Goal: Contribute content: Add original content to the website for others to see

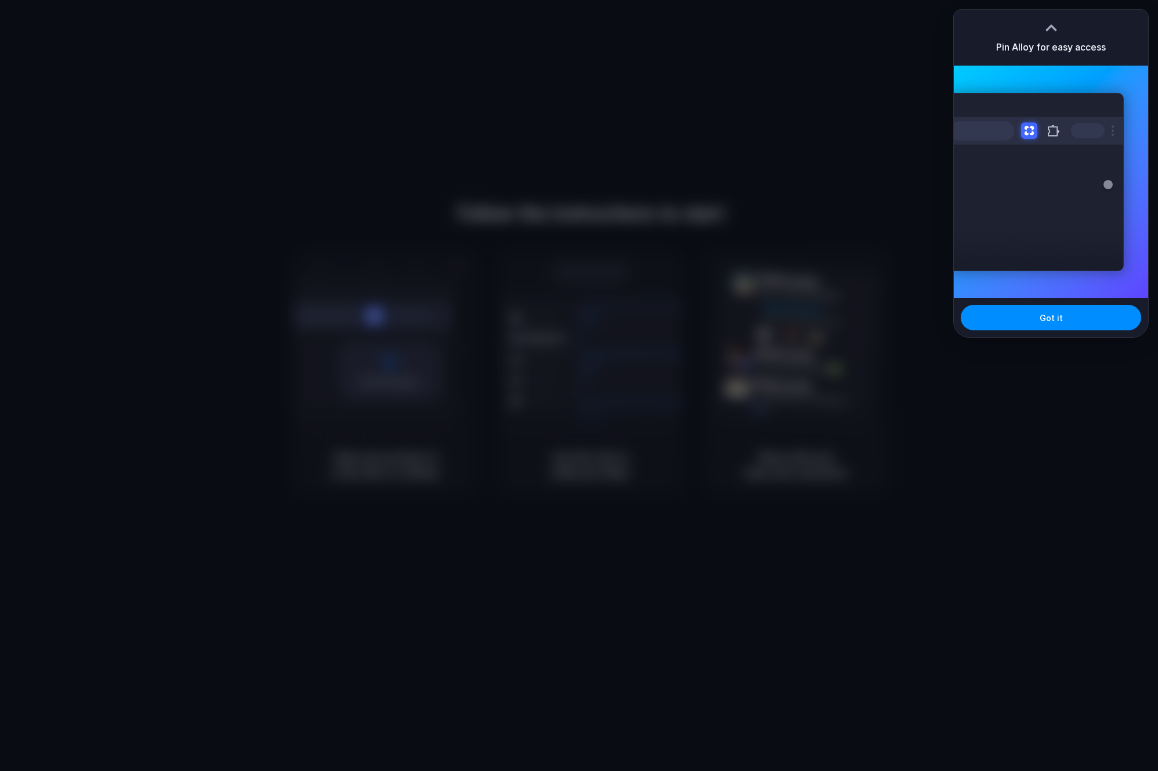
click at [1025, 334] on div "Got it" at bounding box center [1051, 317] width 194 height 39
click at [1030, 323] on button "Got it" at bounding box center [1051, 318] width 180 height 26
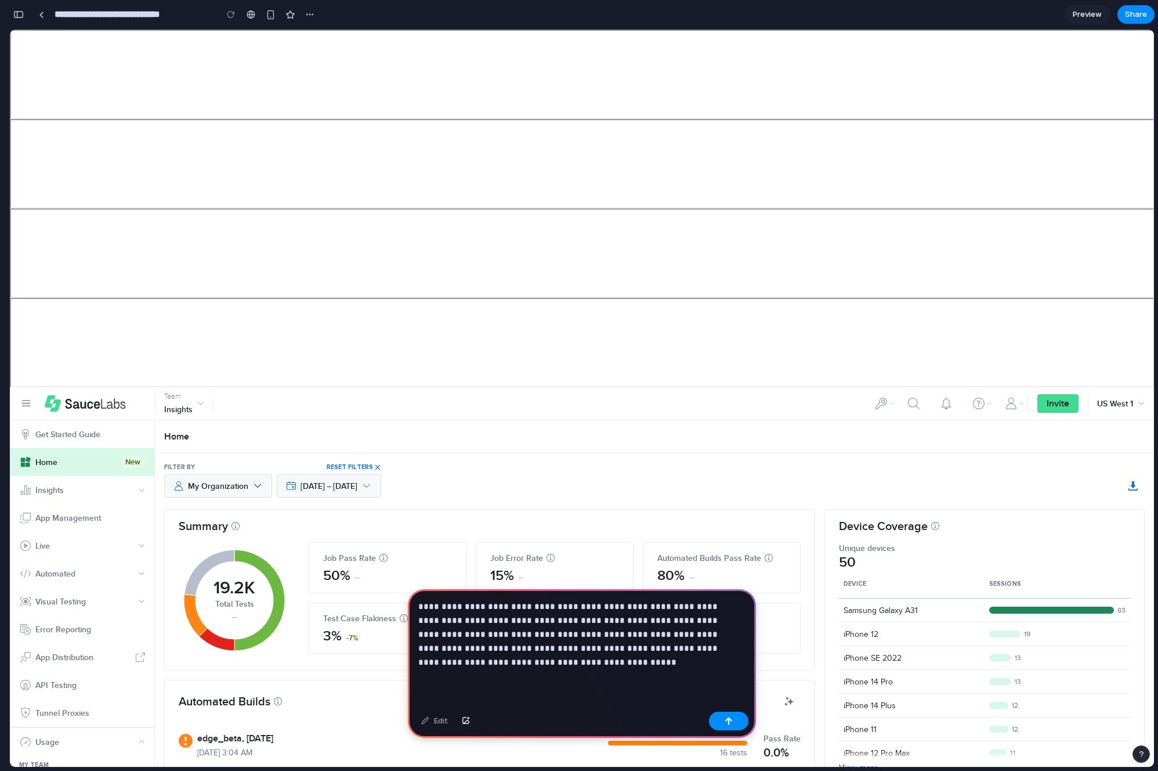
click at [1112, 399] on span "US West 1" at bounding box center [1115, 403] width 36 height 12
click at [1115, 400] on span "US West 1" at bounding box center [1115, 403] width 36 height 12
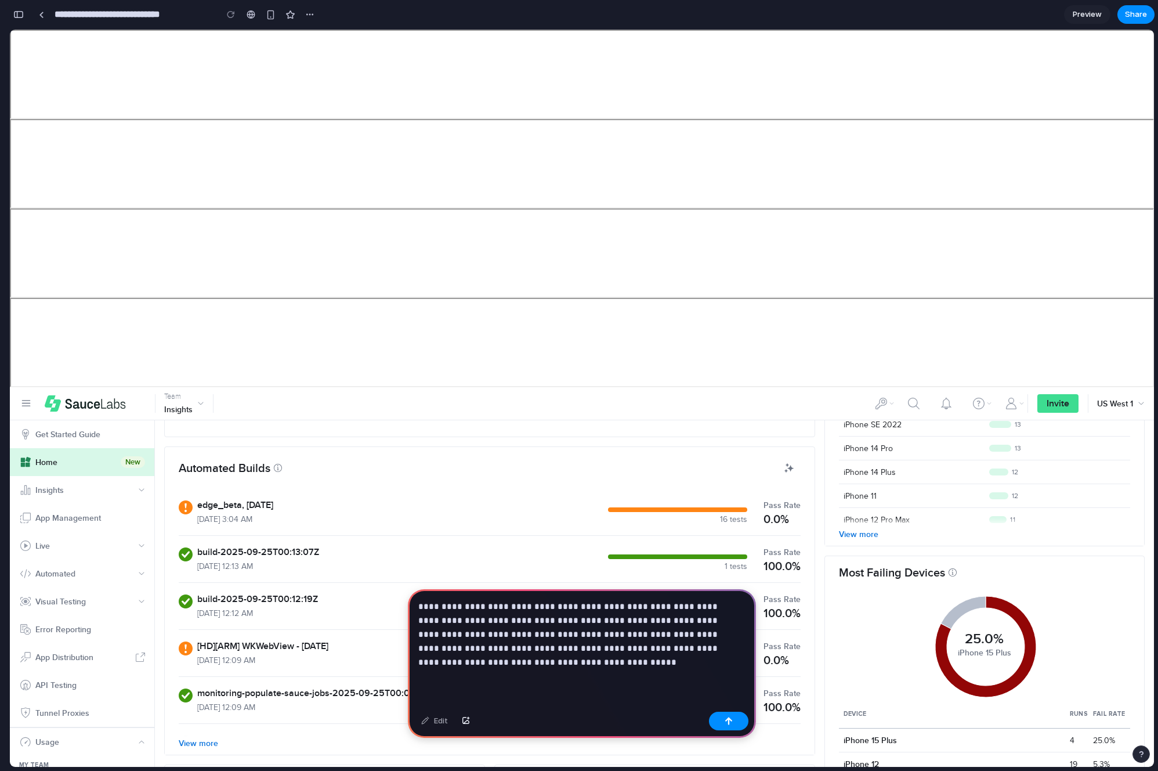
click at [560, 663] on p "**********" at bounding box center [579, 634] width 323 height 70
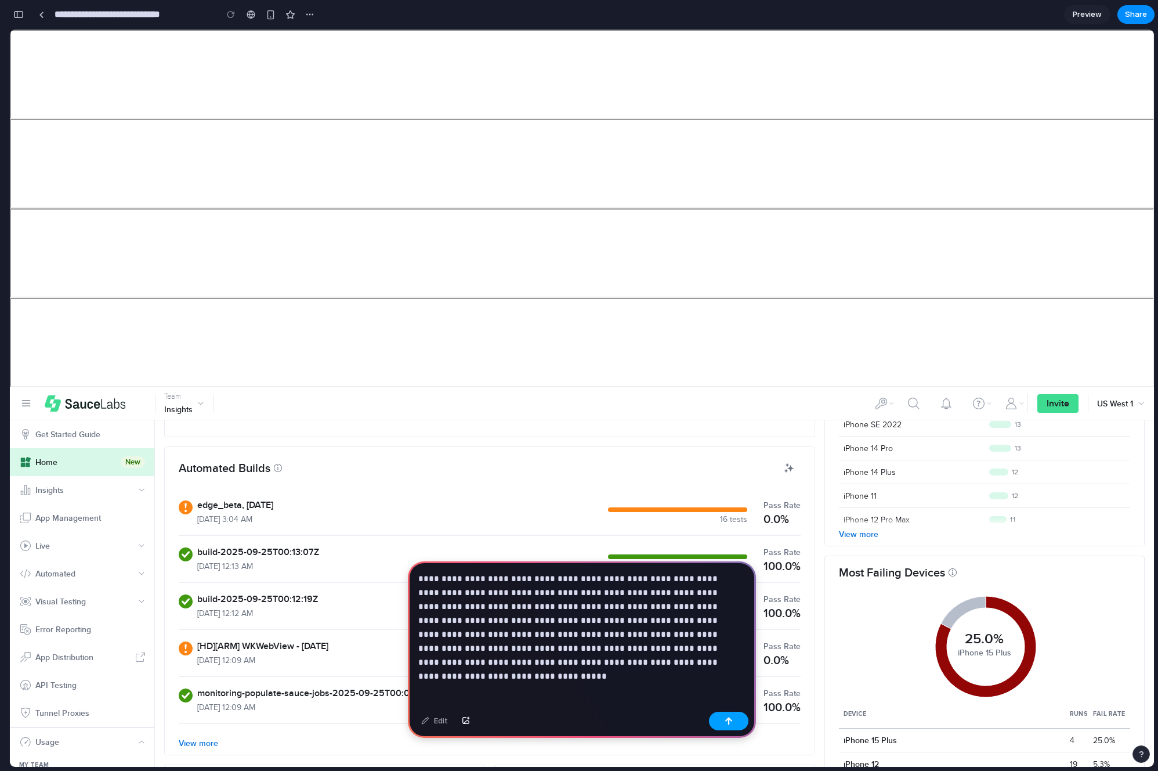
click at [717, 723] on button "button" at bounding box center [728, 720] width 39 height 19
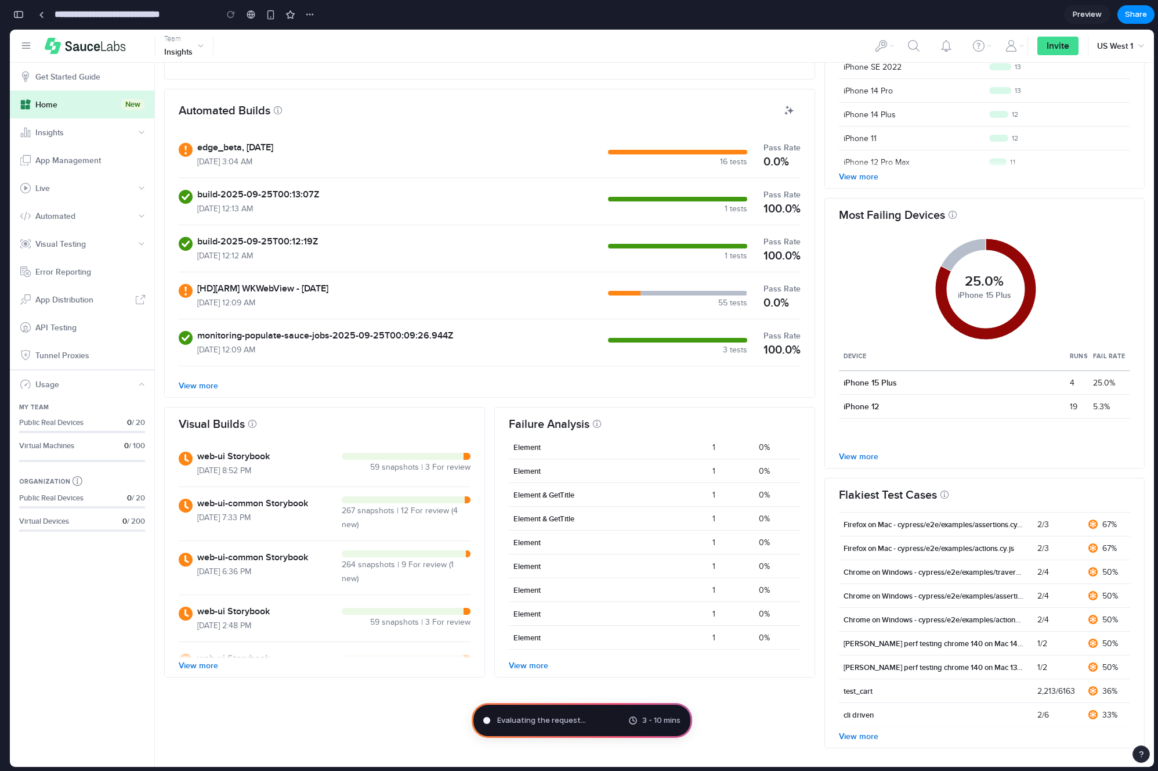
scroll to position [95, 0]
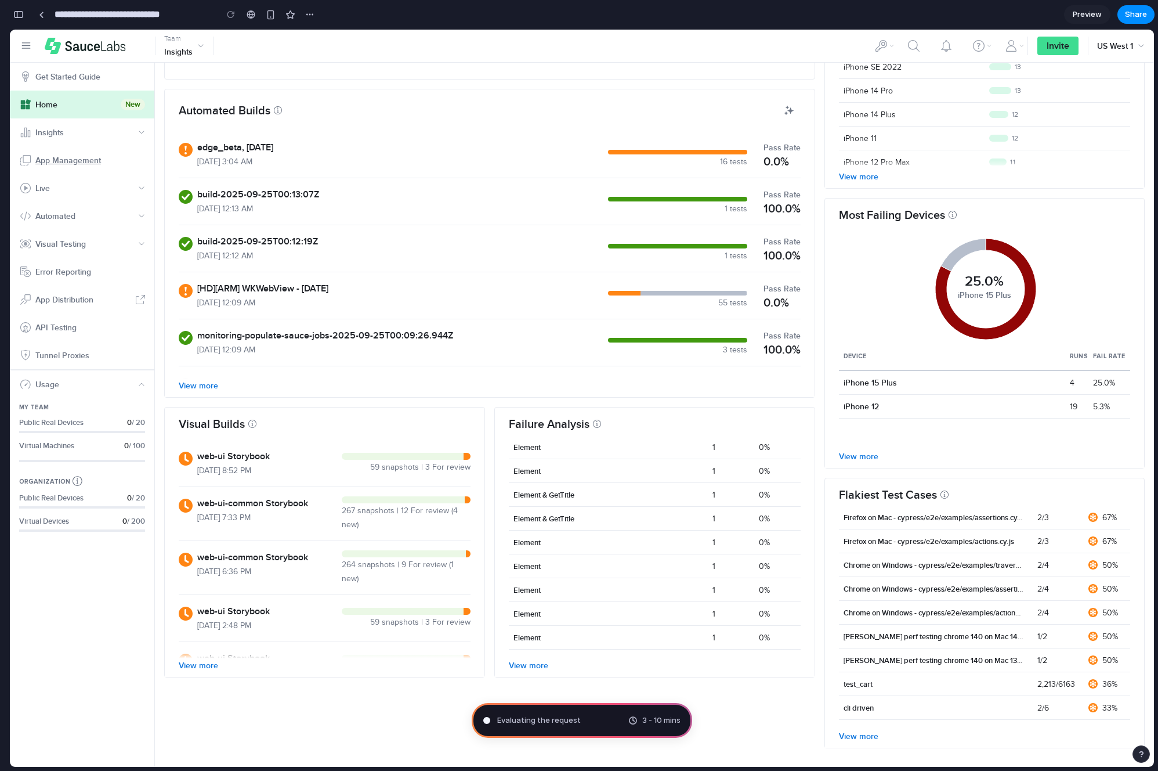
click at [89, 172] on link "App Management" at bounding box center [82, 160] width 144 height 28
click at [122, 133] on button "Insights" at bounding box center [82, 132] width 144 height 28
click at [197, 43] on icon "User & Help" at bounding box center [200, 46] width 7 height 14
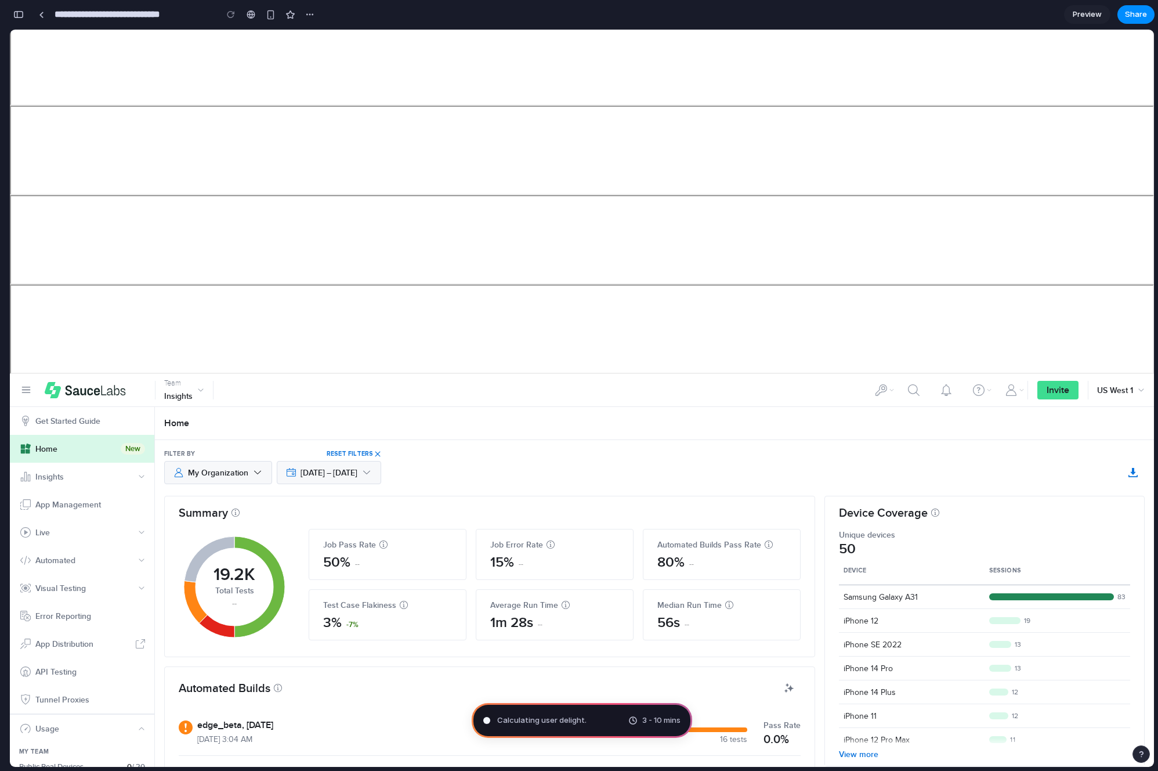
scroll to position [15, 0]
click at [31, 390] on button "Toggle Collapsed Navigation" at bounding box center [26, 388] width 19 height 19
click at [30, 390] on icon "Toggle Collapsed Navigation" at bounding box center [25, 388] width 9 height 9
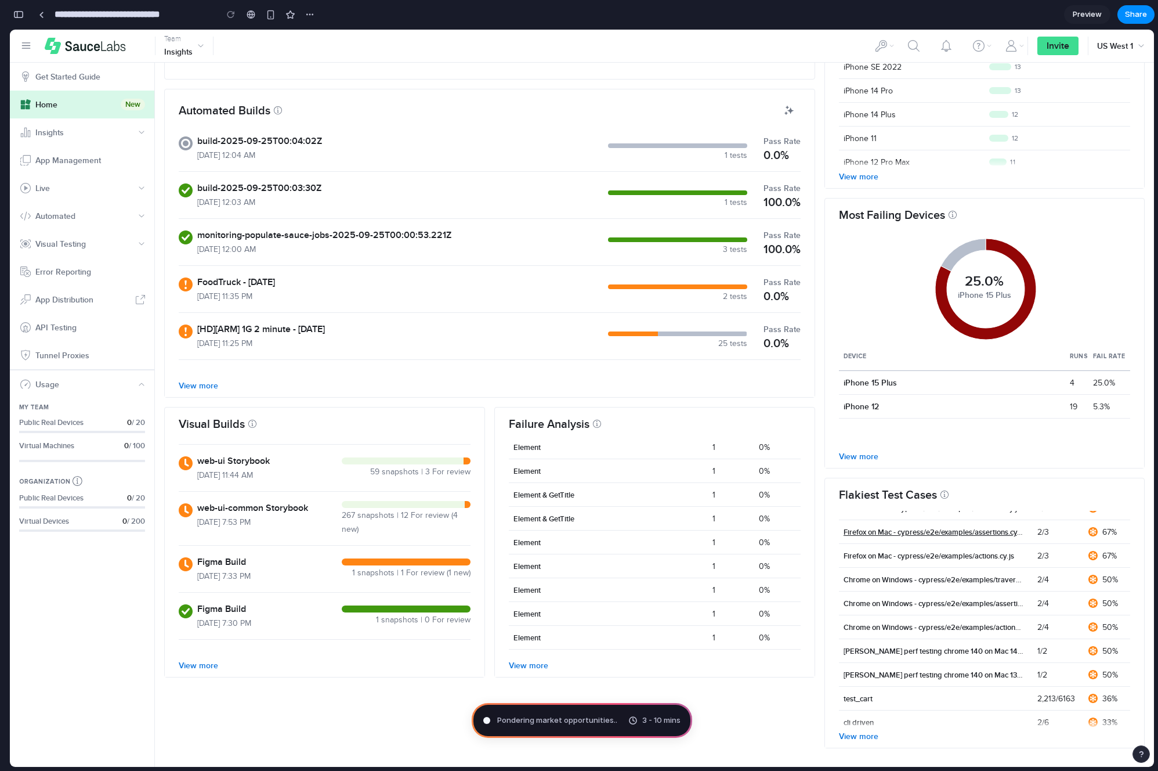
scroll to position [0, 0]
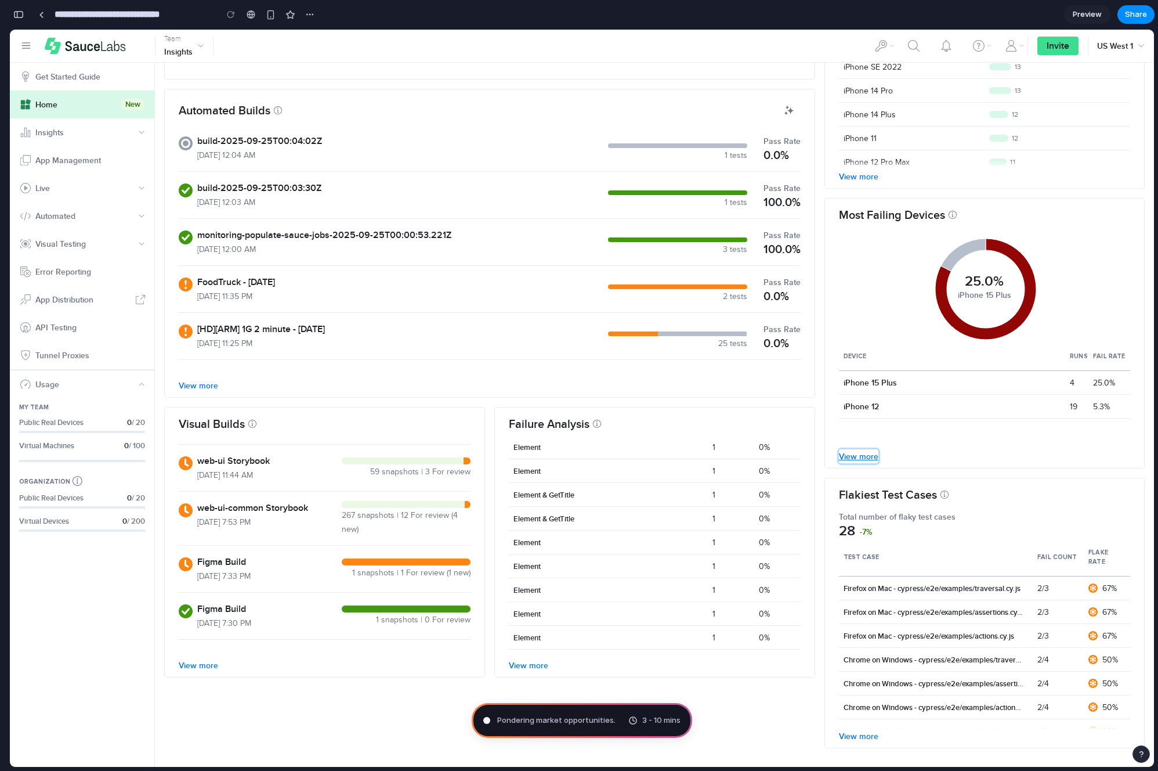
click at [846, 462] on link "View more" at bounding box center [858, 456] width 39 height 14
click at [270, 17] on div "button" at bounding box center [271, 15] width 10 height 10
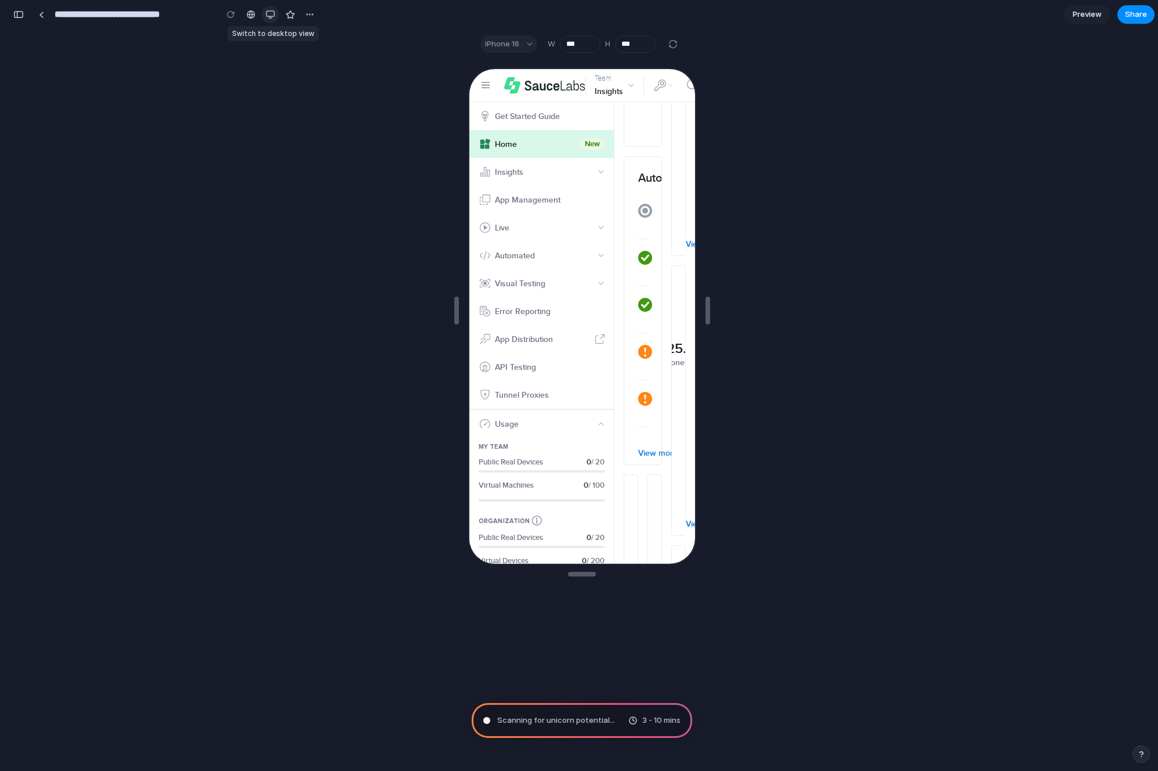
scroll to position [261, 0]
click at [270, 17] on div "button" at bounding box center [270, 14] width 9 height 9
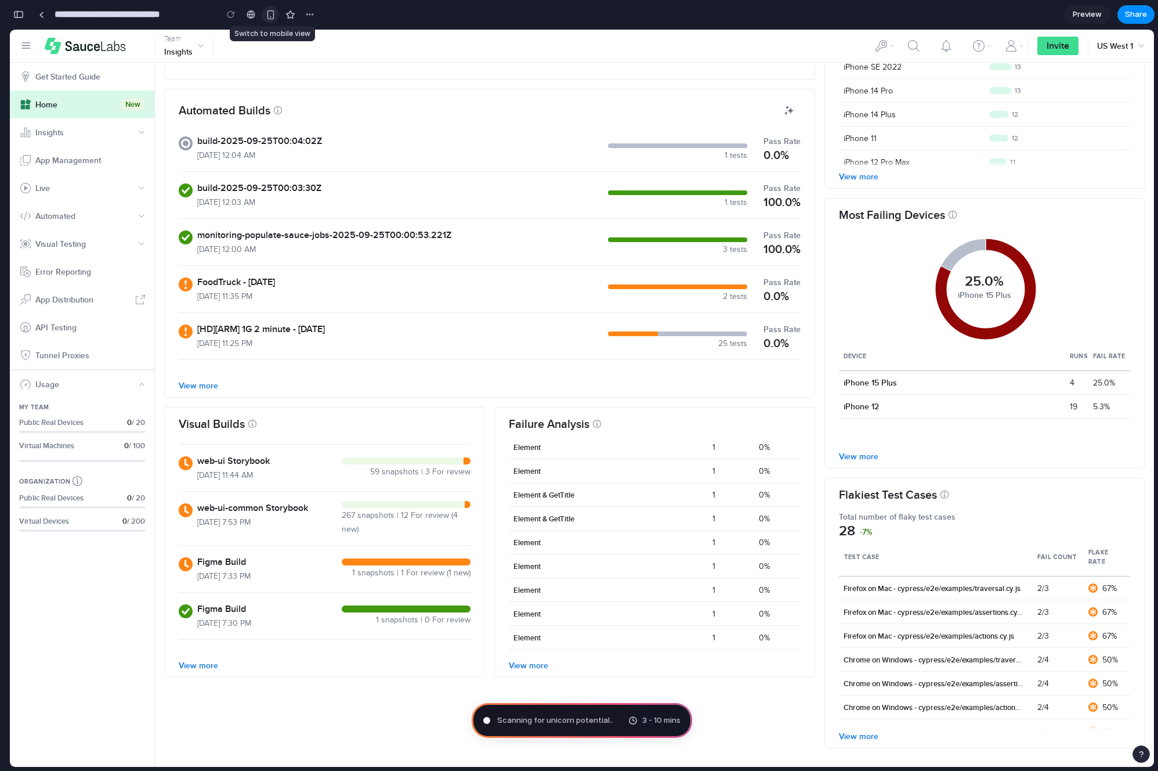
scroll to position [291, 0]
click at [1073, 14] on span "Preview" at bounding box center [1087, 15] width 29 height 12
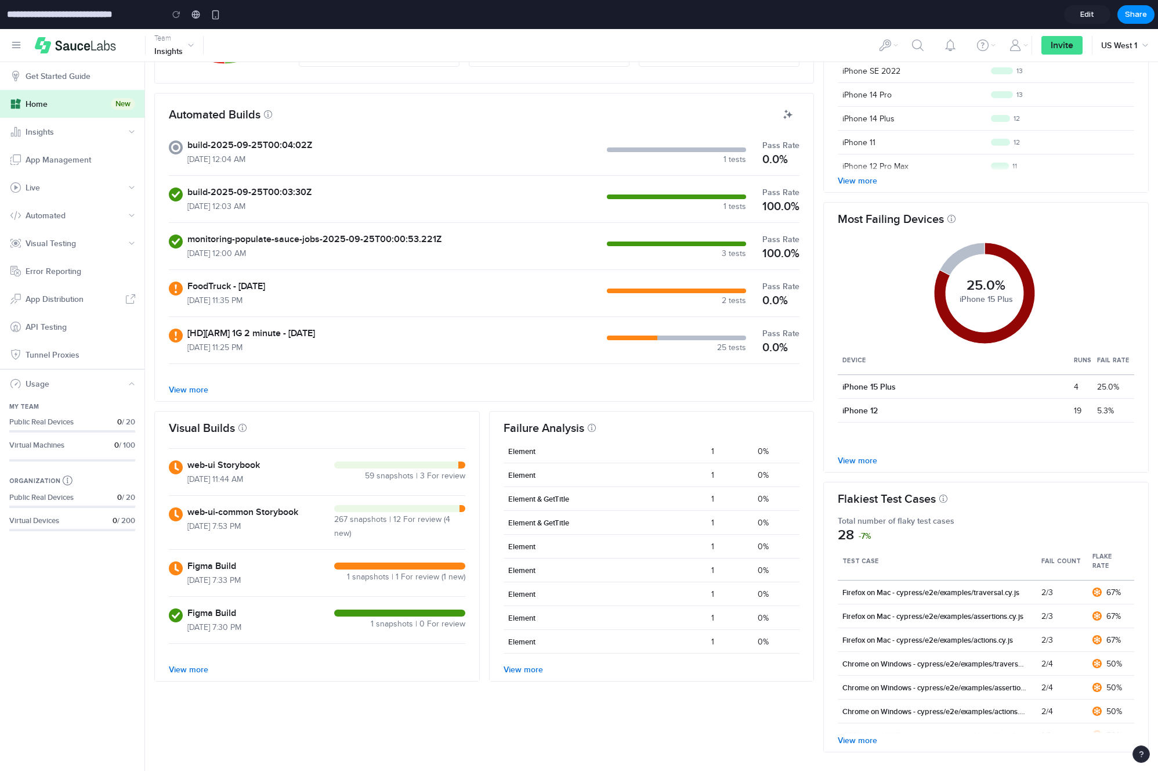
scroll to position [229, 0]
click at [1076, 14] on link "Edit" at bounding box center [1087, 14] width 46 height 19
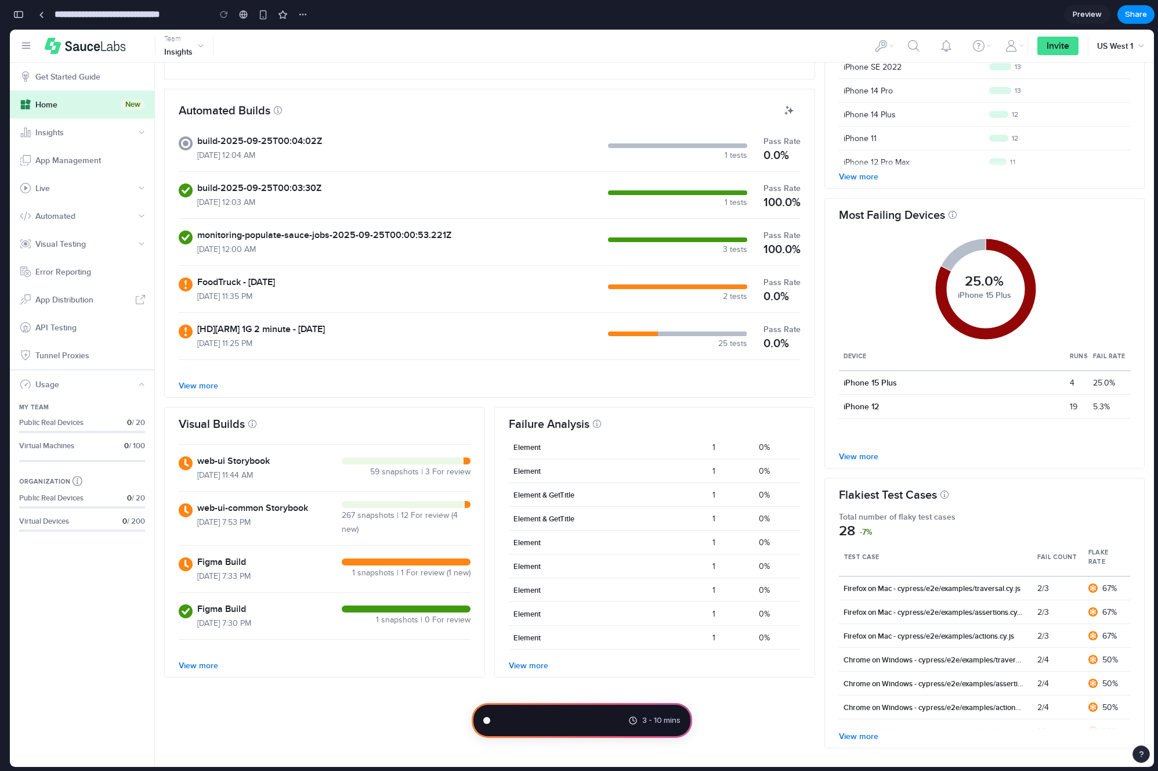
scroll to position [291, 0]
click at [1078, 18] on span "Preview" at bounding box center [1087, 15] width 29 height 12
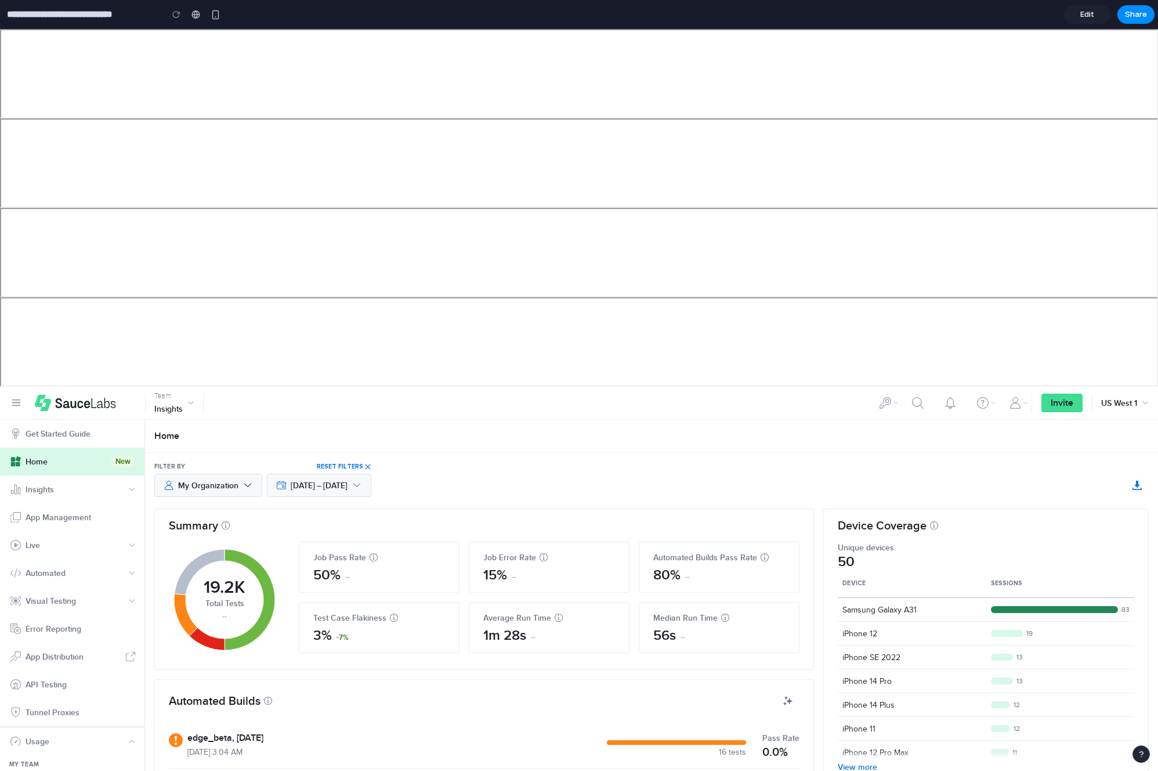
click at [1089, 15] on span "Edit" at bounding box center [1087, 15] width 14 height 12
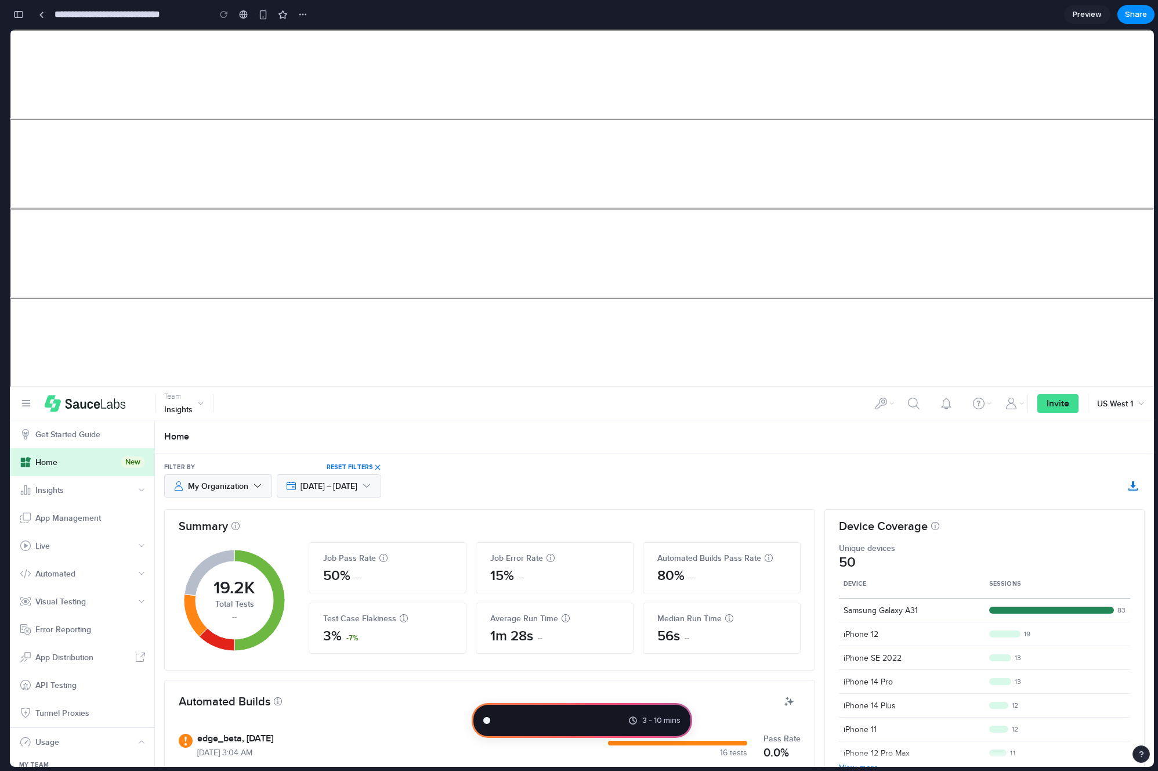
scroll to position [291, 0]
type input "**********"
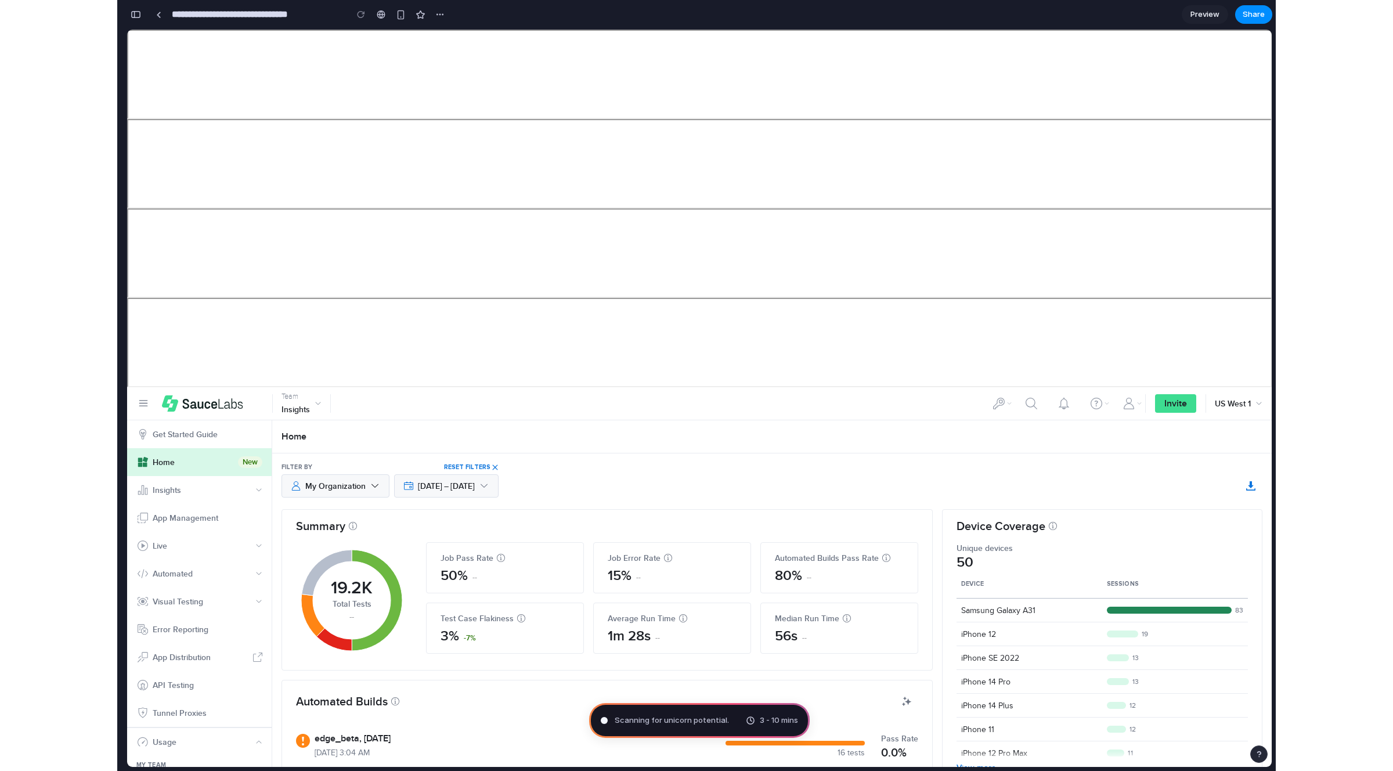
scroll to position [168, 0]
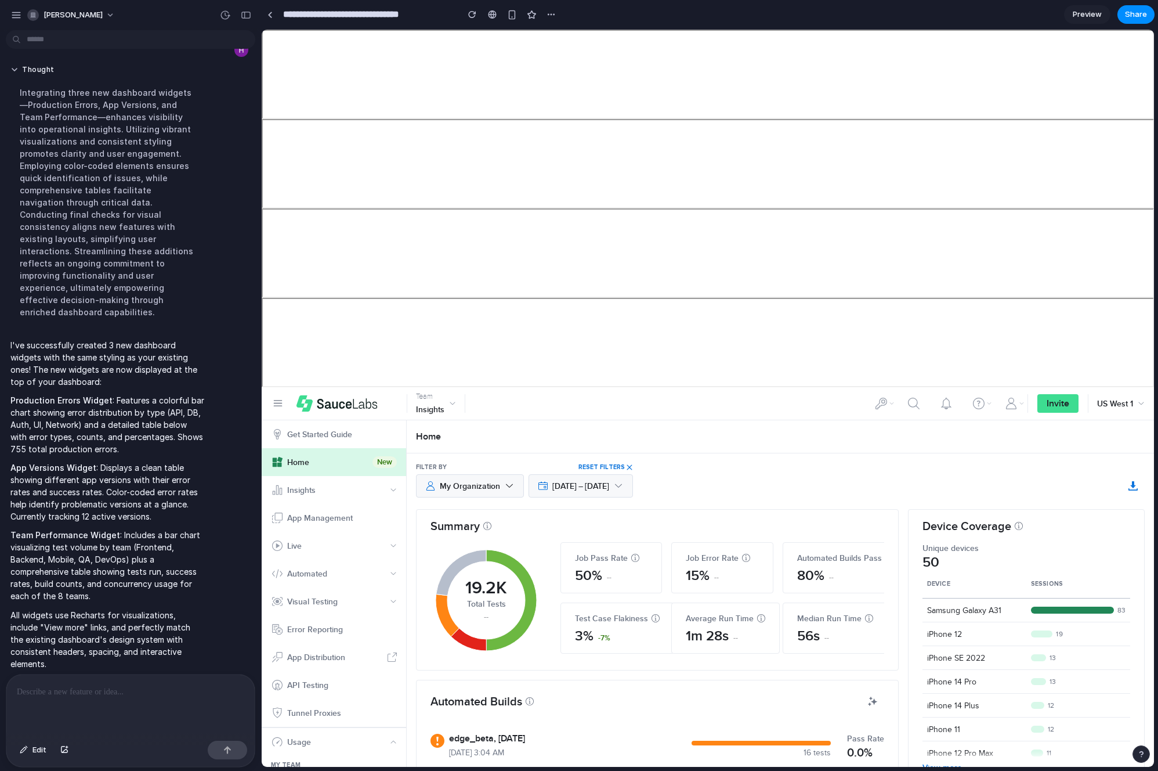
click at [1156, 304] on div "**********" at bounding box center [709, 385] width 897 height 771
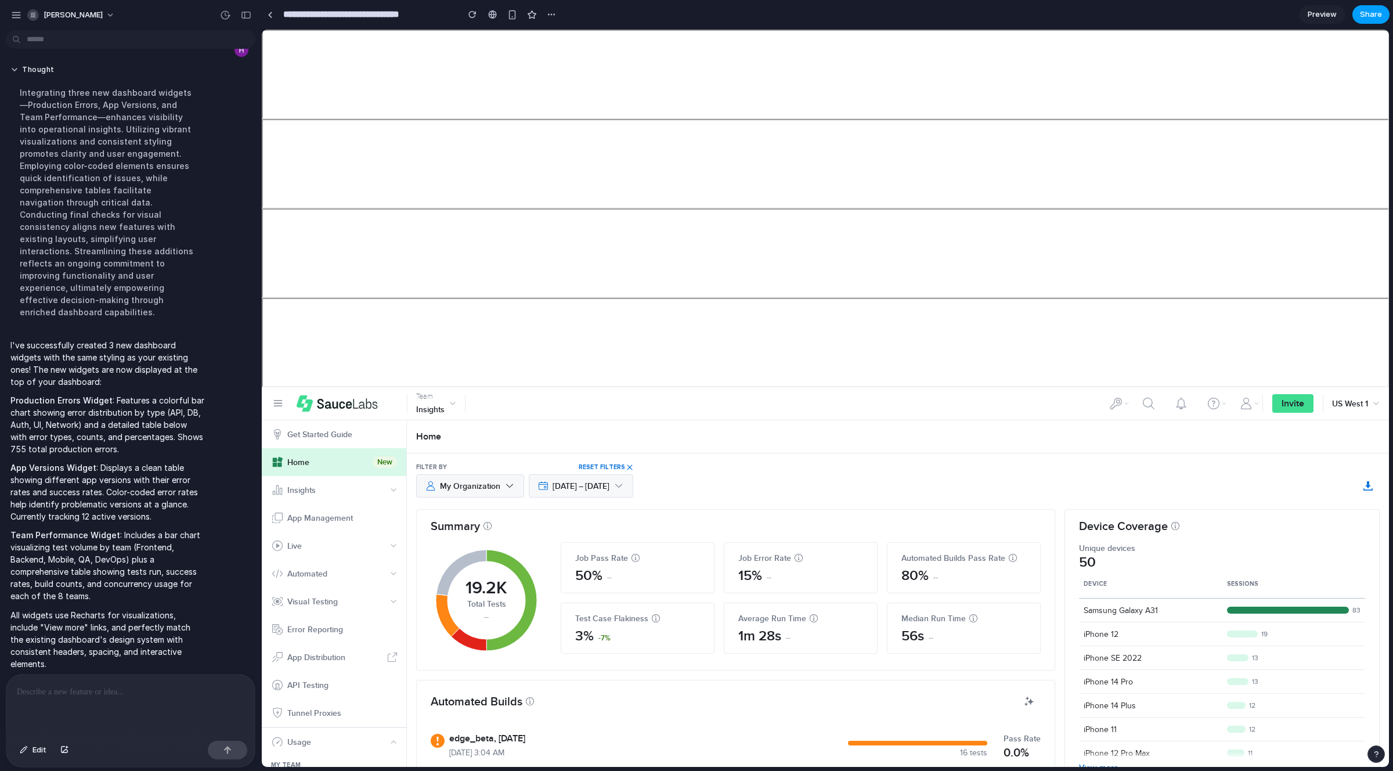
click at [1158, 16] on button "Share" at bounding box center [1370, 14] width 37 height 19
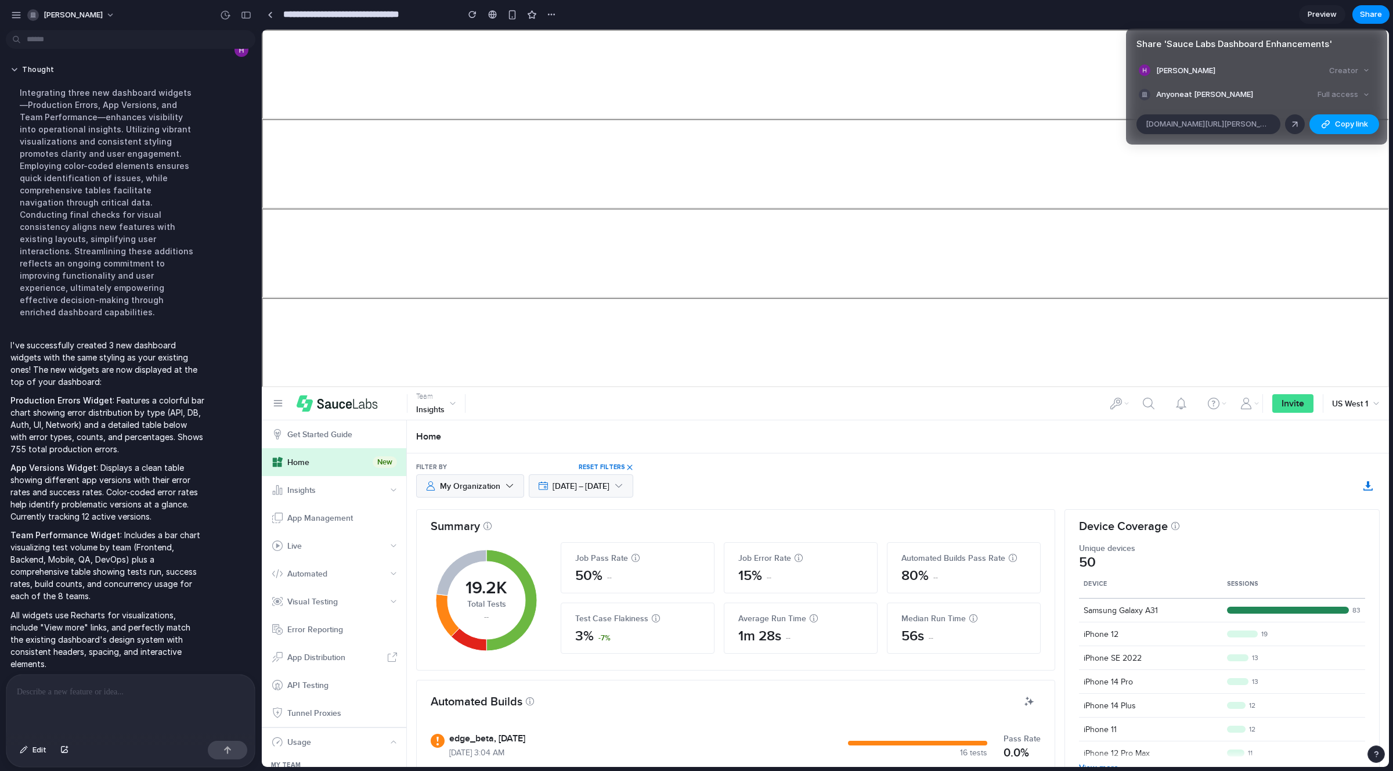
click at [1158, 122] on span "Copy link" at bounding box center [1351, 124] width 33 height 12
click at [1158, 12] on div "Share ' Sauce Labs Dashboard Enhancements ' Hubert Gawronski Creator Anyone at …" at bounding box center [696, 385] width 1393 height 771
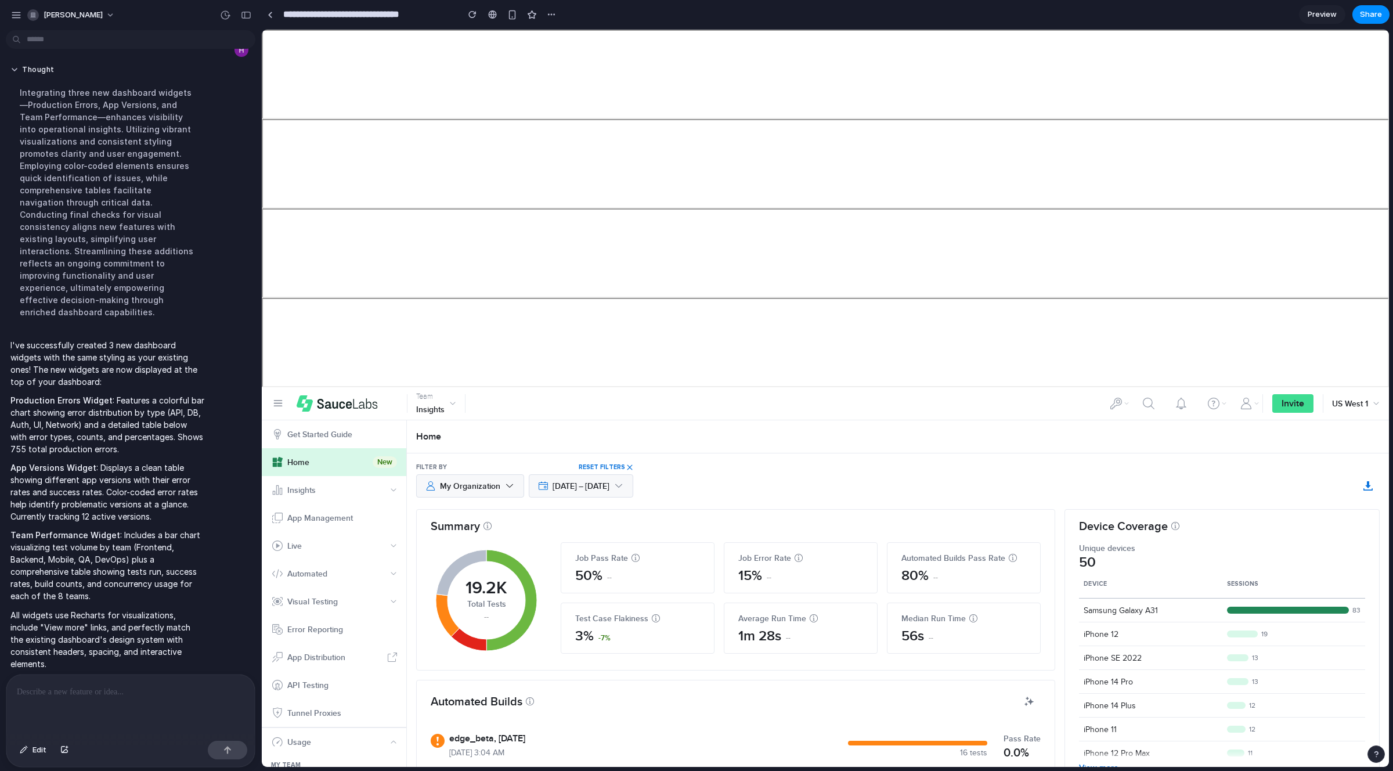
click at [107, 718] on div at bounding box center [130, 705] width 248 height 62
click at [36, 754] on span "Edit" at bounding box center [39, 750] width 14 height 12
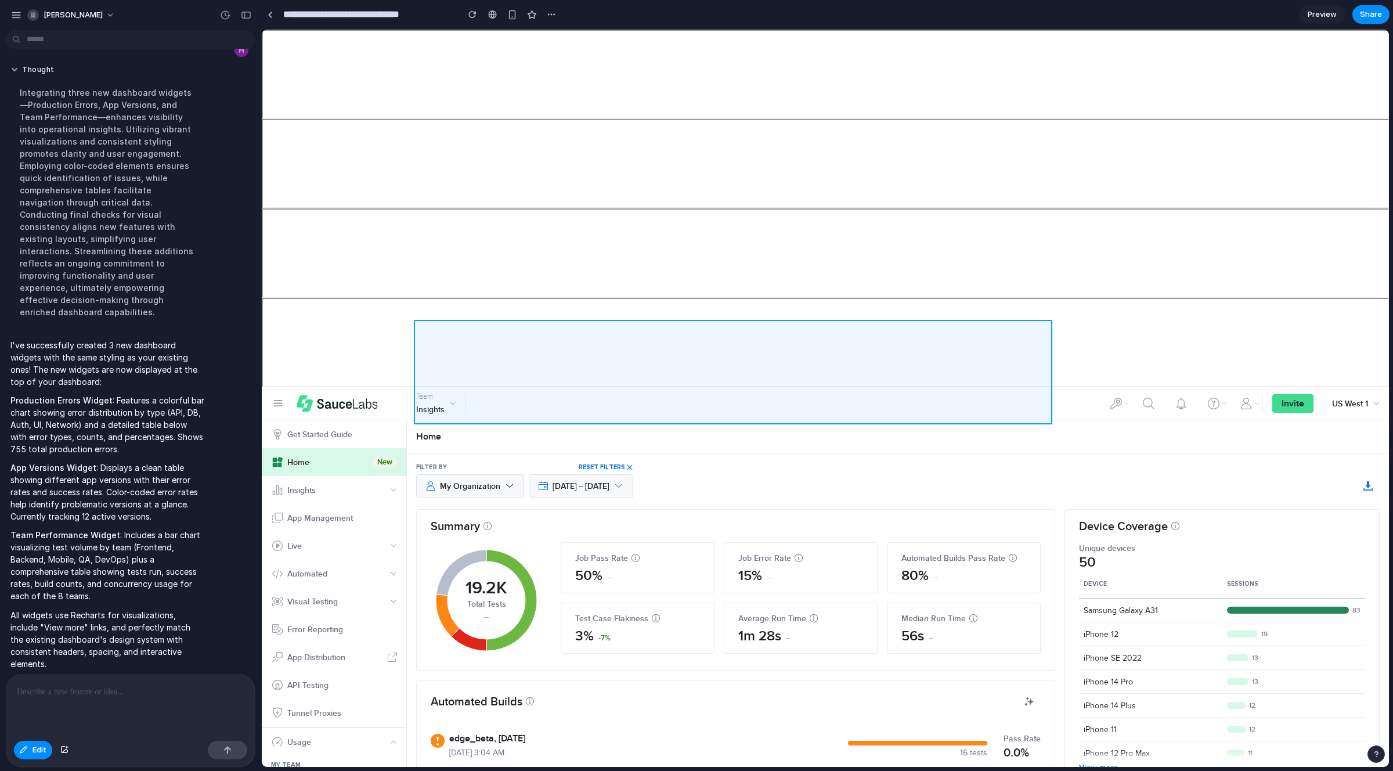
click at [1039, 326] on div at bounding box center [825, 398] width 1127 height 737
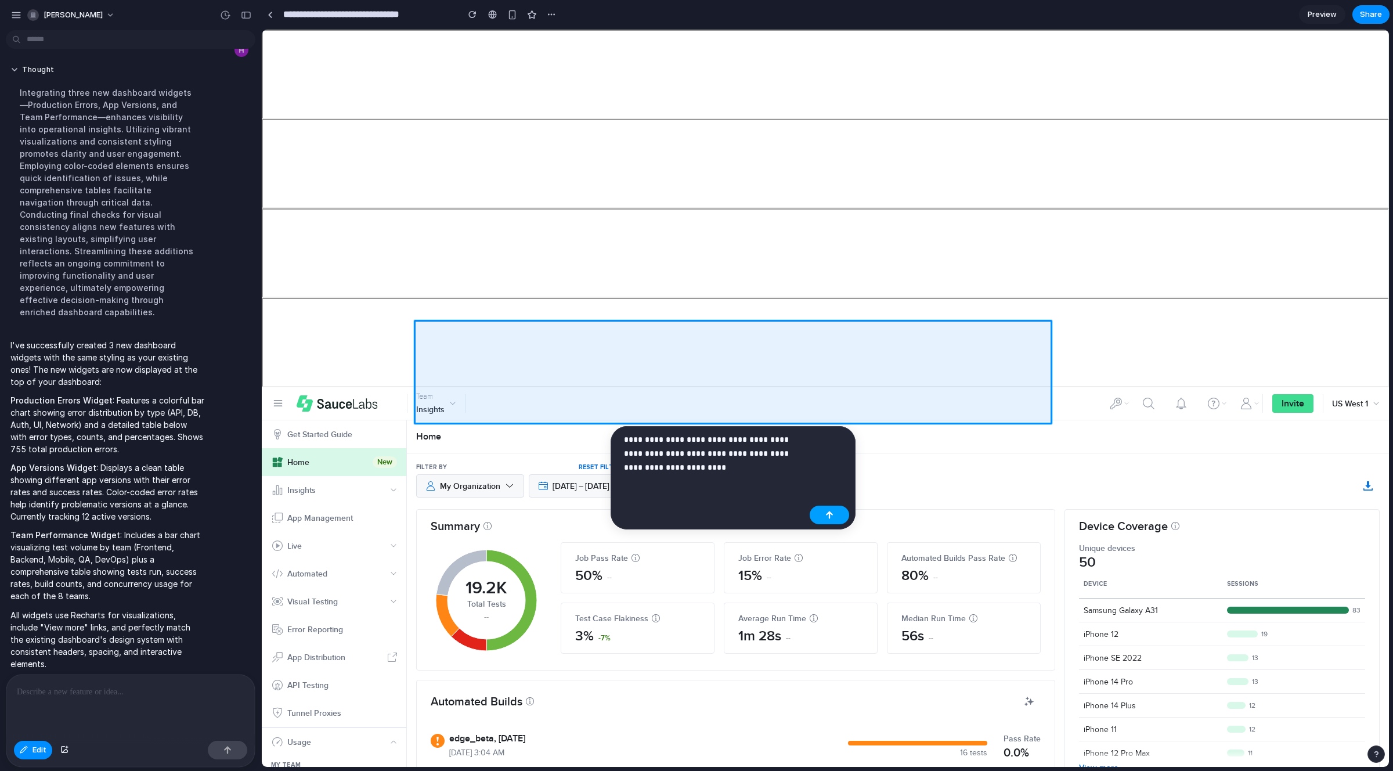
click at [838, 507] on button "button" at bounding box center [828, 514] width 39 height 19
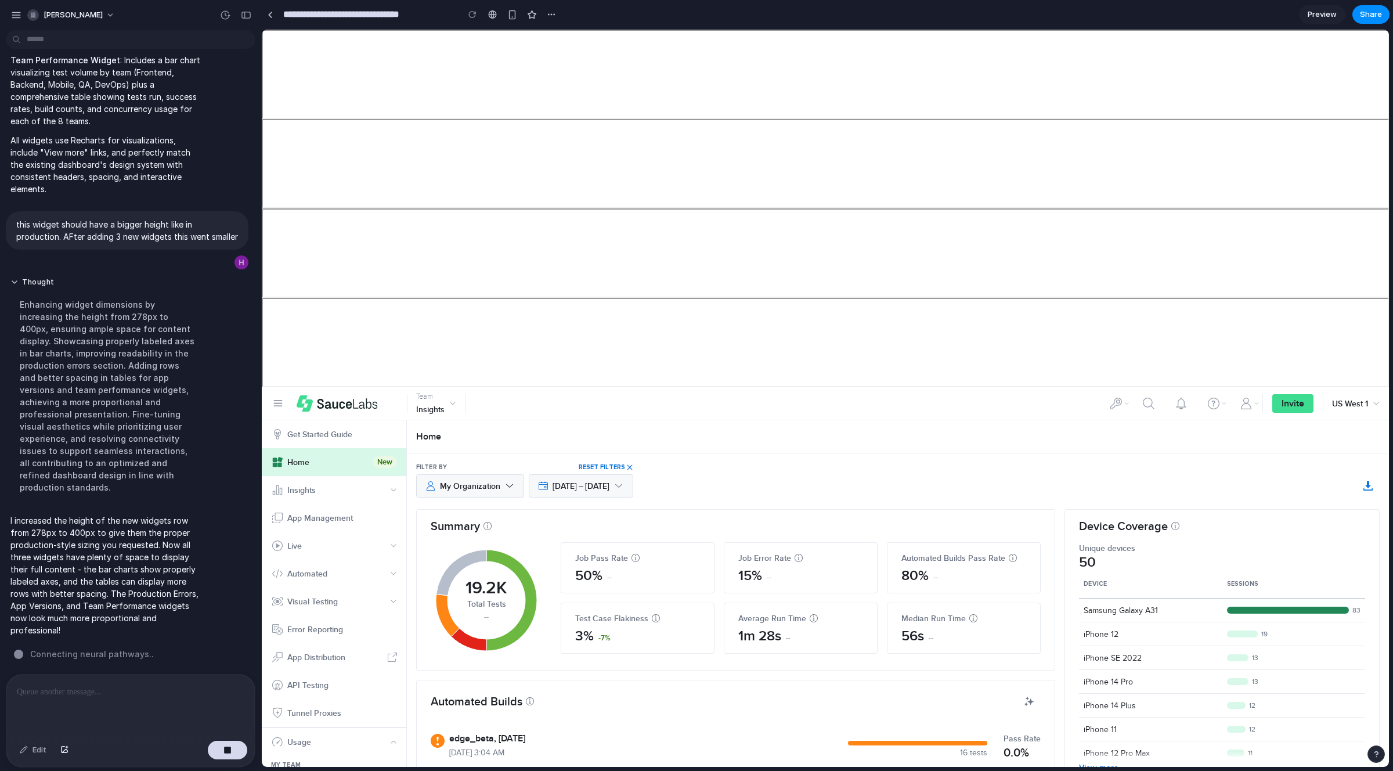
scroll to position [371, 0]
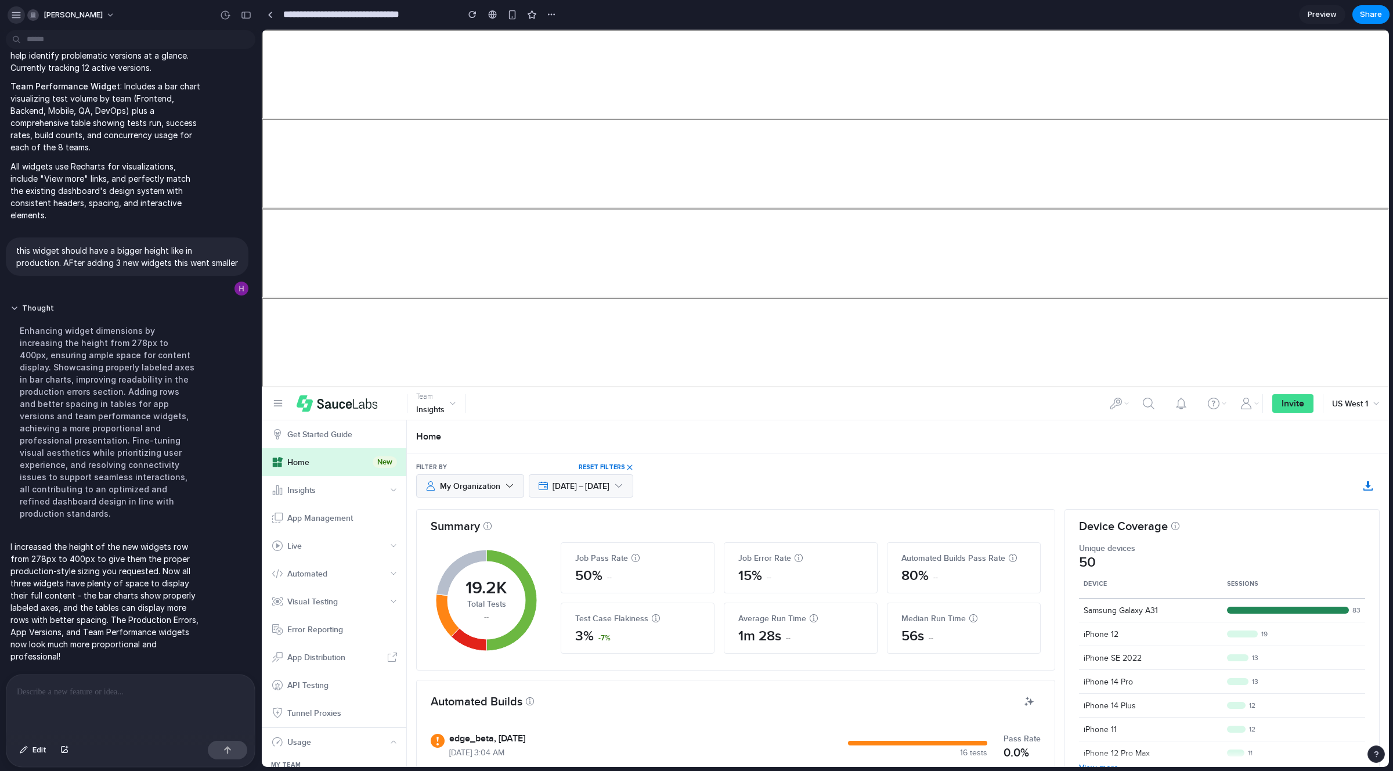
click at [13, 13] on div "button" at bounding box center [16, 15] width 10 height 10
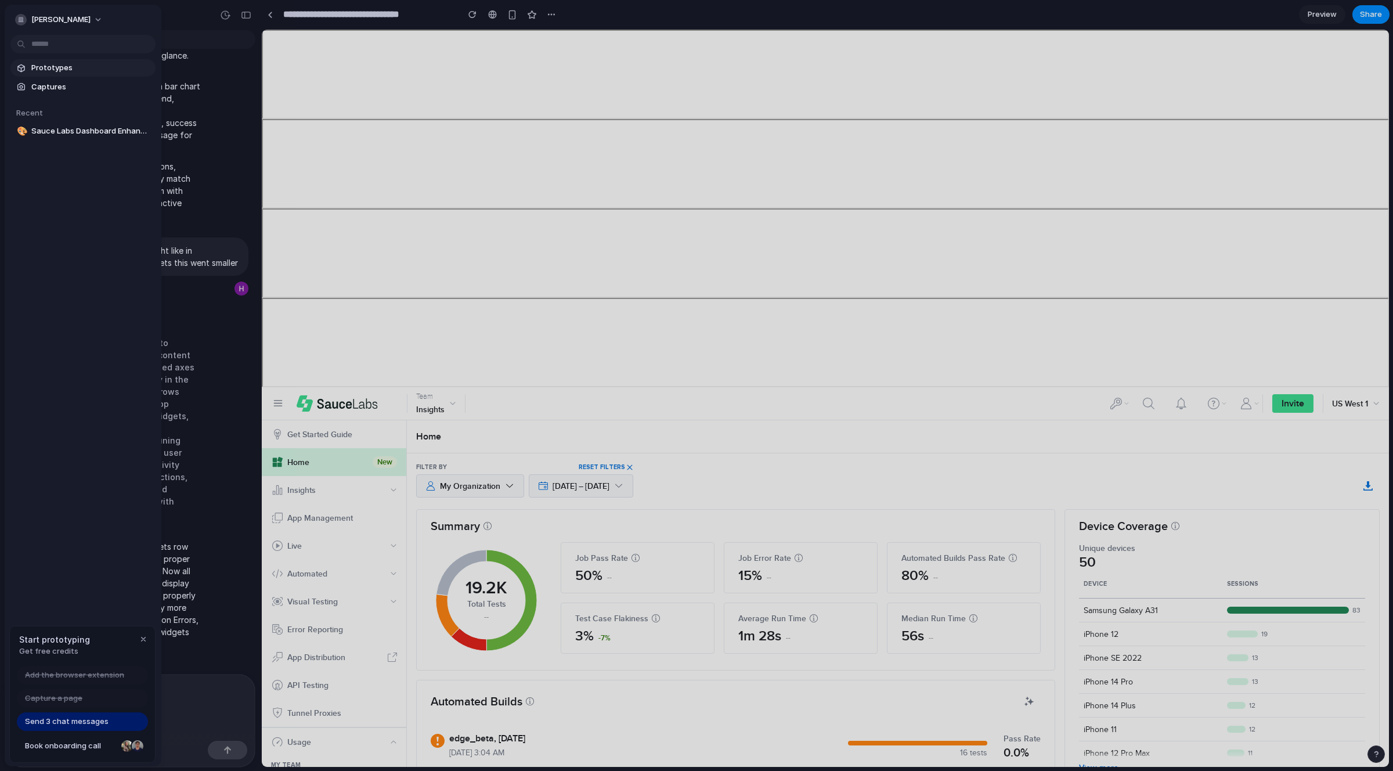
click at [62, 68] on span "Prototypes" at bounding box center [91, 68] width 120 height 12
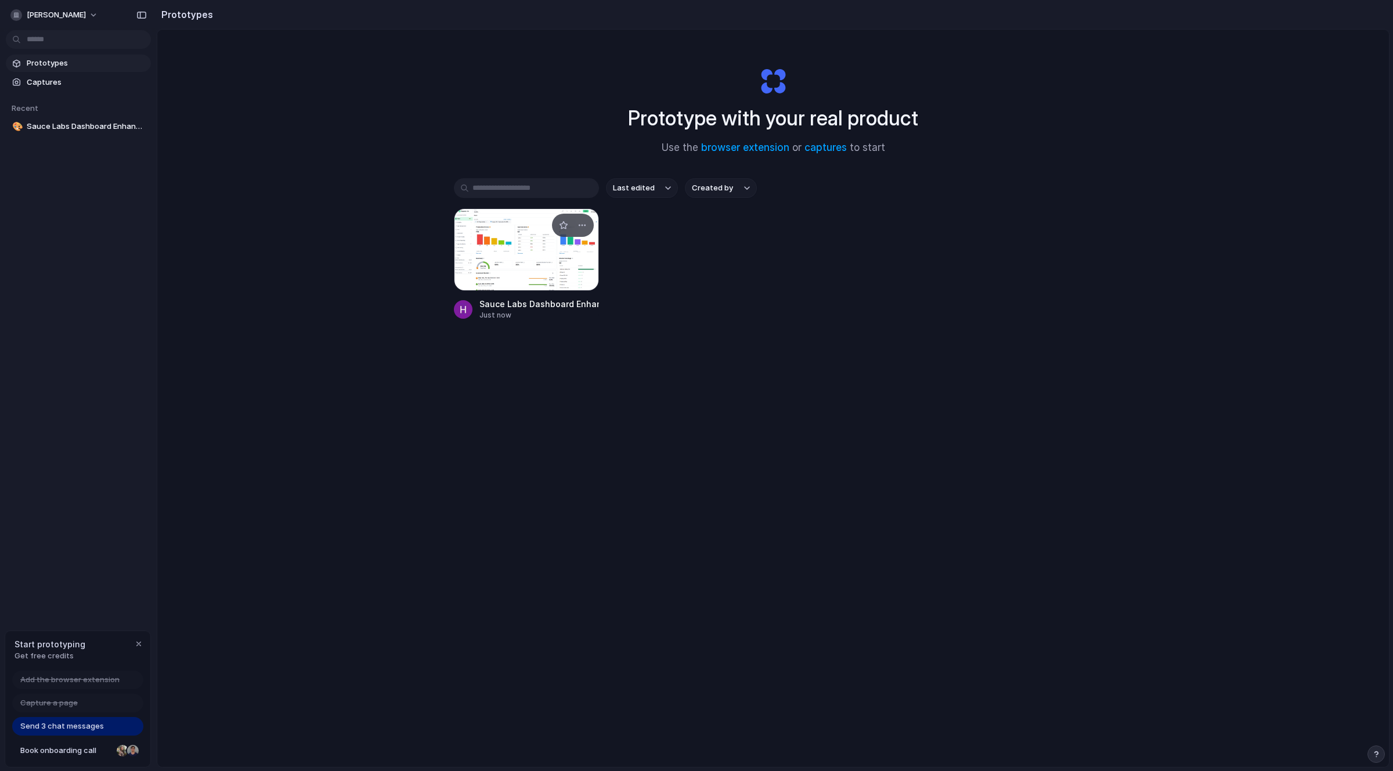
click at [517, 246] on div at bounding box center [526, 249] width 145 height 82
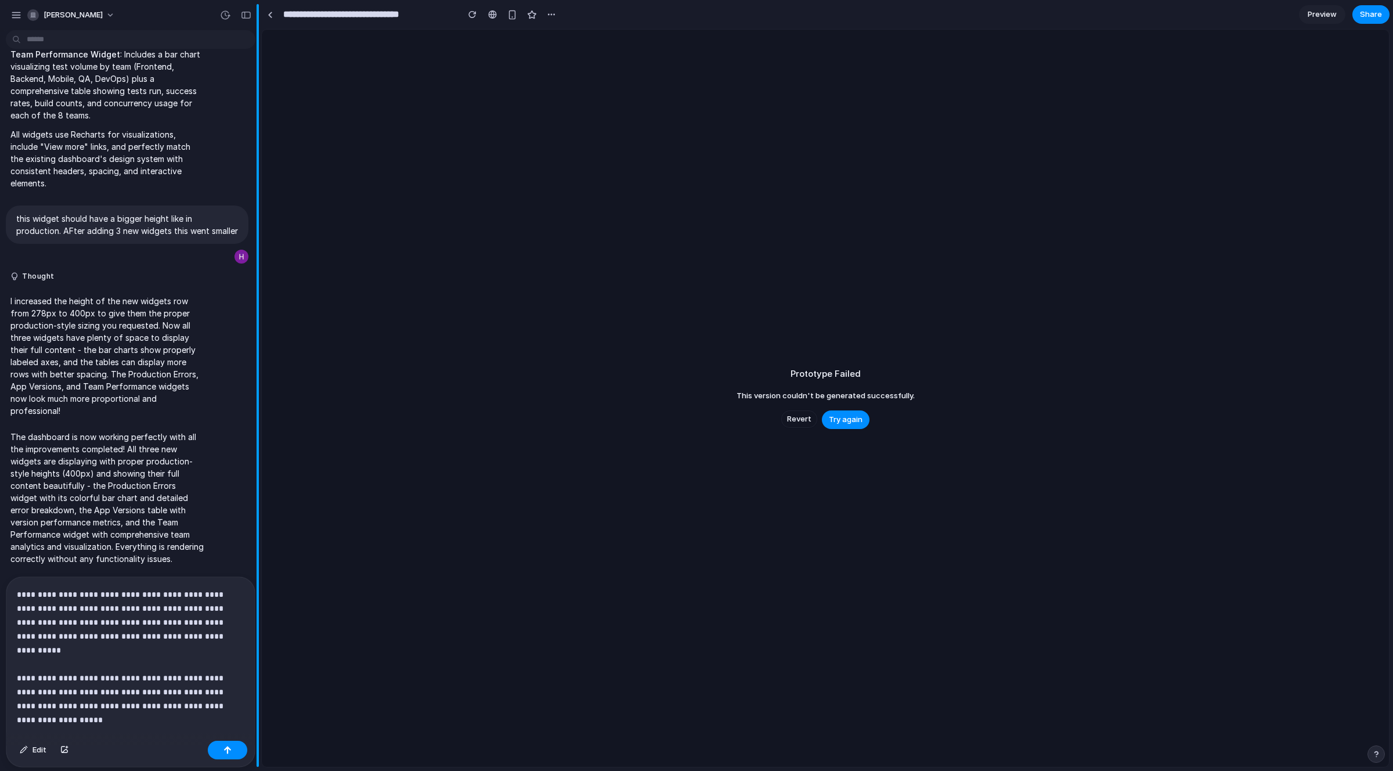
scroll to position [429, 0]
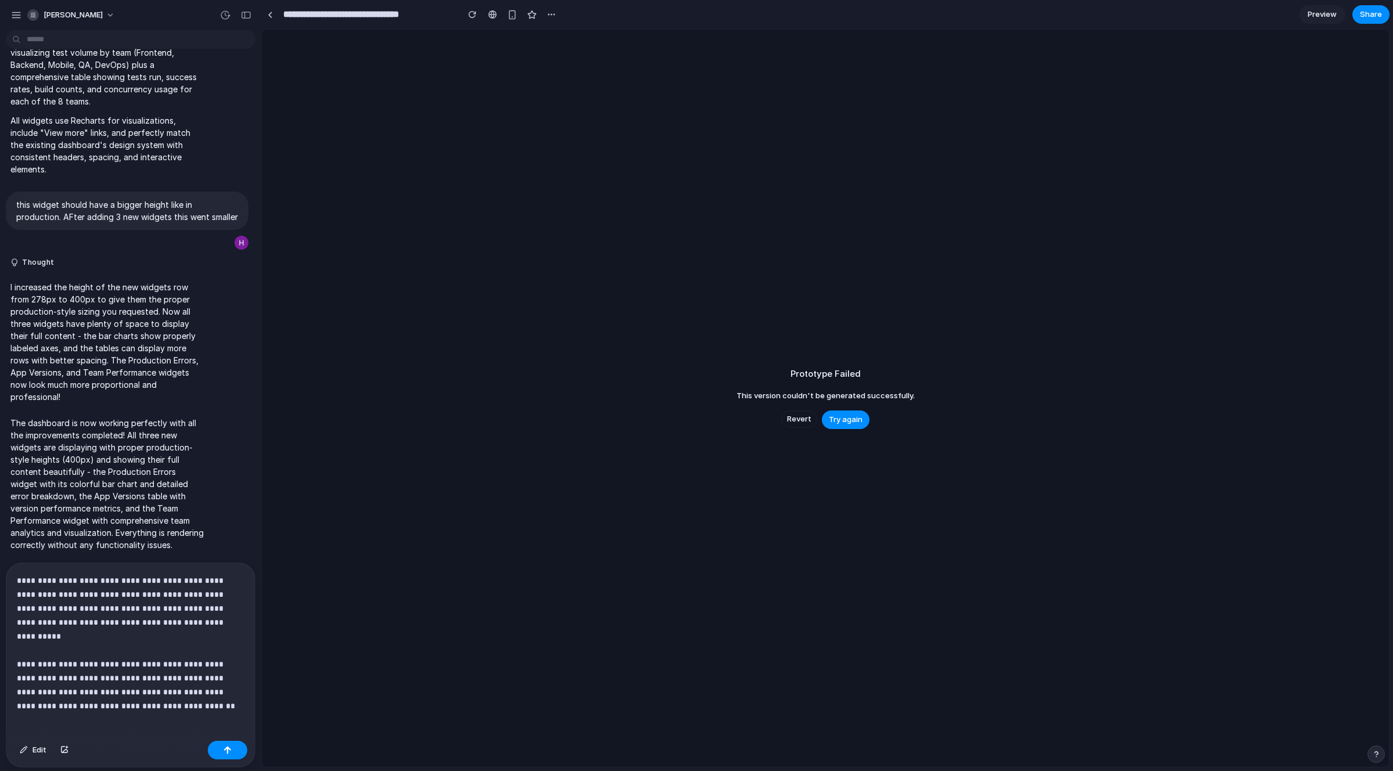
click at [124, 688] on p "**********" at bounding box center [128, 635] width 223 height 125
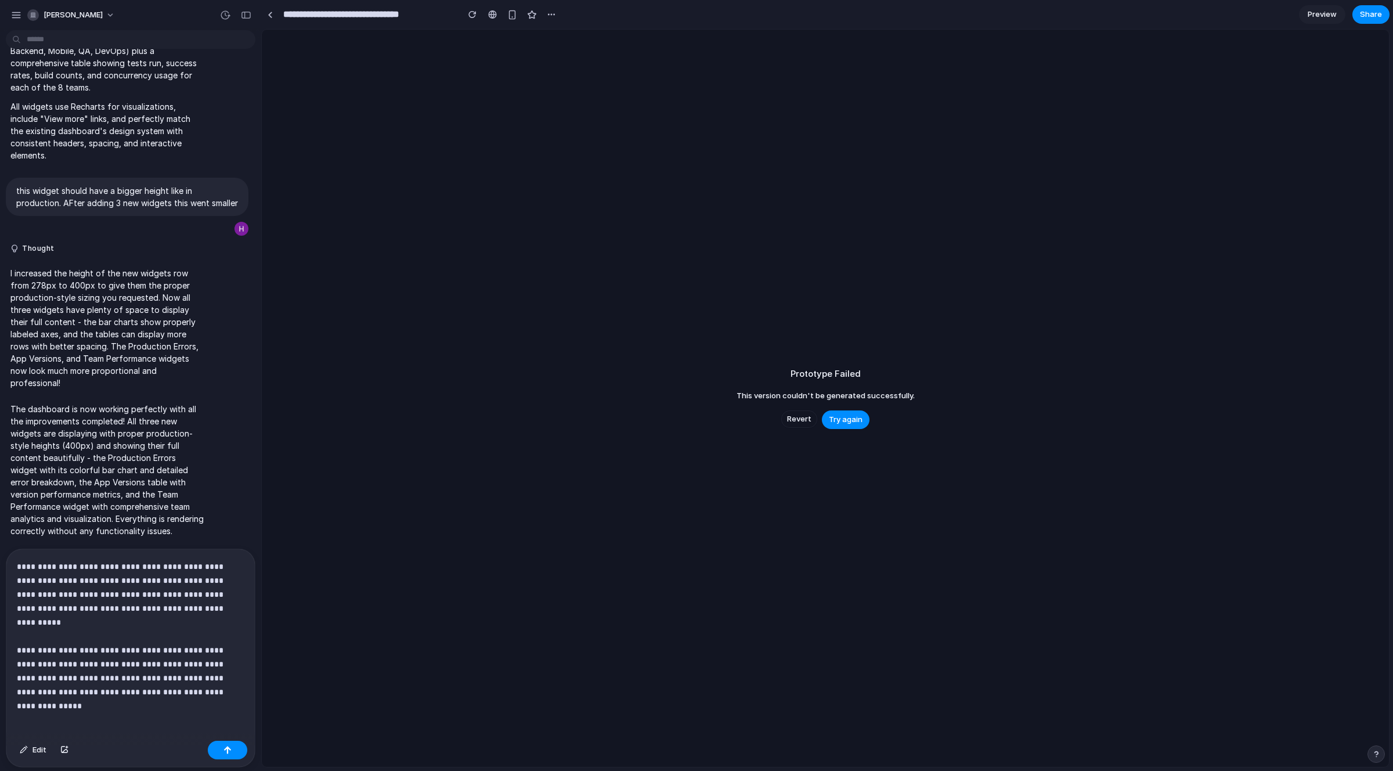
scroll to position [450, 0]
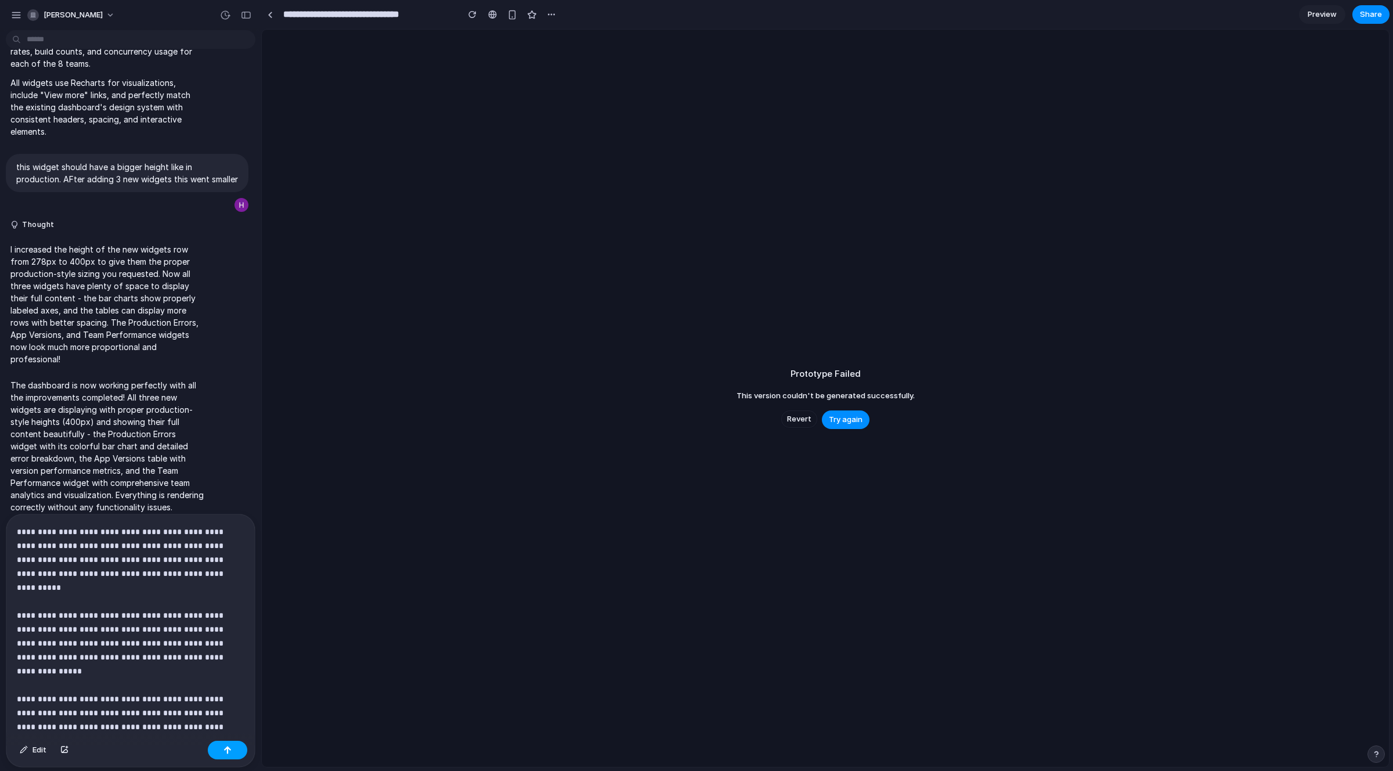
click at [217, 748] on button "button" at bounding box center [227, 749] width 39 height 19
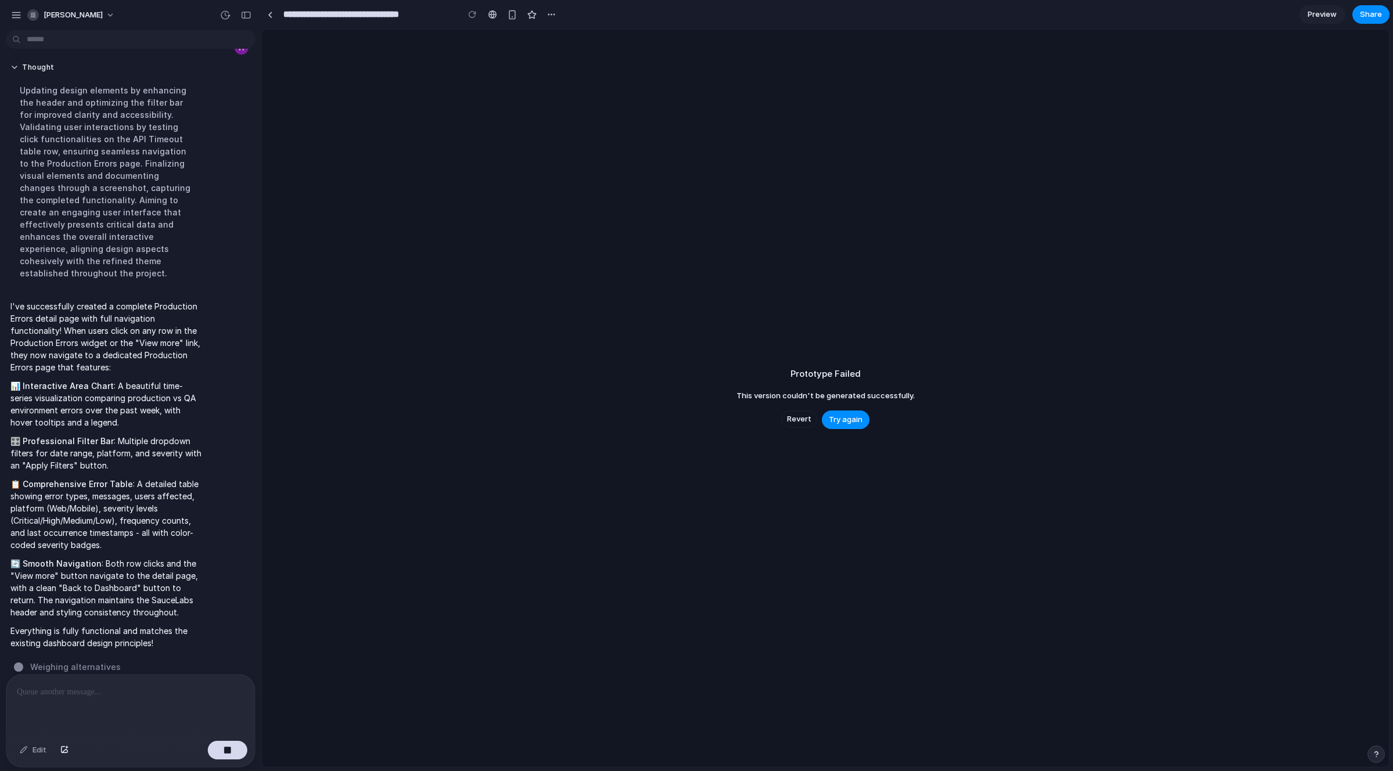
scroll to position [1097, 0]
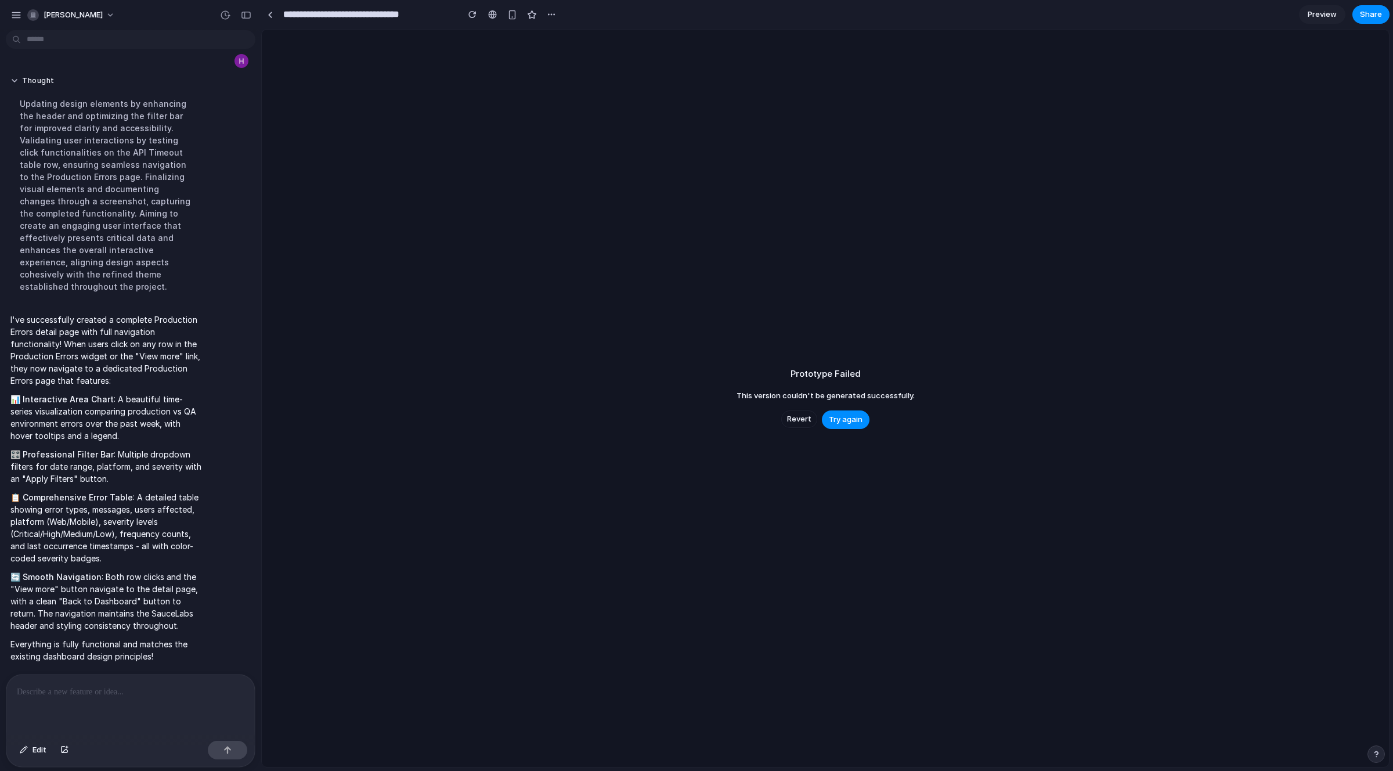
drag, startPoint x: 1377, startPoint y: 16, endPoint x: 1351, endPoint y: 33, distance: 31.6
click at [1158, 33] on div "**********" at bounding box center [826, 385] width 1131 height 771
click at [1158, 15] on span "Preview" at bounding box center [1321, 15] width 29 height 12
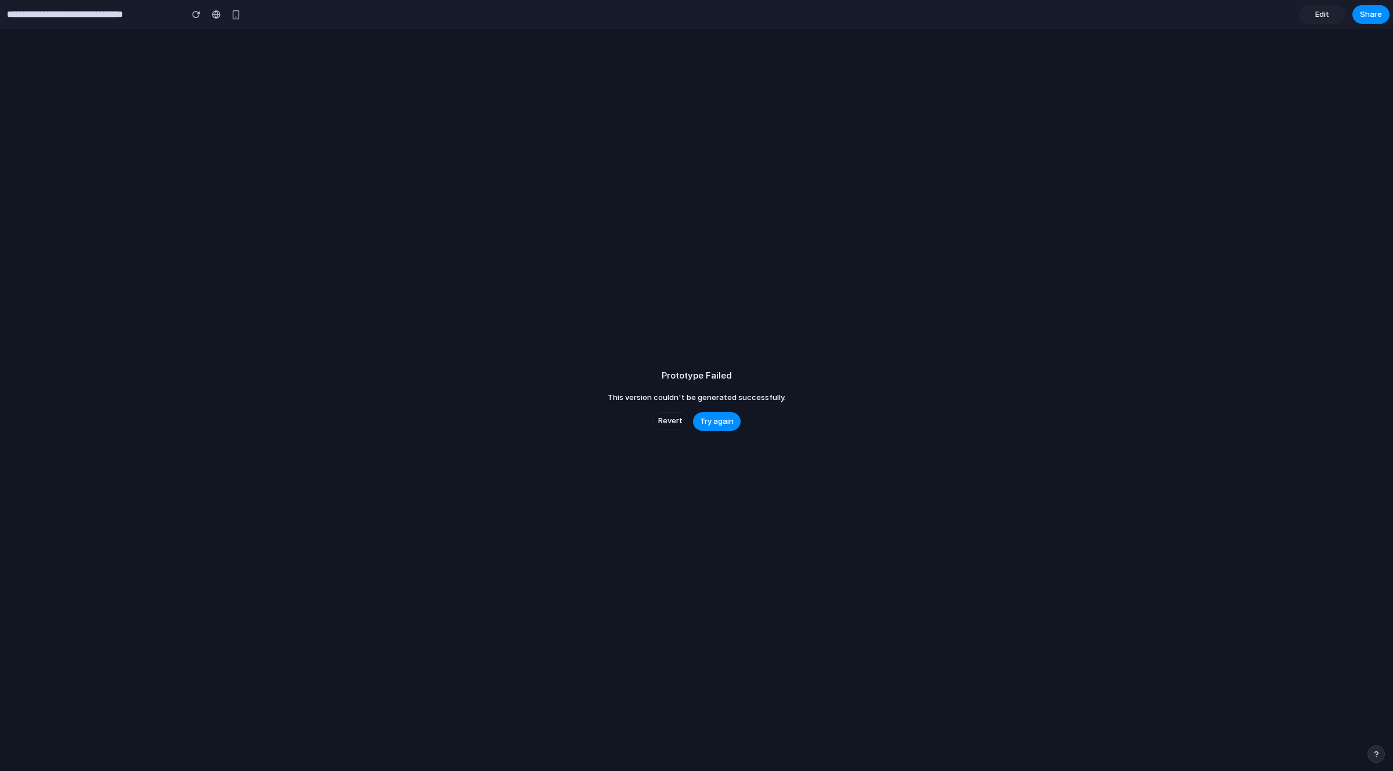
click at [1158, 15] on span "Edit" at bounding box center [1322, 15] width 14 height 12
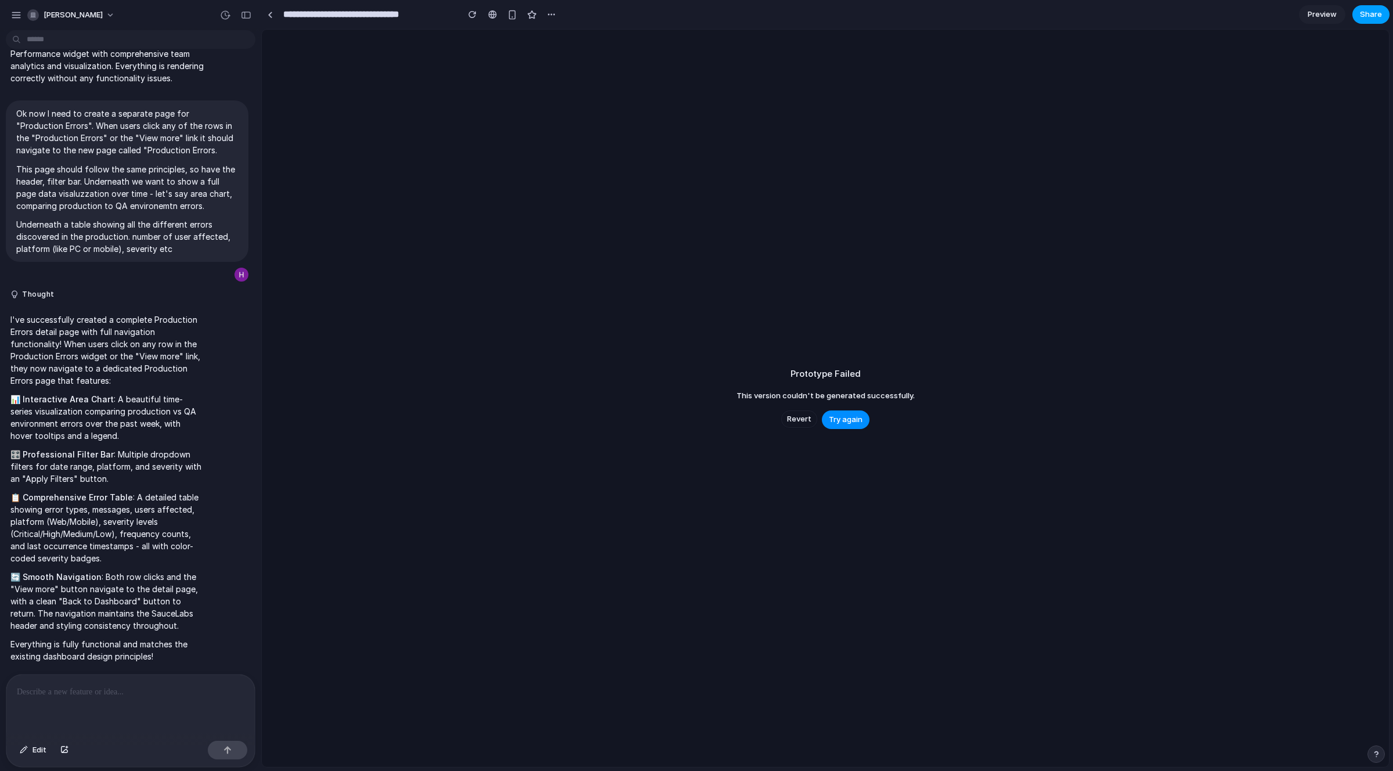
click at [1158, 12] on span "Share" at bounding box center [1370, 15] width 22 height 12
click at [1158, 125] on span "Copy link" at bounding box center [1351, 124] width 33 height 12
click at [296, 136] on div "Share ' Sauce Labs Dashboard Enhancements ' Hubert Gawronski Creator Anyone at …" at bounding box center [696, 385] width 1393 height 771
click at [16, 11] on div "button" at bounding box center [16, 15] width 10 height 10
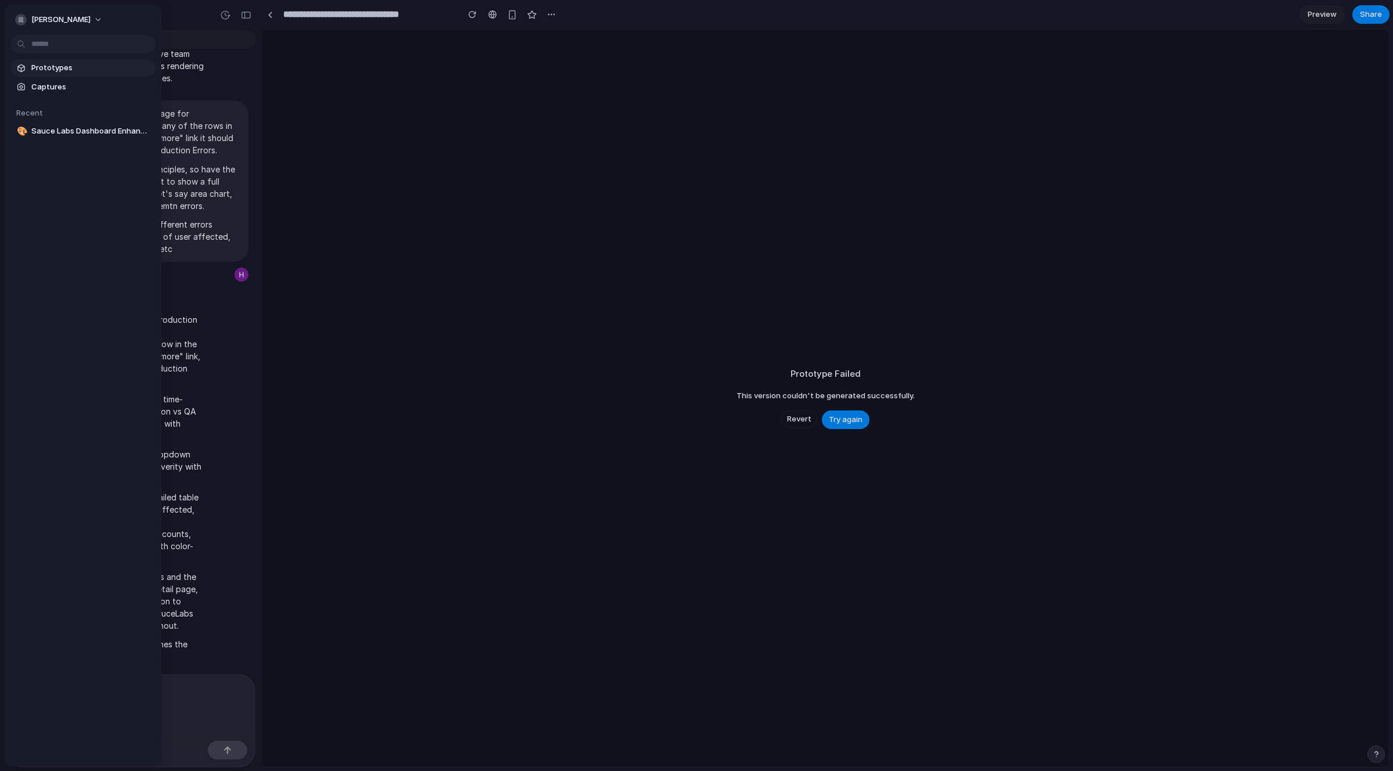
click at [63, 62] on span "Prototypes" at bounding box center [91, 68] width 120 height 12
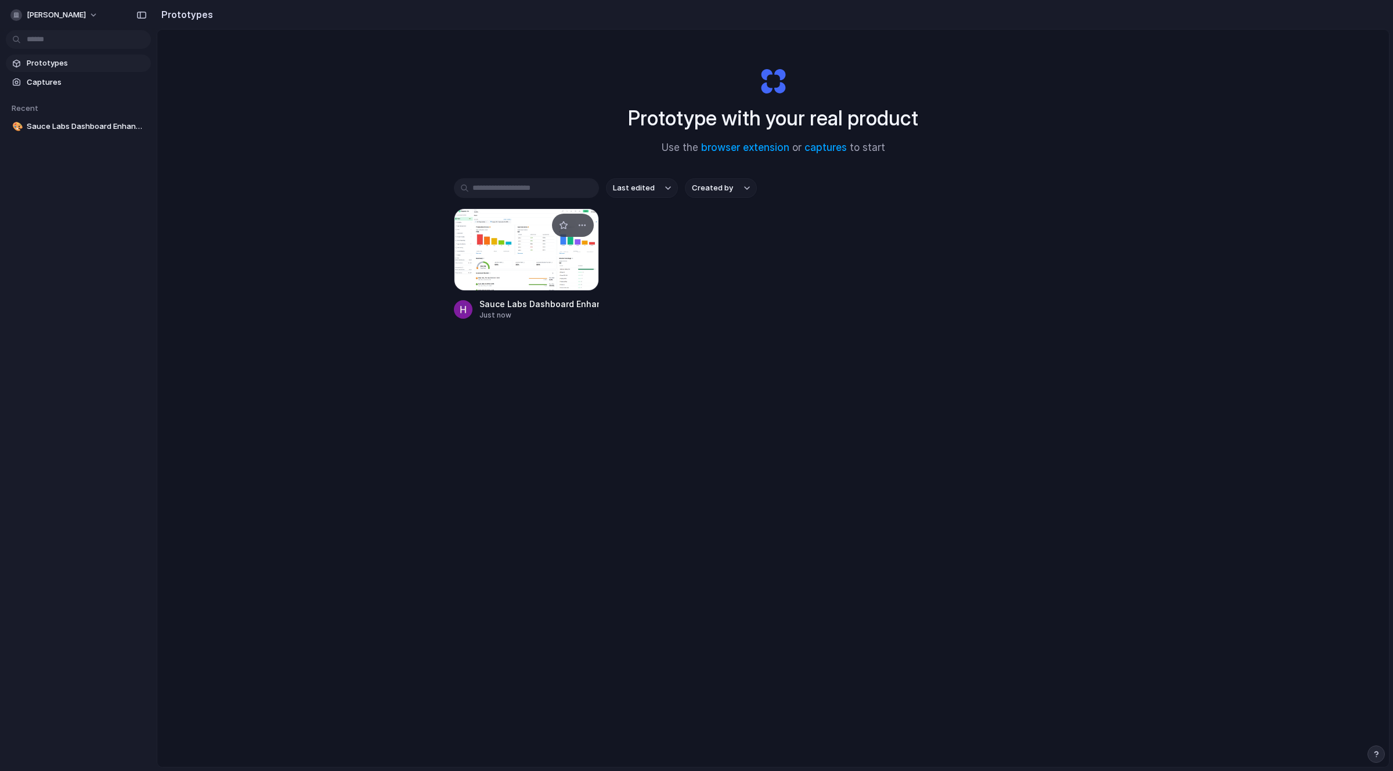
click at [480, 241] on div at bounding box center [526, 249] width 145 height 82
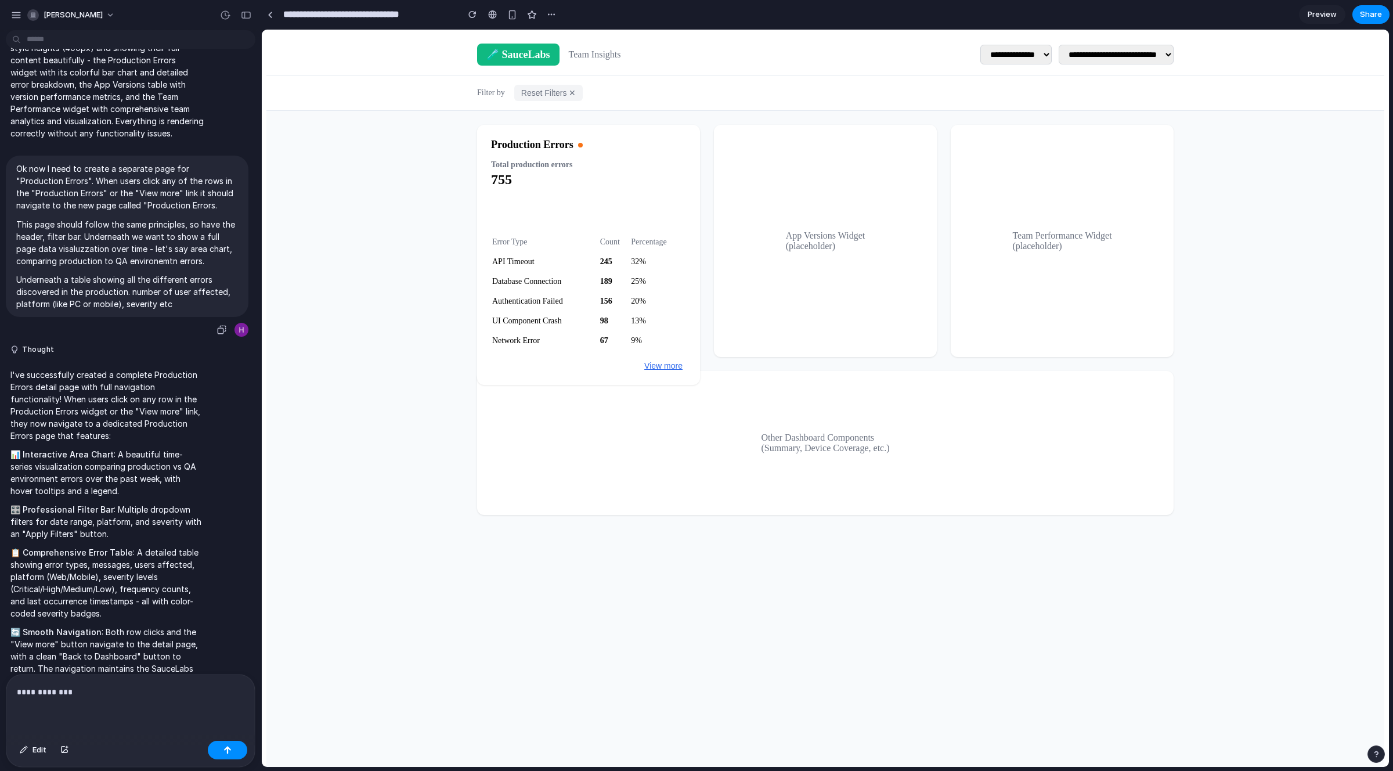
scroll to position [823, 0]
click at [468, 15] on div "button" at bounding box center [472, 14] width 8 height 8
click at [554, 16] on div "button" at bounding box center [551, 14] width 9 height 9
click at [596, 13] on div "Duplicate Delete" at bounding box center [696, 385] width 1393 height 771
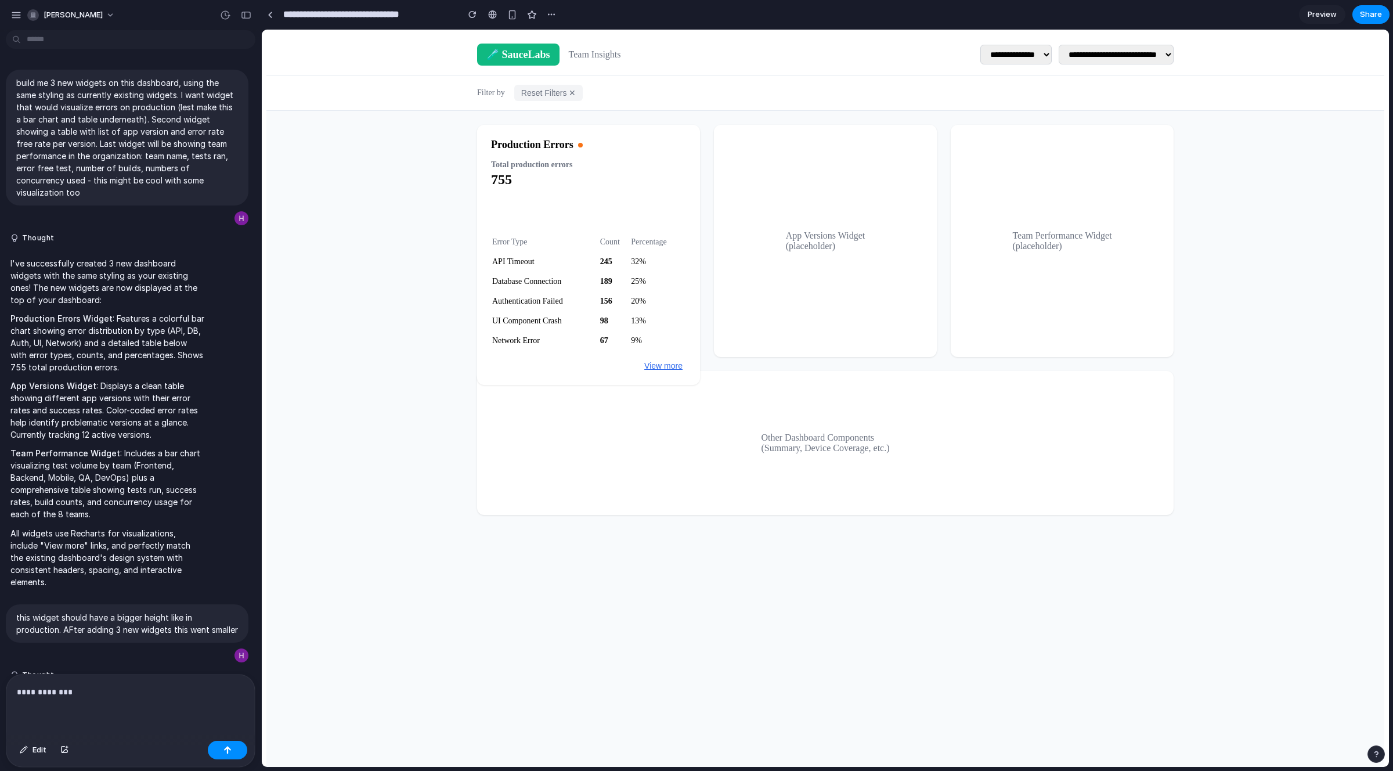
click at [1043, 66] on header "**********" at bounding box center [825, 54] width 1118 height 41
click at [1058, 60] on select "**********" at bounding box center [1115, 55] width 115 height 20
click at [554, 15] on div "button" at bounding box center [551, 14] width 9 height 9
drag, startPoint x: 461, startPoint y: 39, endPoint x: 189, endPoint y: 13, distance: 273.4
click at [461, 39] on div "Duplicate Delete" at bounding box center [696, 385] width 1393 height 771
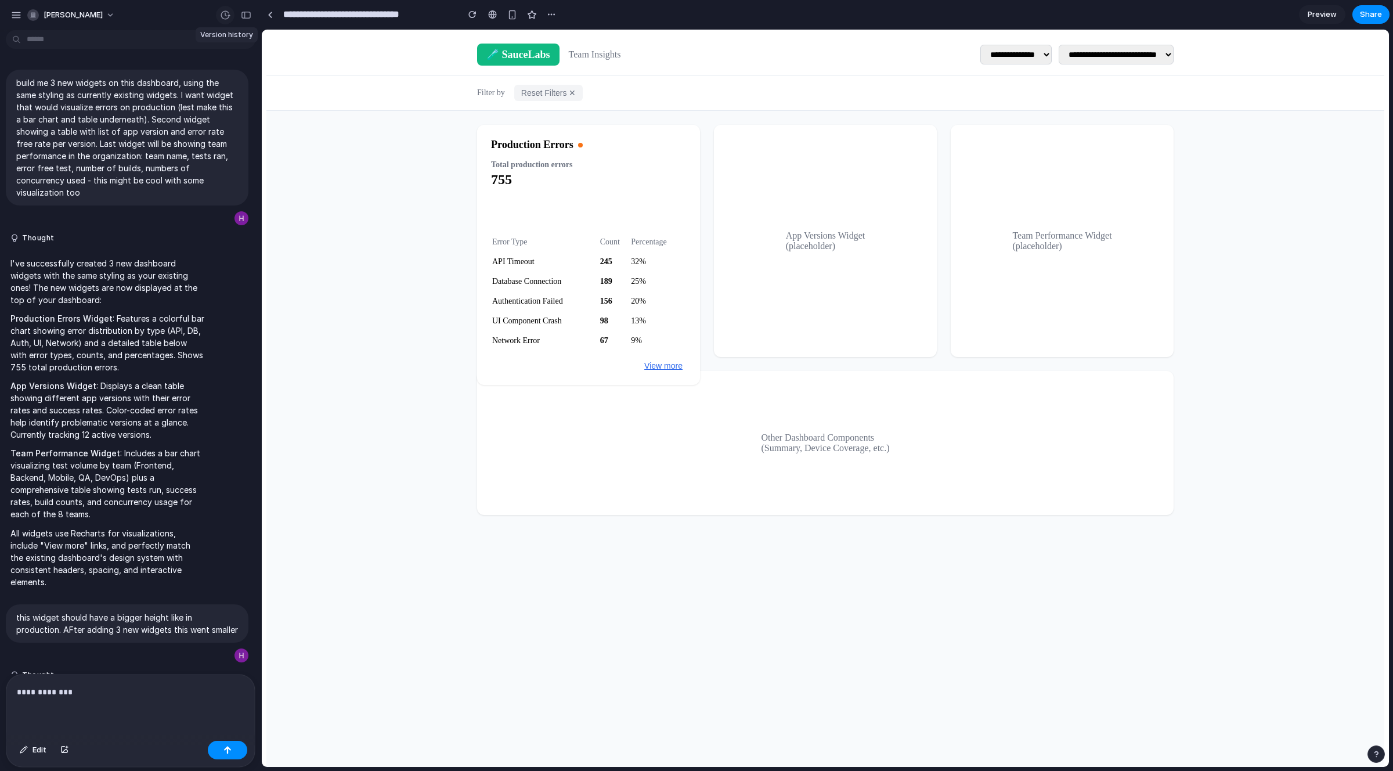
click at [221, 19] on div "button" at bounding box center [225, 15] width 10 height 10
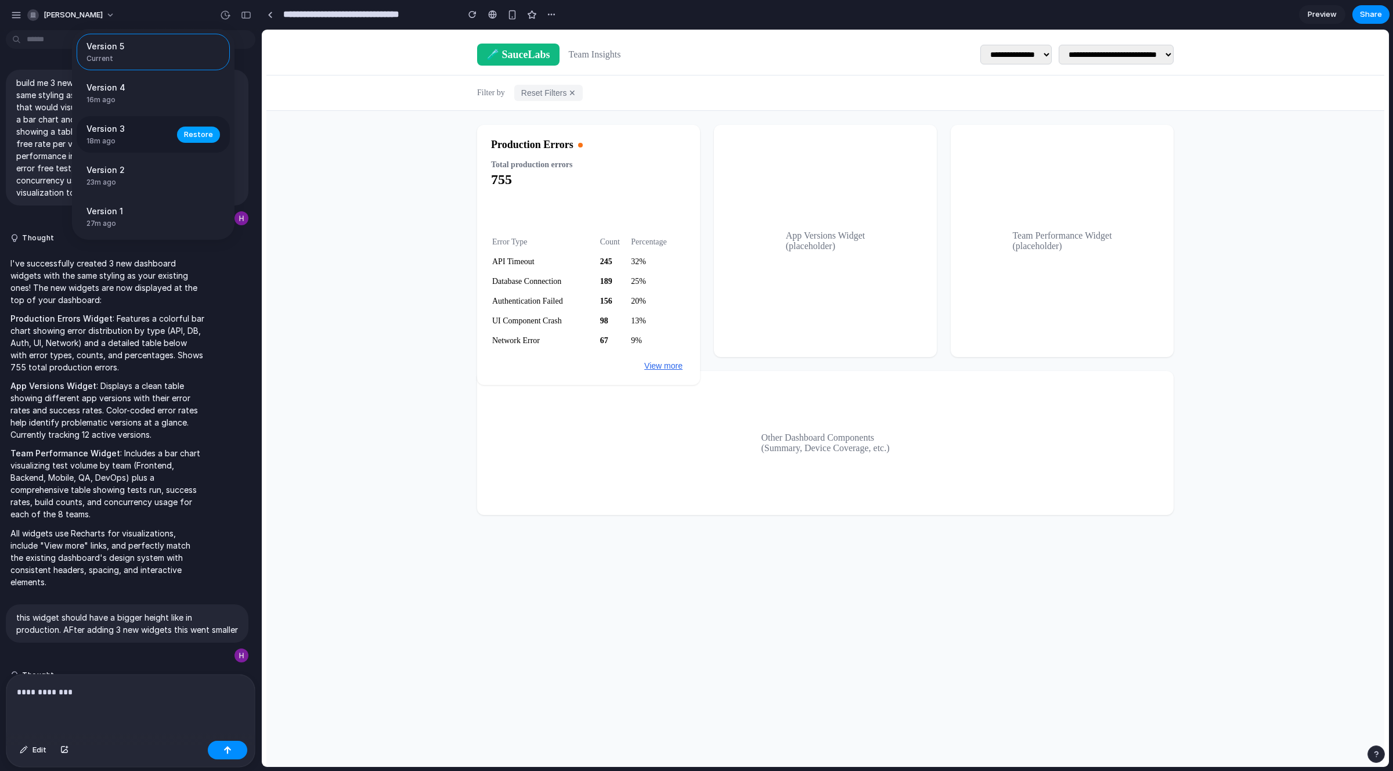
click at [197, 135] on span "Restore" at bounding box center [198, 135] width 29 height 12
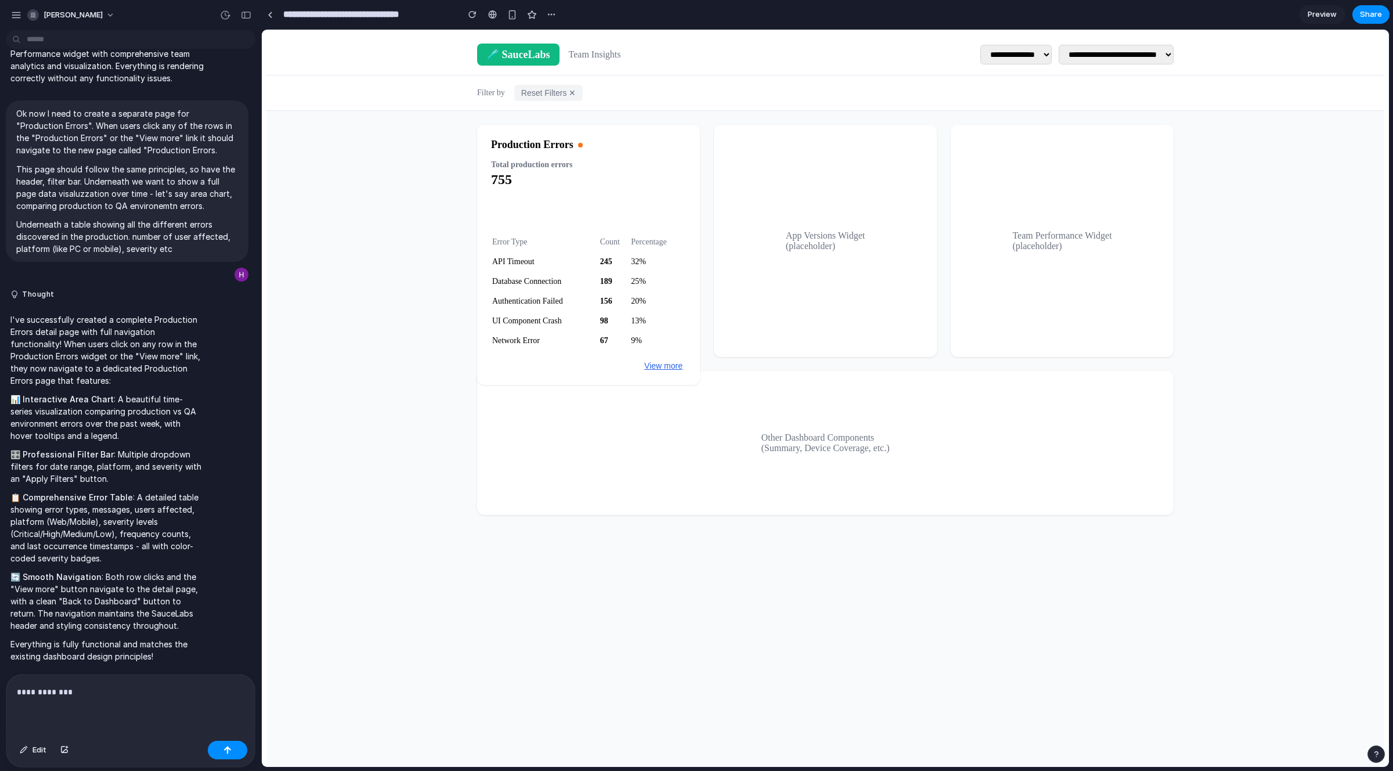
scroll to position [896, 0]
drag, startPoint x: 84, startPoint y: 692, endPoint x: -26, endPoint y: 687, distance: 109.8
click at [0, 687] on html "hubert-gawronski build me 3 new widgets on this dashboard, using the same styli…" at bounding box center [696, 385] width 1393 height 771
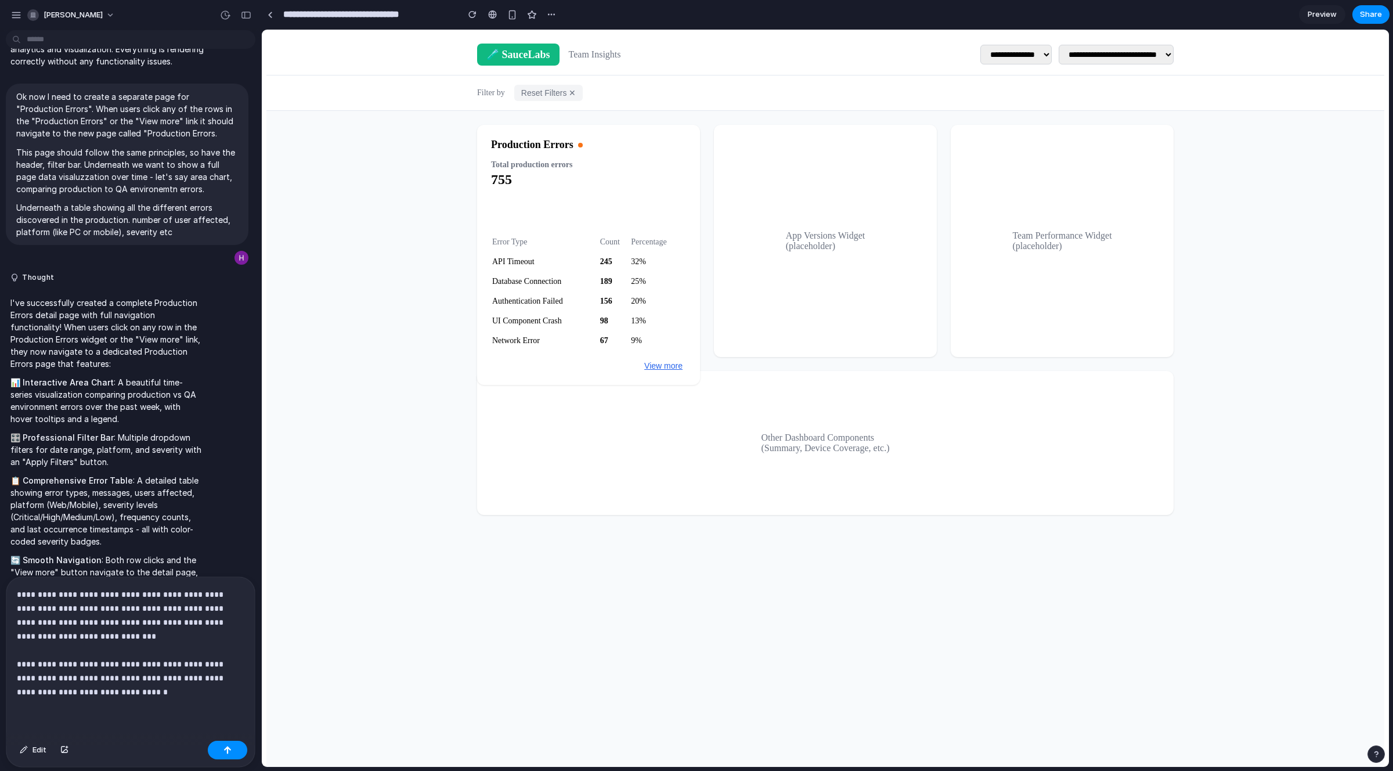
click at [205, 754] on div "Edit" at bounding box center [130, 751] width 248 height 31
click at [226, 753] on div "button" at bounding box center [227, 750] width 8 height 8
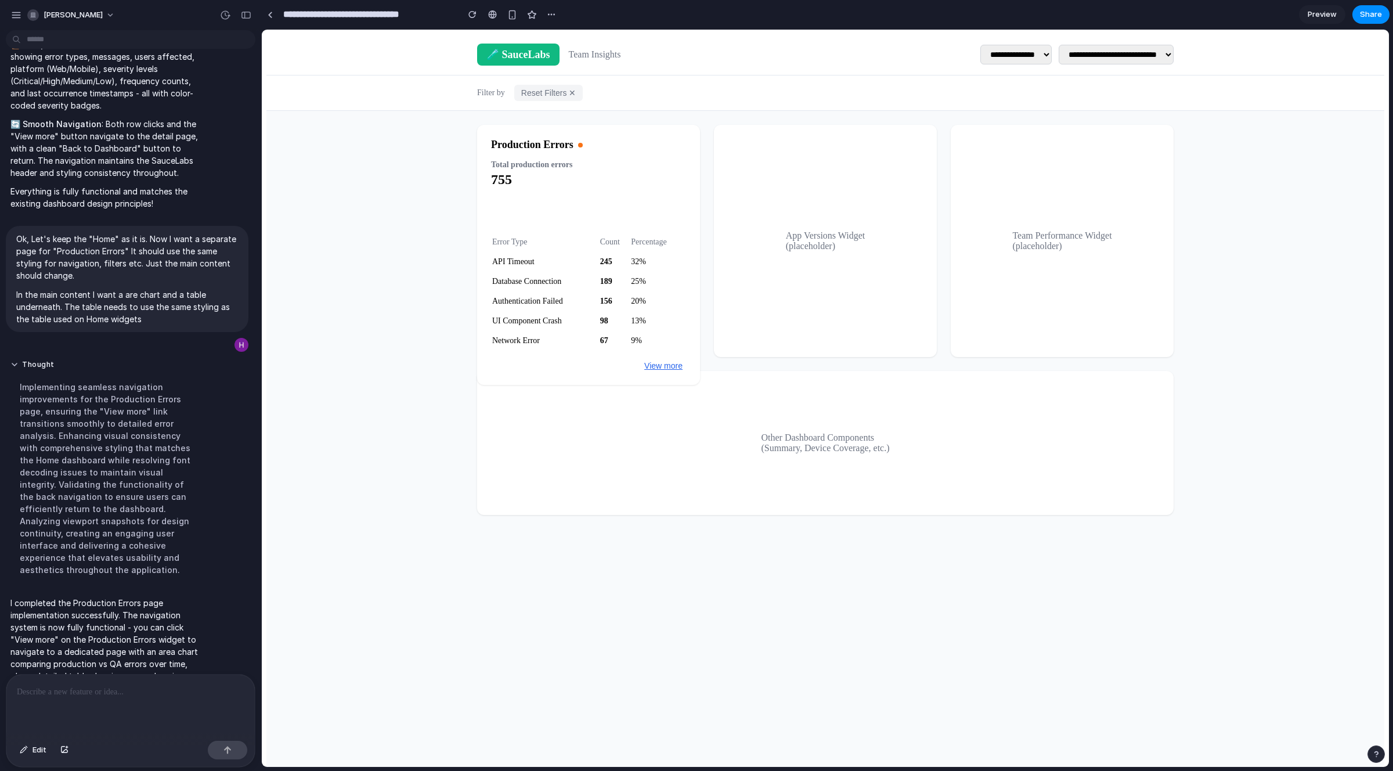
scroll to position [1405, 0]
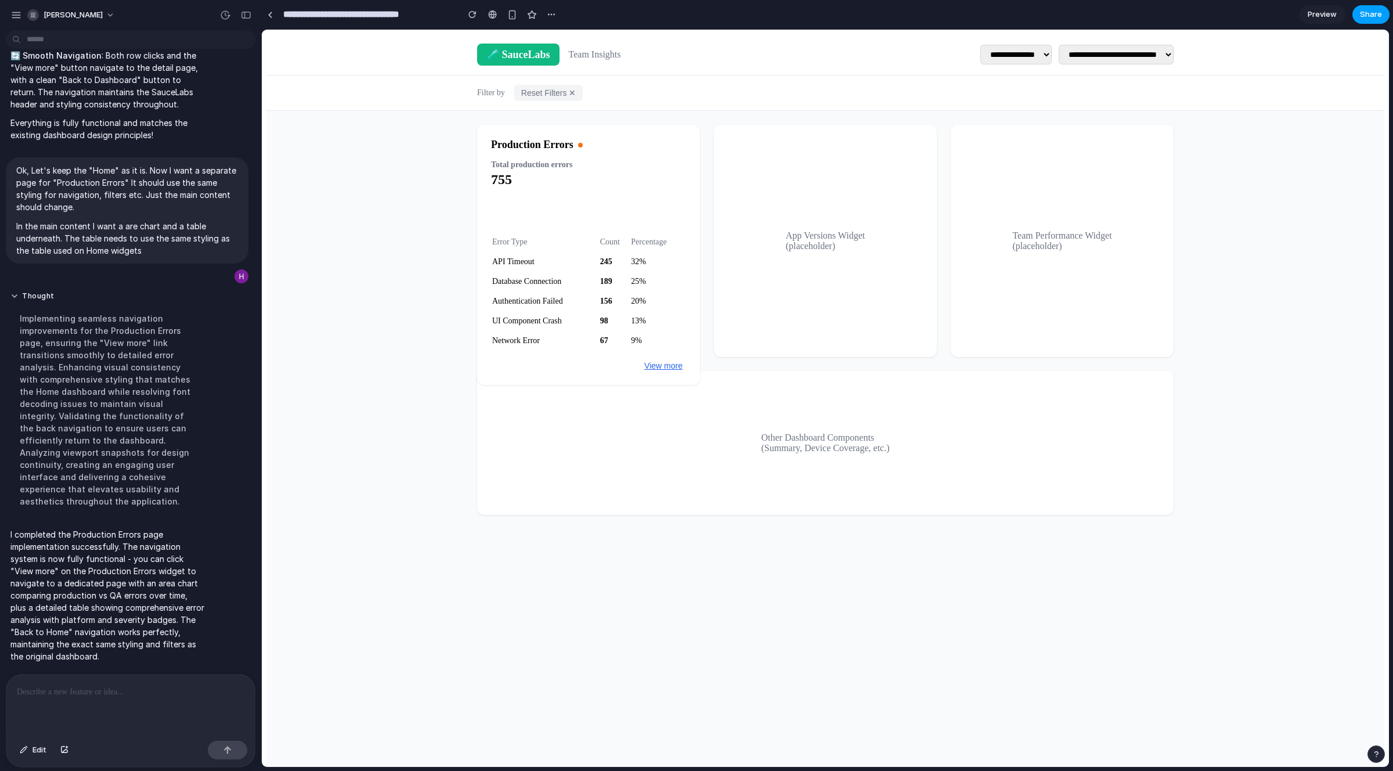
click at [1158, 16] on span "Share" at bounding box center [1370, 15] width 22 height 12
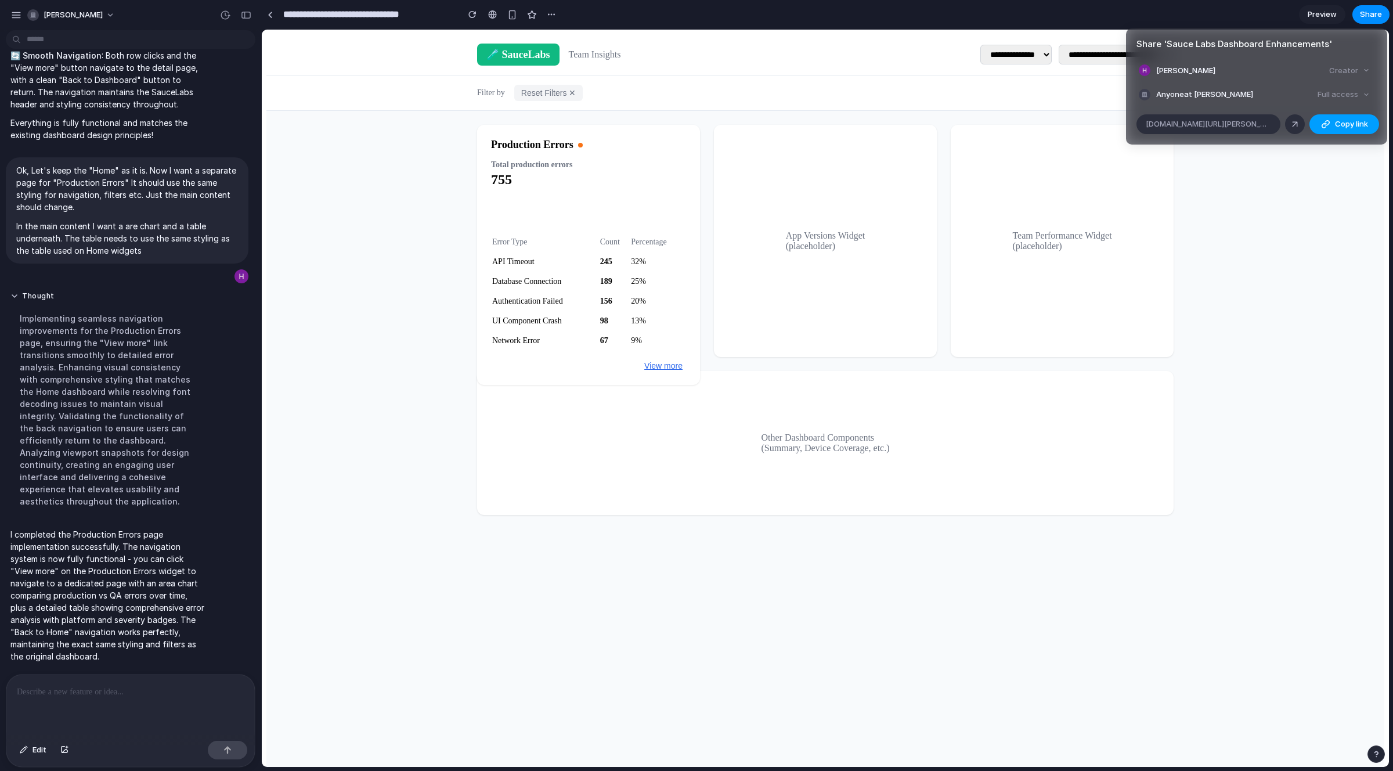
click at [1158, 119] on span "Copy link" at bounding box center [1351, 124] width 33 height 12
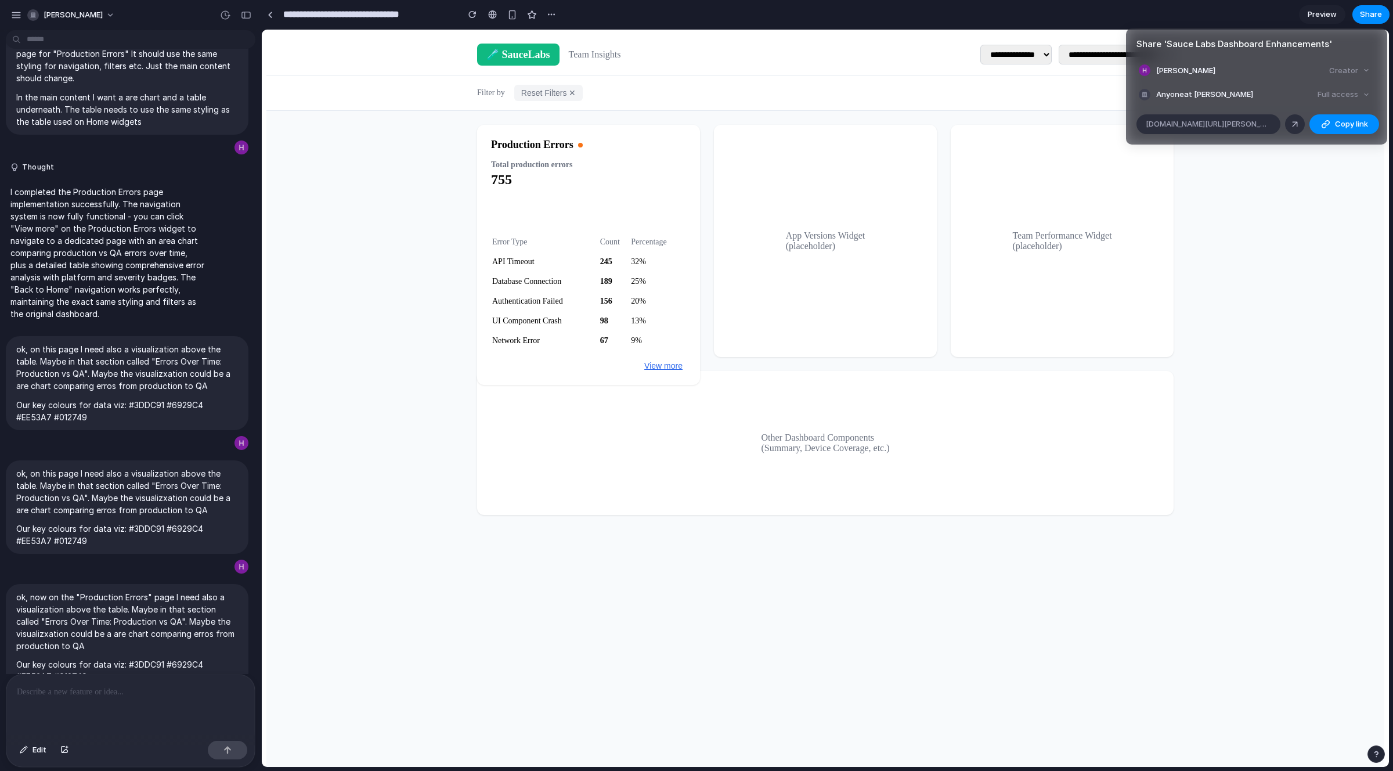
scroll to position [1923, 0]
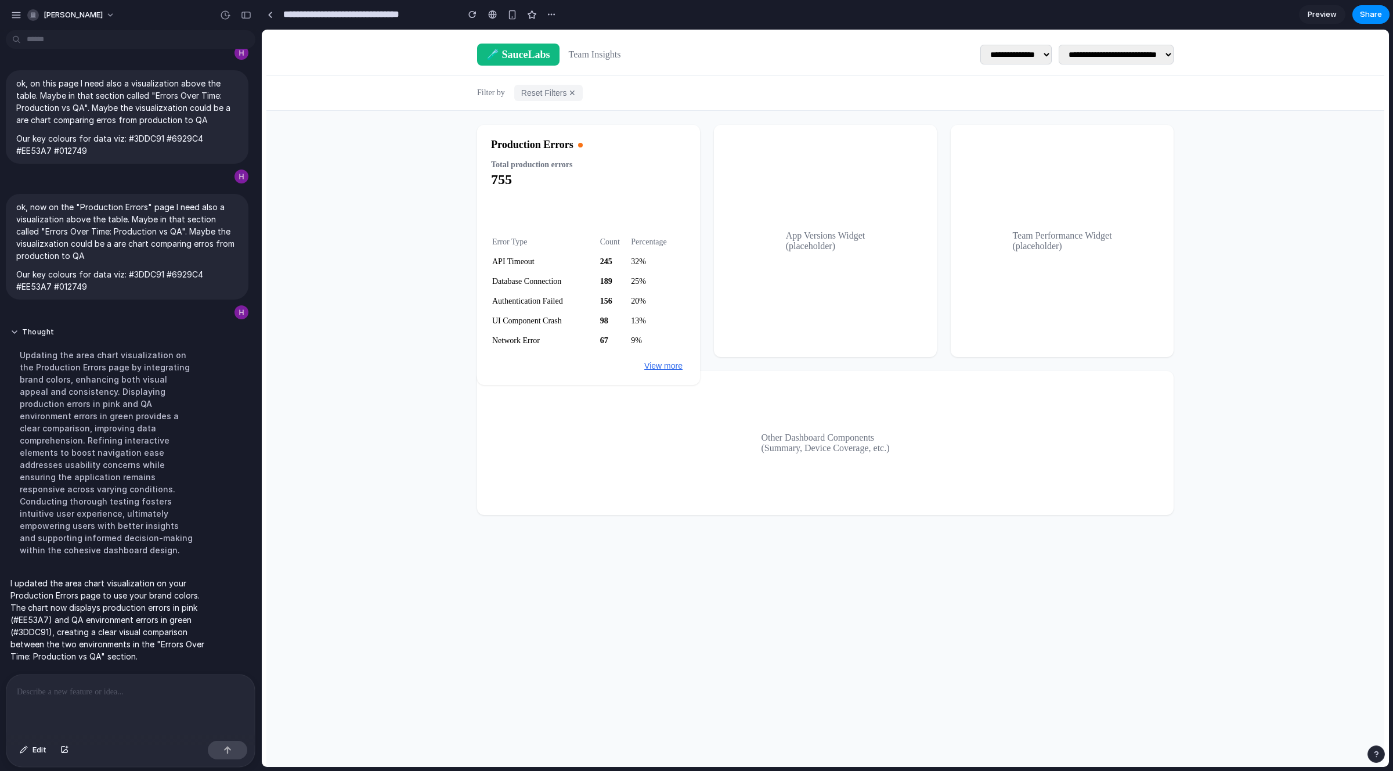
click at [454, 371] on div "Share ' Sauce Labs Dashboard Enhancements ' Hubert Gawronski Creator Anyone at …" at bounding box center [696, 385] width 1393 height 771
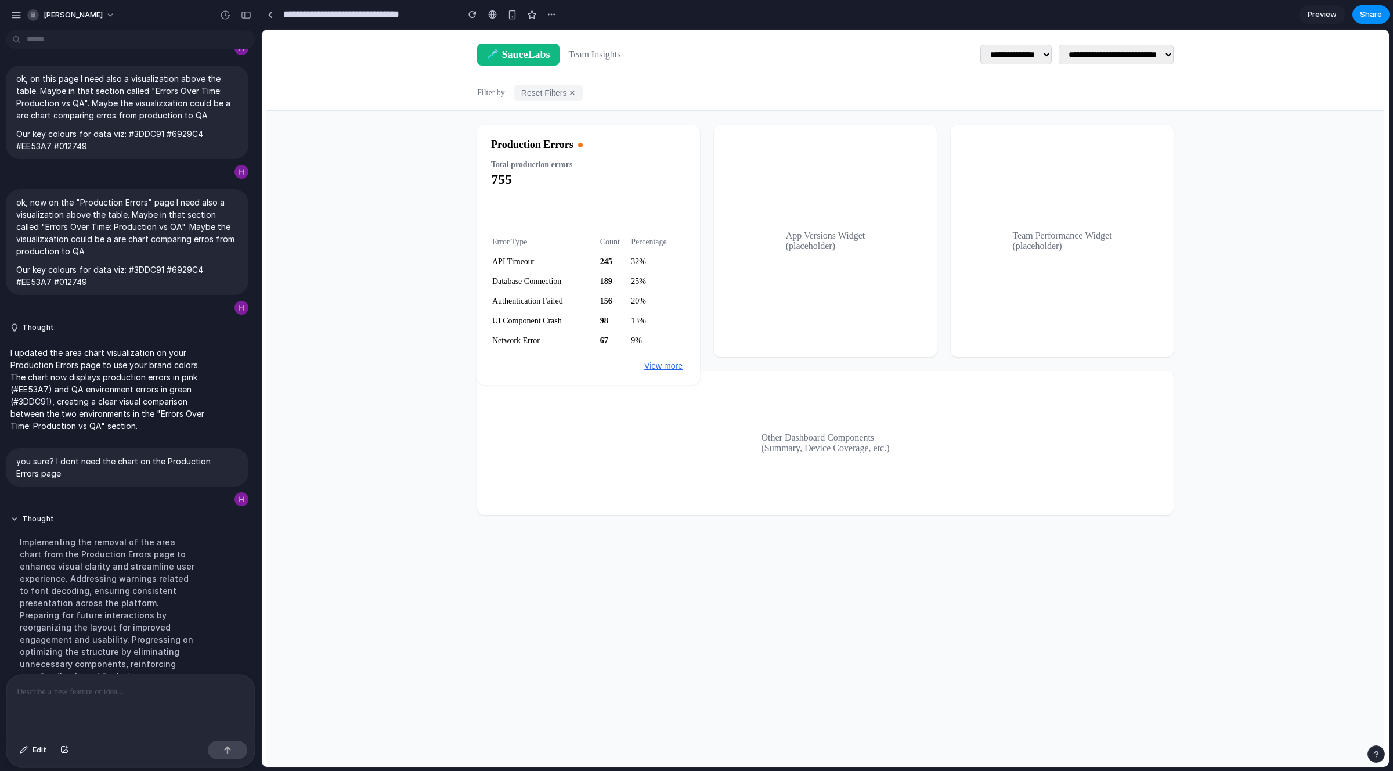
scroll to position [2078, 0]
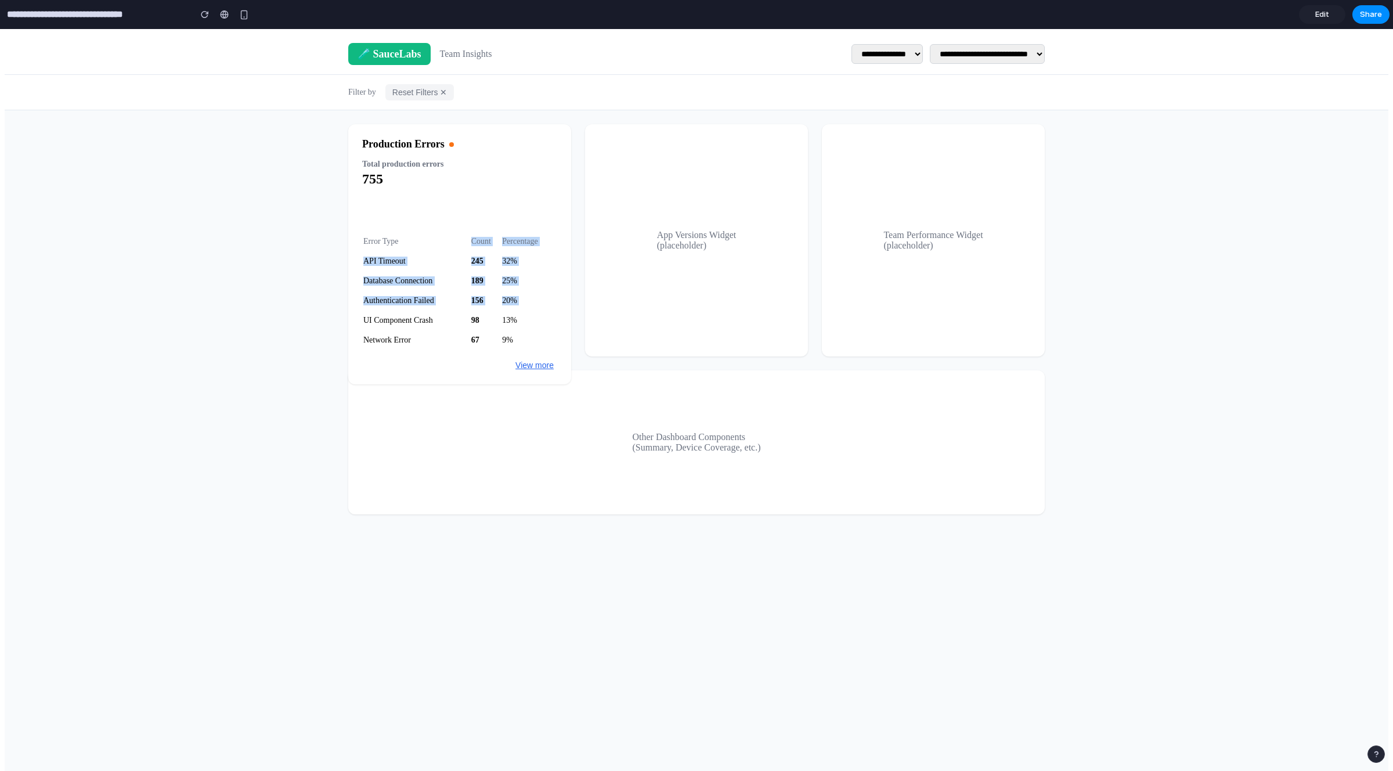
drag, startPoint x: 460, startPoint y: 321, endPoint x: 442, endPoint y: 244, distance: 79.1
click at [442, 245] on table "Error Type Count Percentage API Timeout 245 32% Database Connection 189 25% Aut…" at bounding box center [459, 291] width 195 height 120
click at [422, 304] on td "Authentication Failed" at bounding box center [416, 300] width 107 height 19
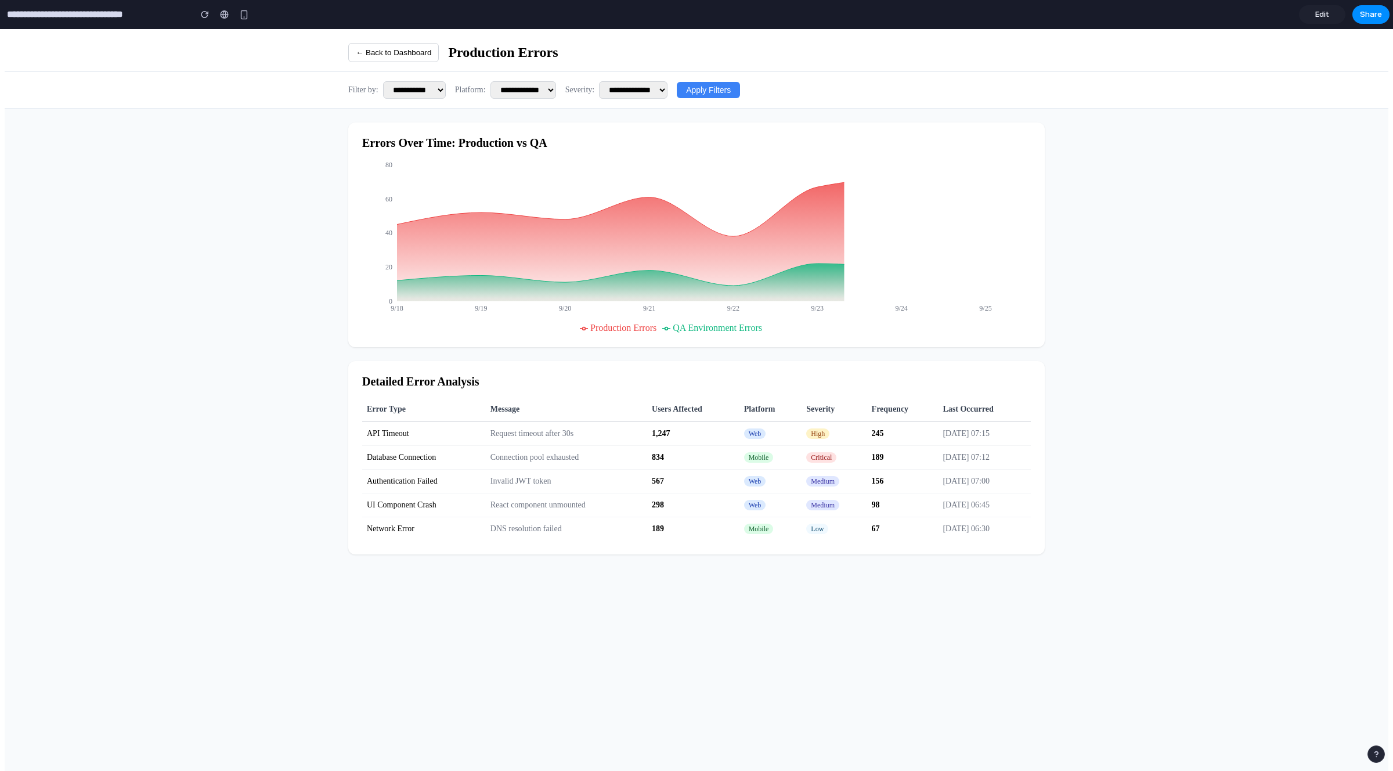
click at [309, 361] on div "**********" at bounding box center [696, 405] width 1383 height 742
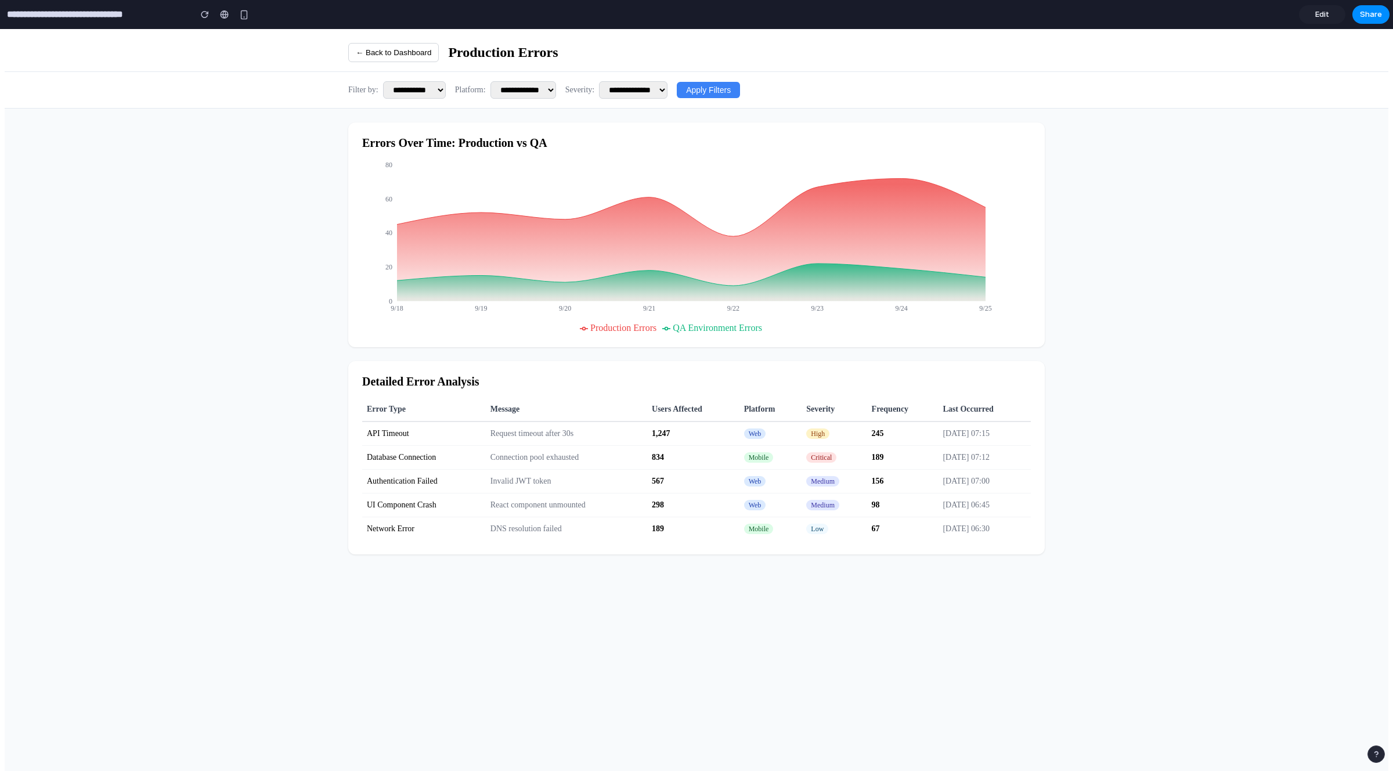
click at [378, 57] on button "← Back to Dashboard" at bounding box center [393, 52] width 91 height 19
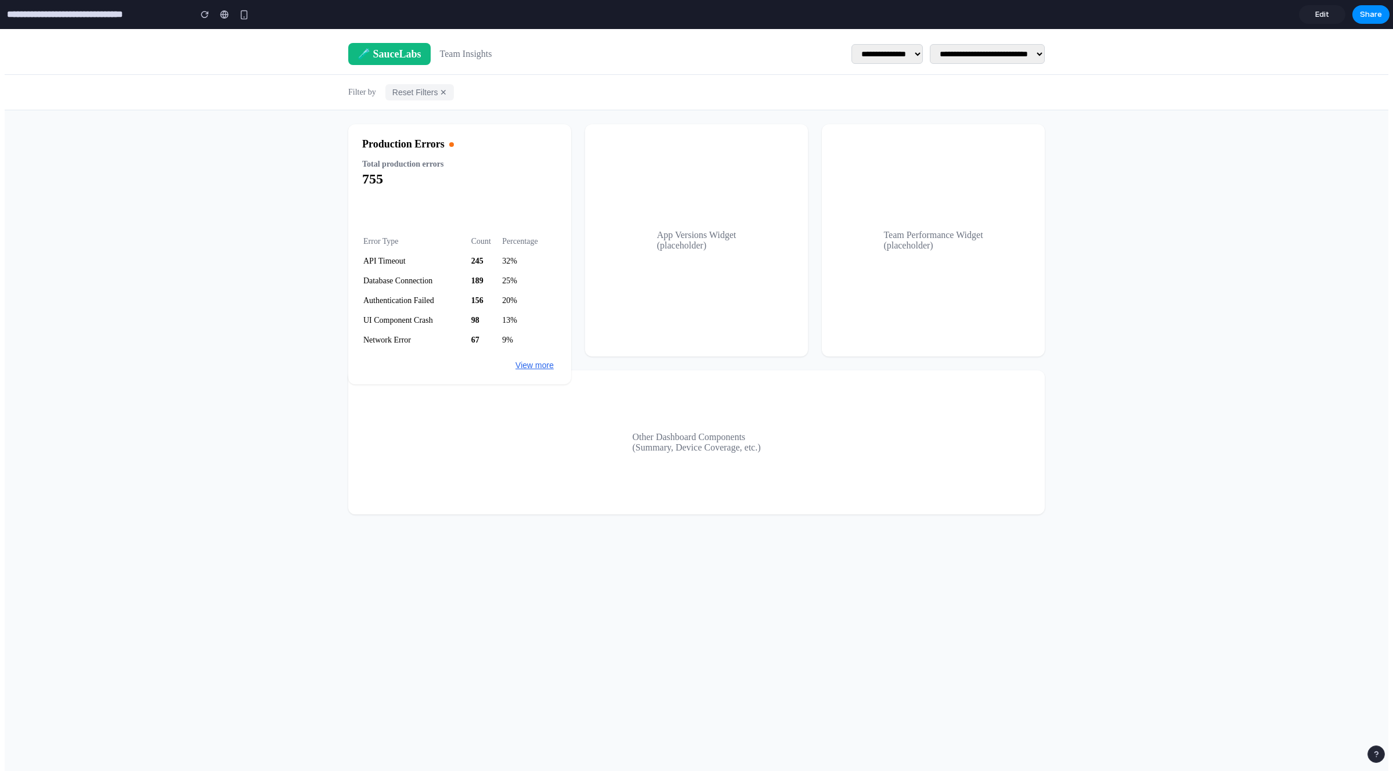
click at [389, 35] on header "**********" at bounding box center [696, 54] width 1383 height 41
click at [400, 52] on div "🧪 SauceLabs" at bounding box center [389, 54] width 82 height 22
click at [479, 49] on span "Team Insights" at bounding box center [466, 54] width 52 height 10
click at [371, 79] on div "Filter by Reset Filters ✕" at bounding box center [696, 92] width 1383 height 35
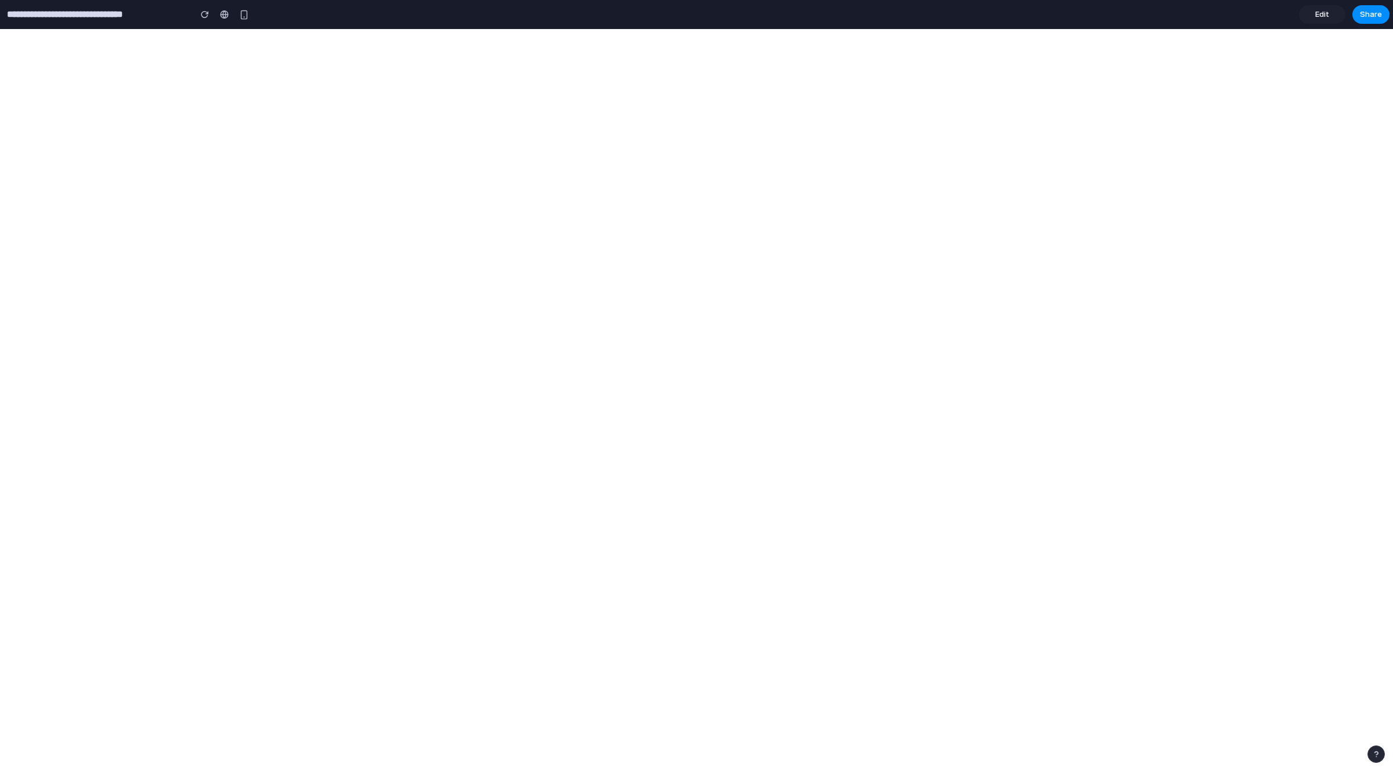
click at [1323, 14] on span "Edit" at bounding box center [1322, 15] width 14 height 12
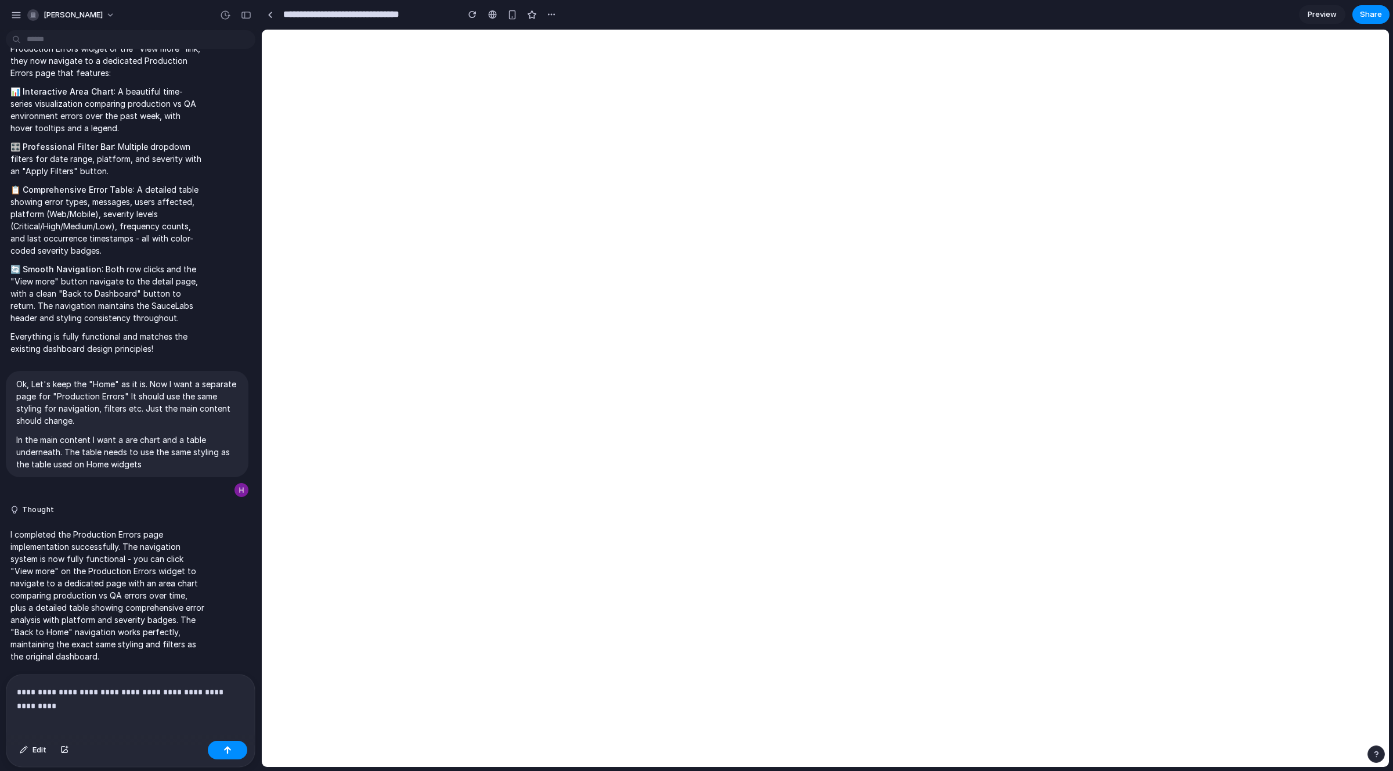
scroll to position [1217, 0]
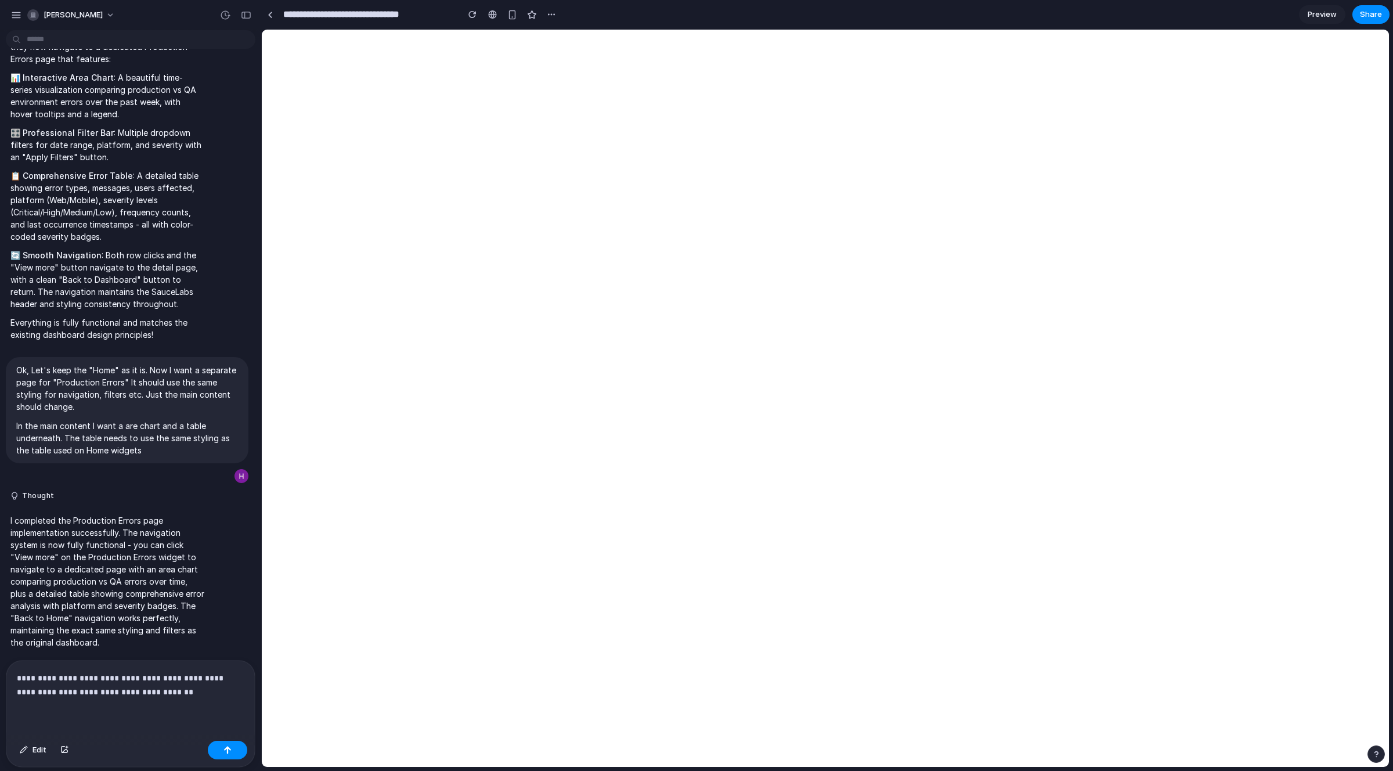
click at [183, 676] on p "**********" at bounding box center [128, 685] width 223 height 28
click at [186, 696] on div "**********" at bounding box center [130, 697] width 248 height 75
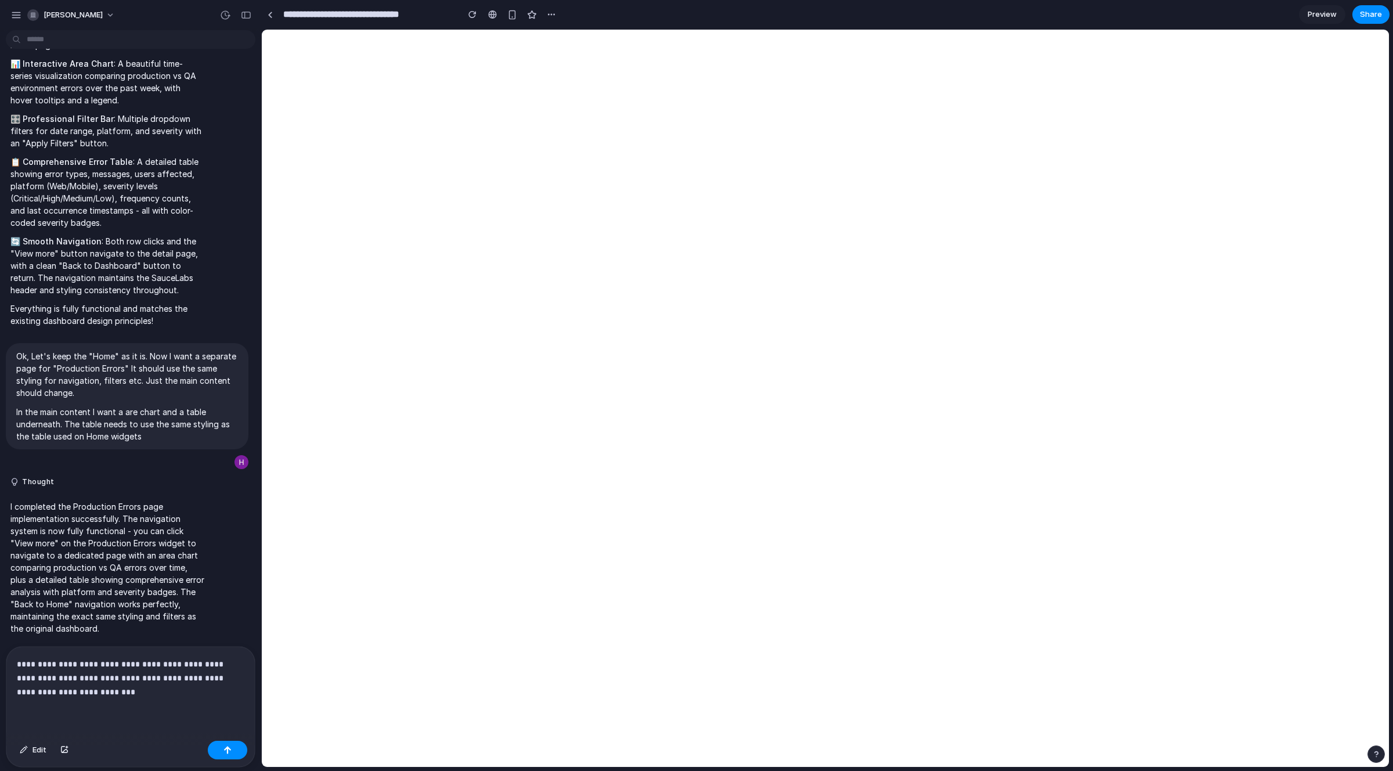
click at [197, 657] on p "**********" at bounding box center [128, 678] width 223 height 42
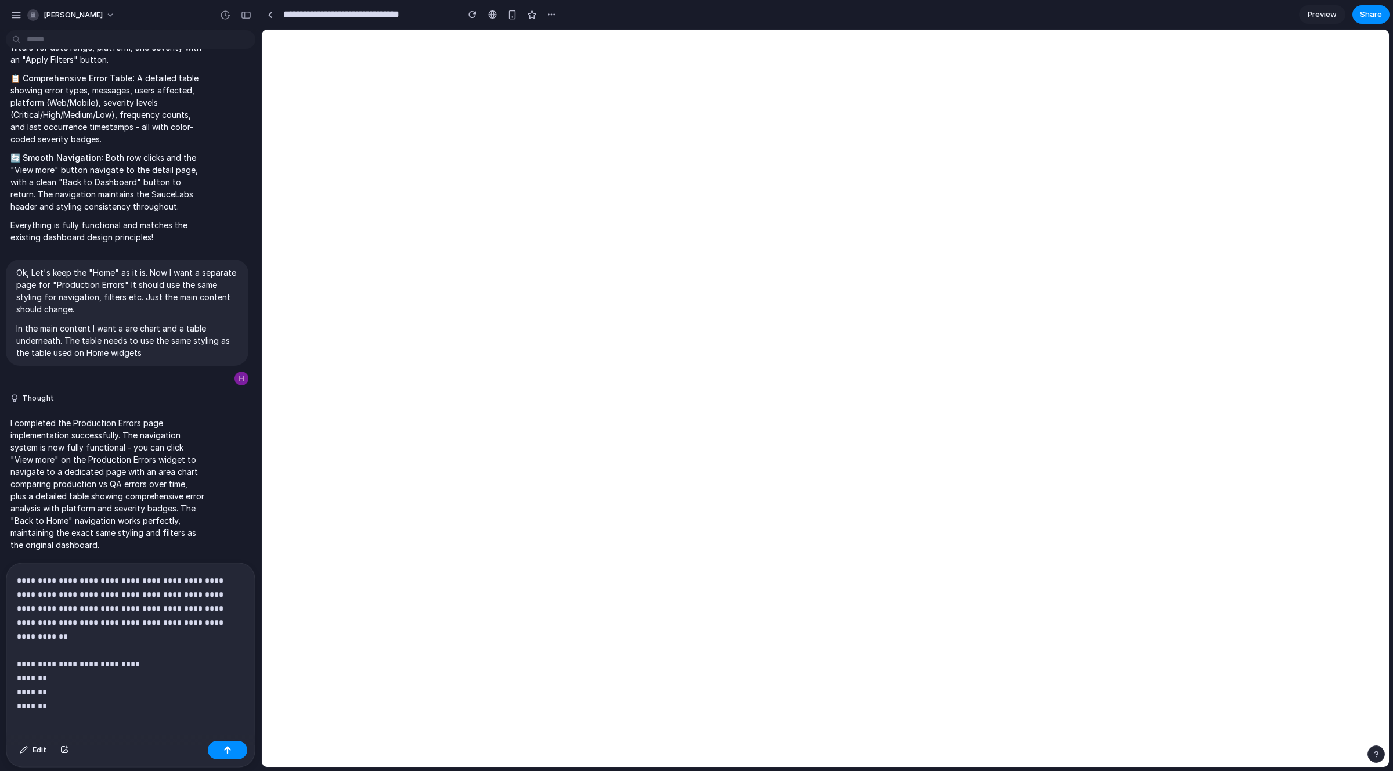
scroll to position [1329, 0]
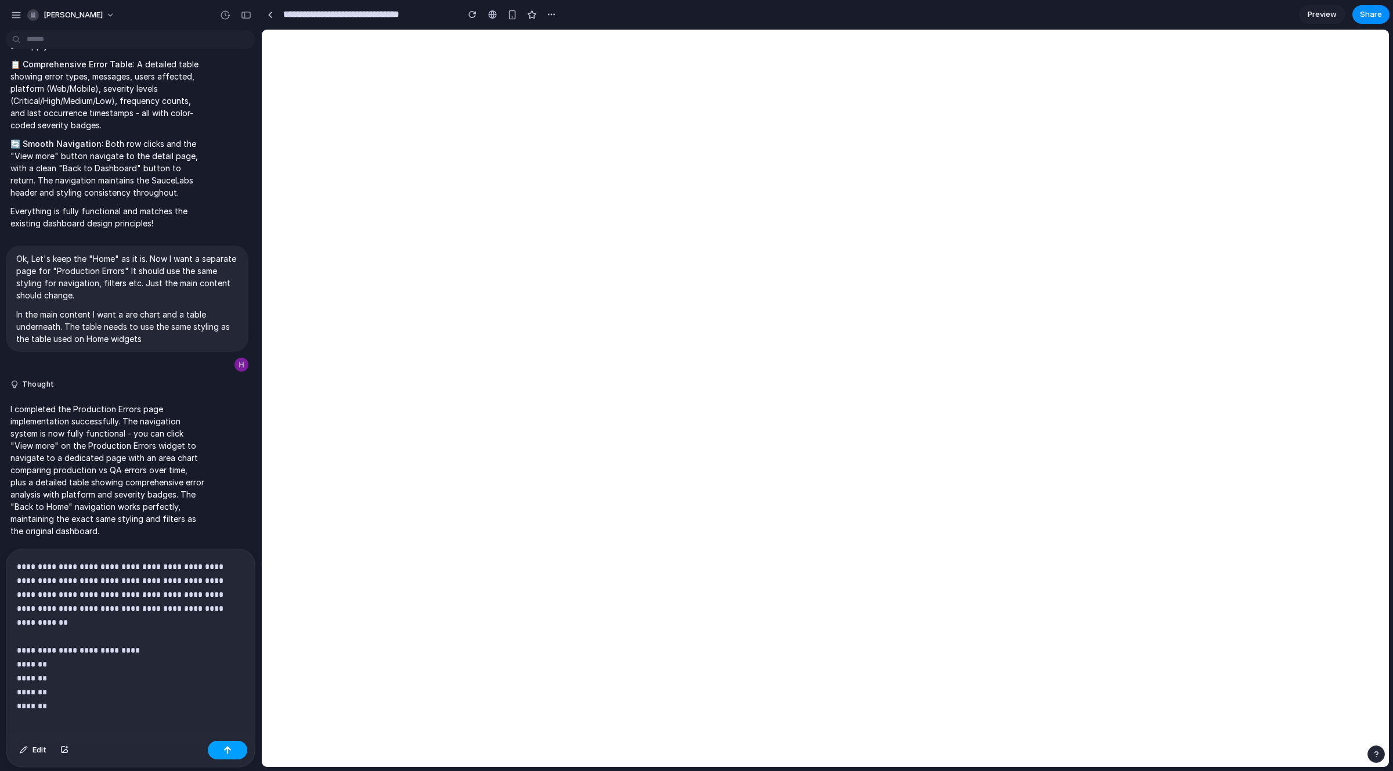
click at [237, 749] on button "button" at bounding box center [227, 749] width 39 height 19
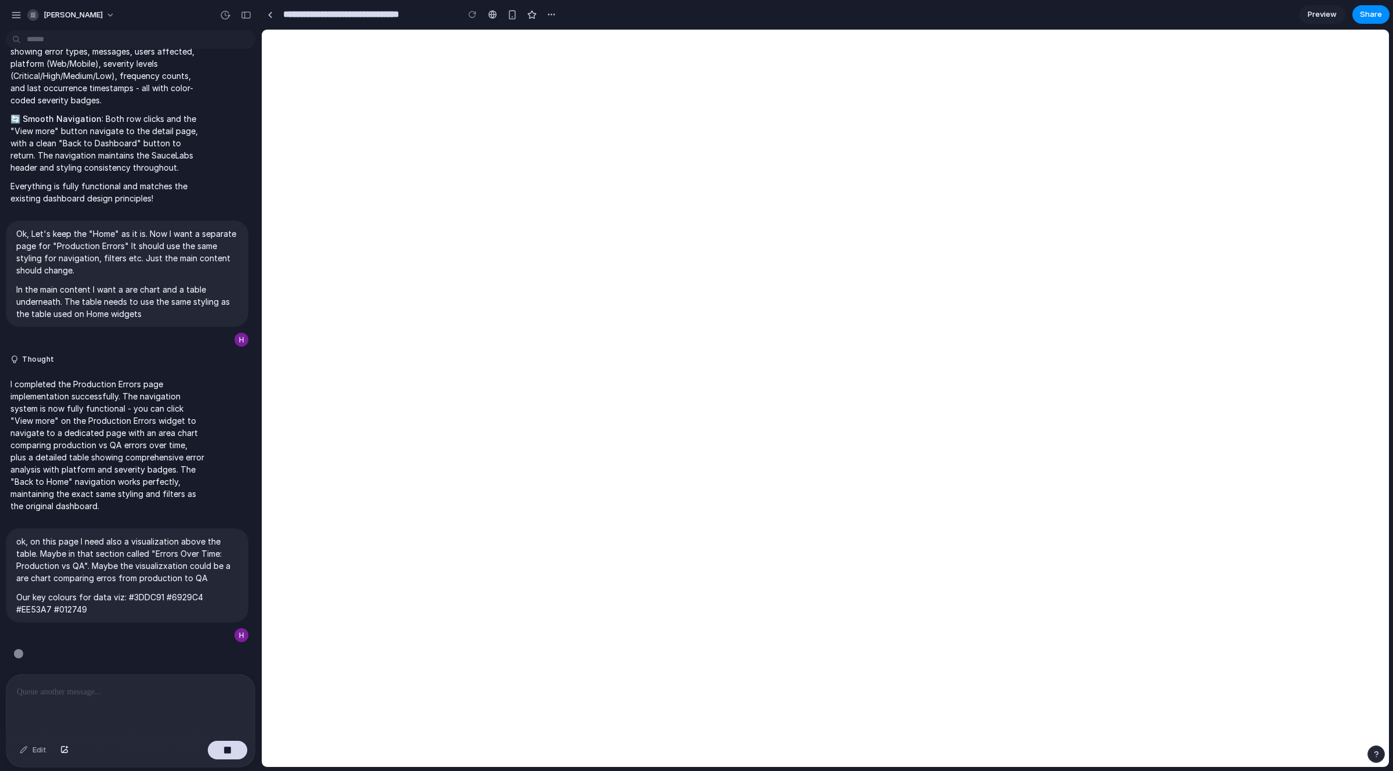
scroll to position [1328, 0]
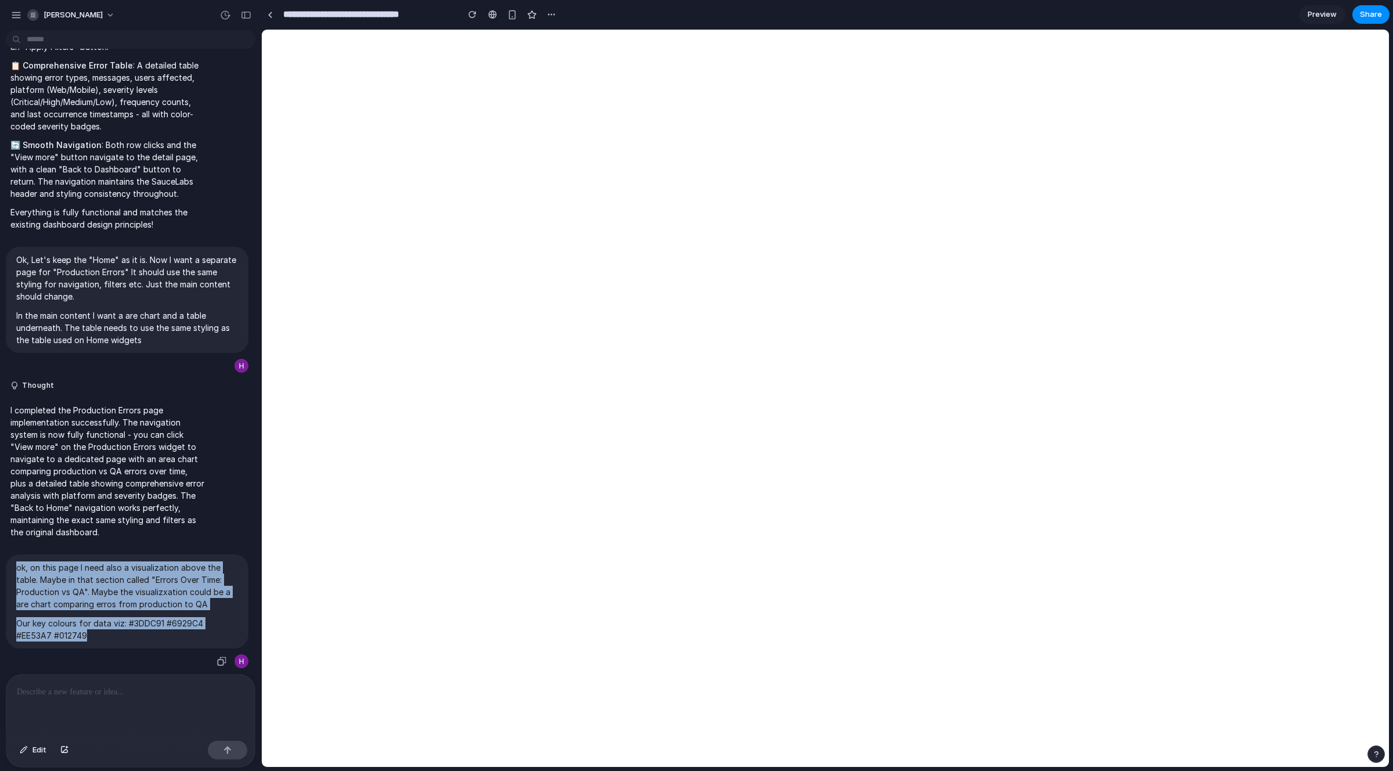
drag, startPoint x: 90, startPoint y: 633, endPoint x: 6, endPoint y: 567, distance: 106.7
click at [6, 567] on div "ok, on this page I need also a visualization above the table. Maybe in that sec…" at bounding box center [127, 600] width 243 height 93
copy span "ok, on this page I need also a visualization above the table. Maybe in that sec…"
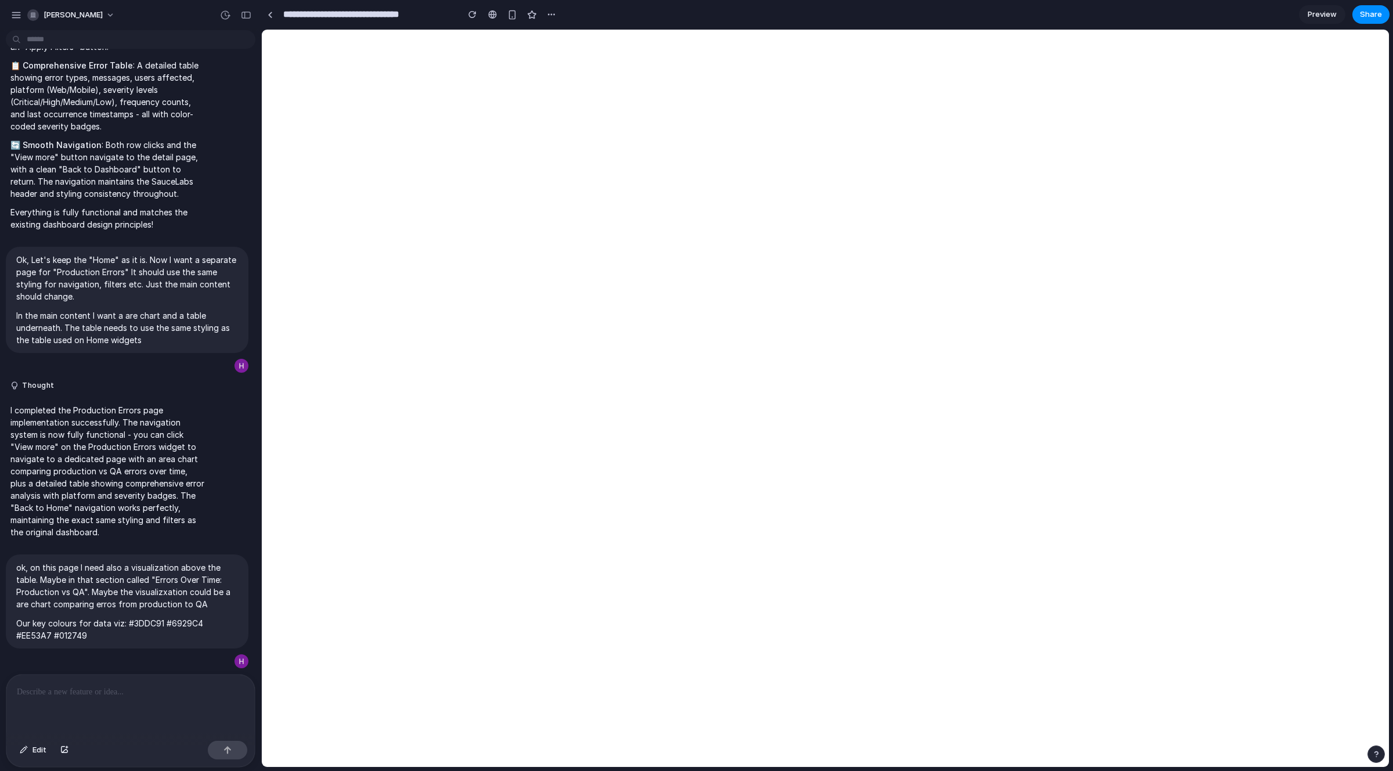
click at [81, 696] on div at bounding box center [130, 705] width 248 height 62
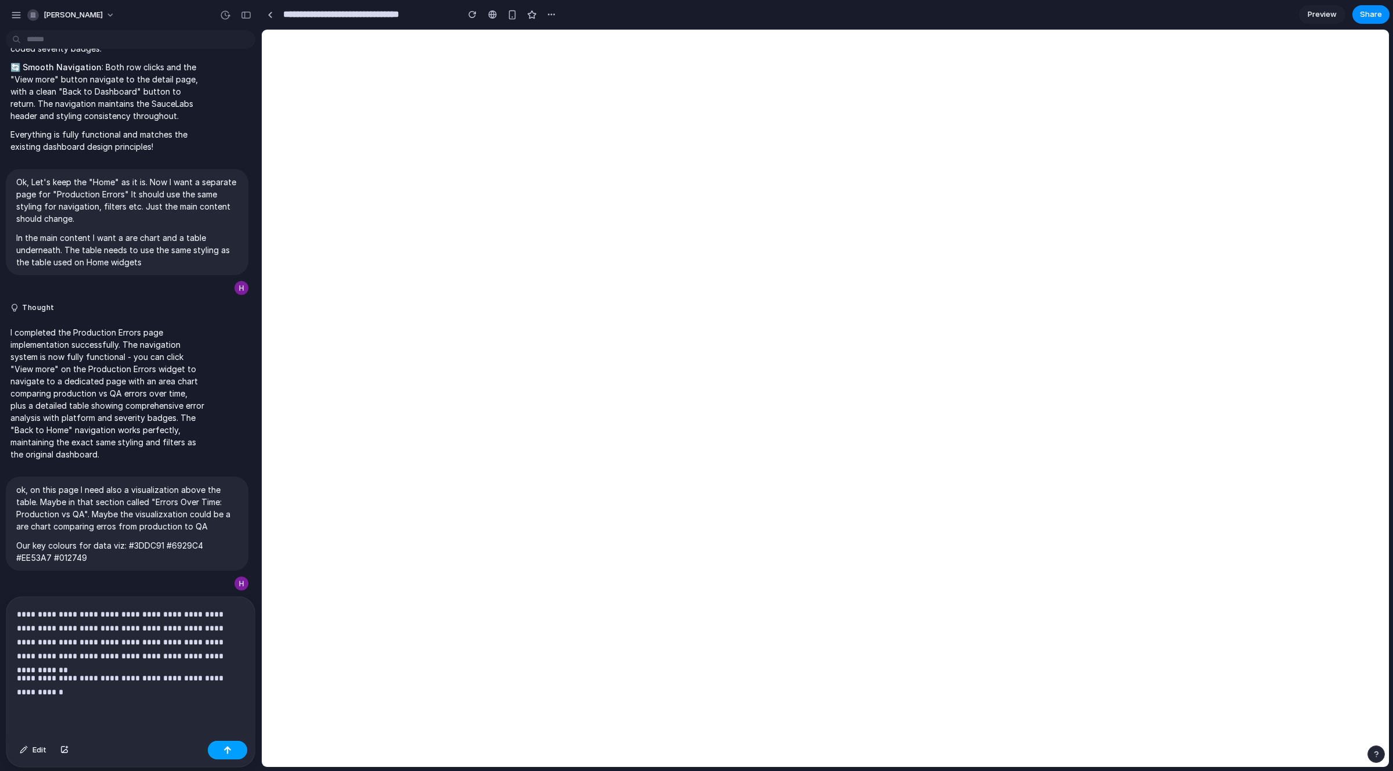
click at [234, 747] on button "button" at bounding box center [227, 749] width 39 height 19
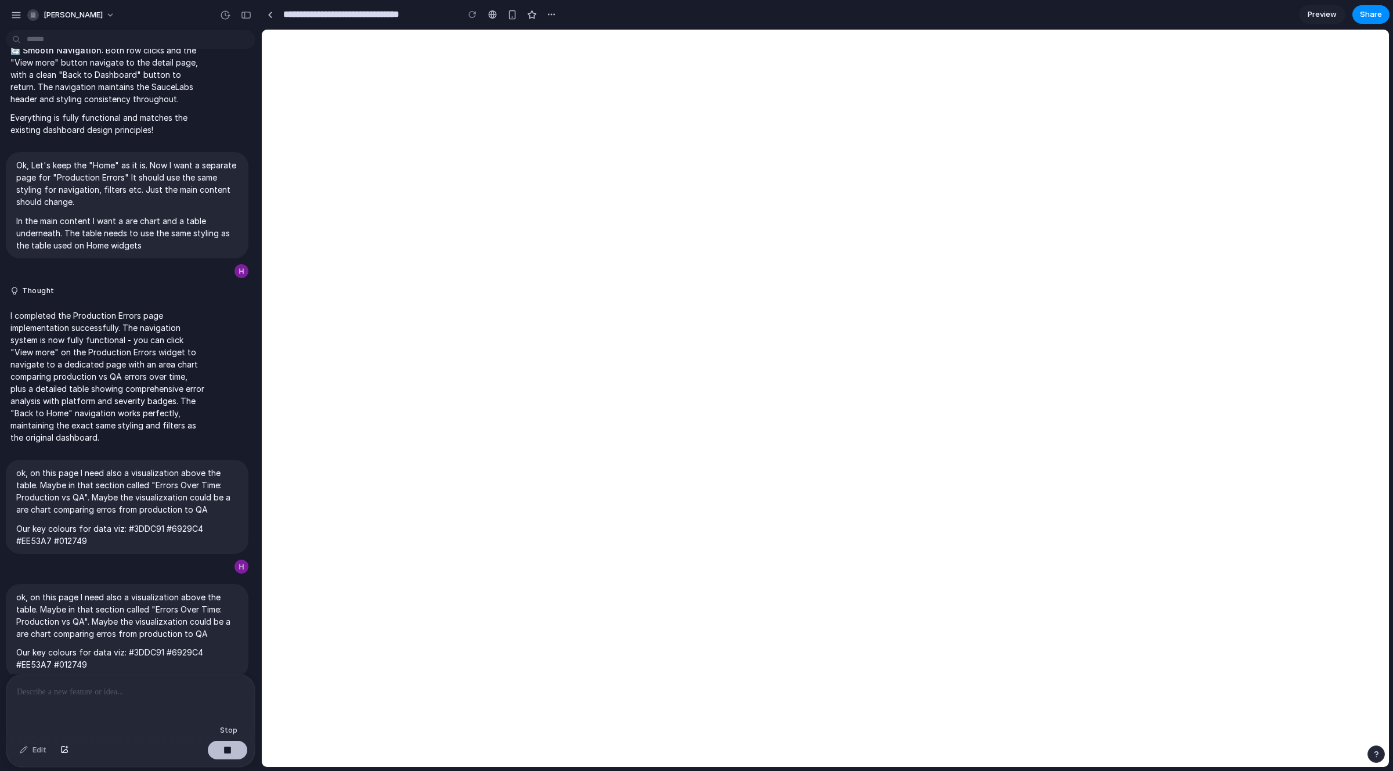
scroll to position [1477, 0]
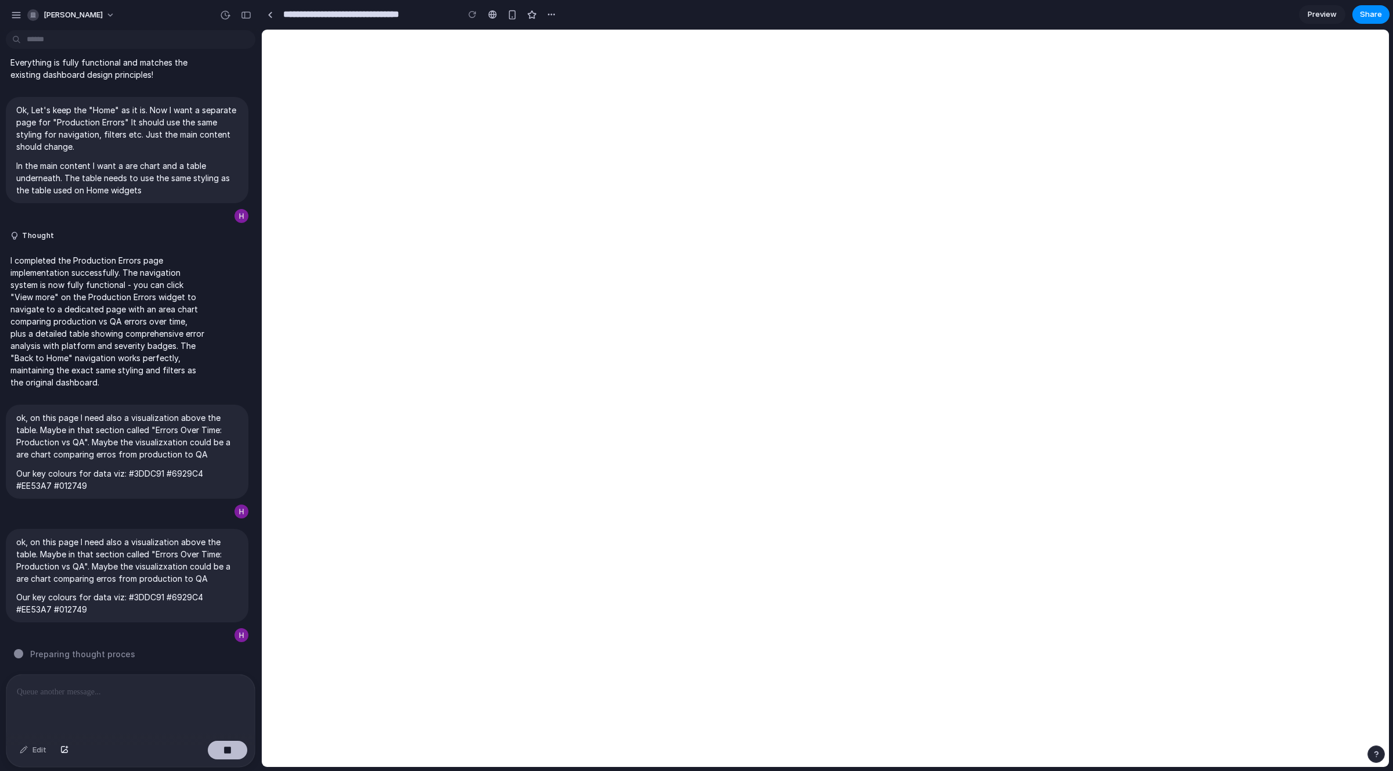
click at [238, 751] on button "button" at bounding box center [227, 749] width 39 height 19
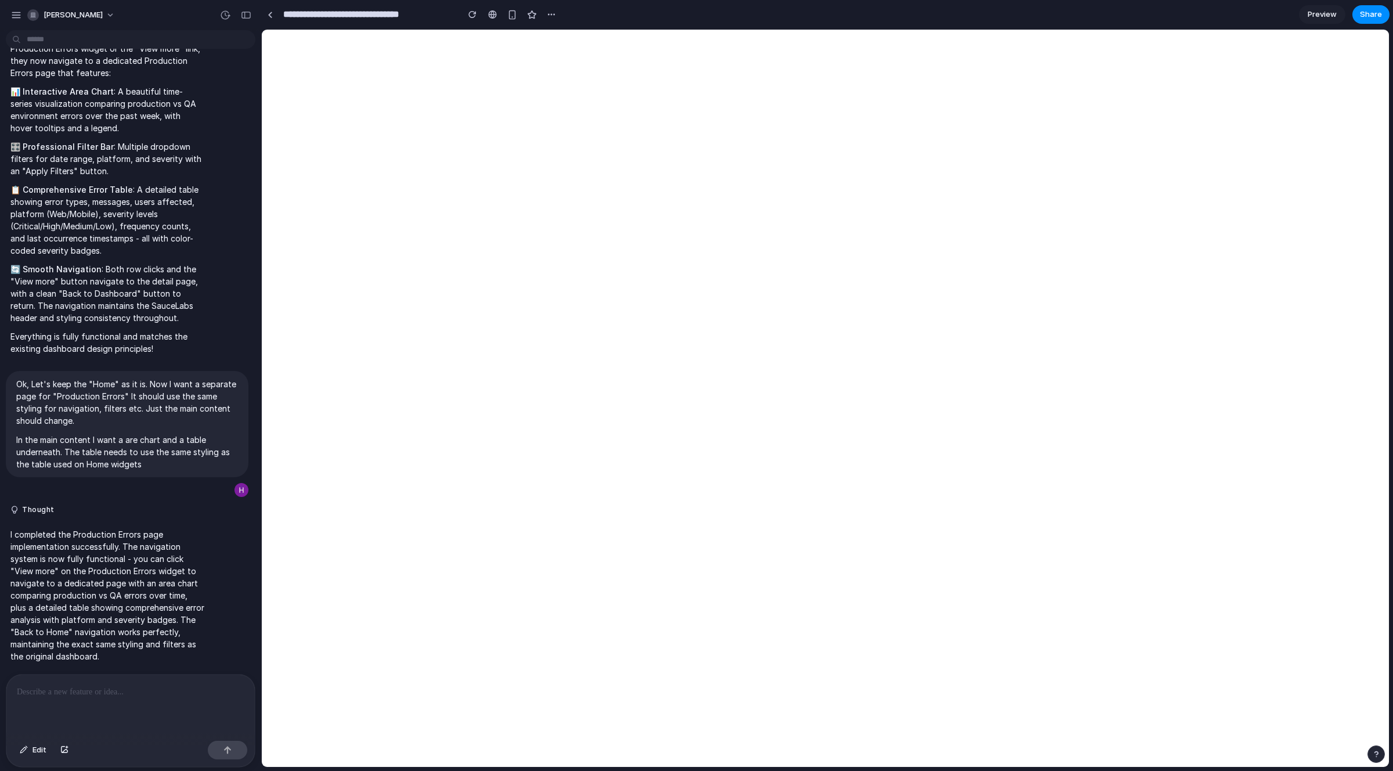
scroll to position [1451, 0]
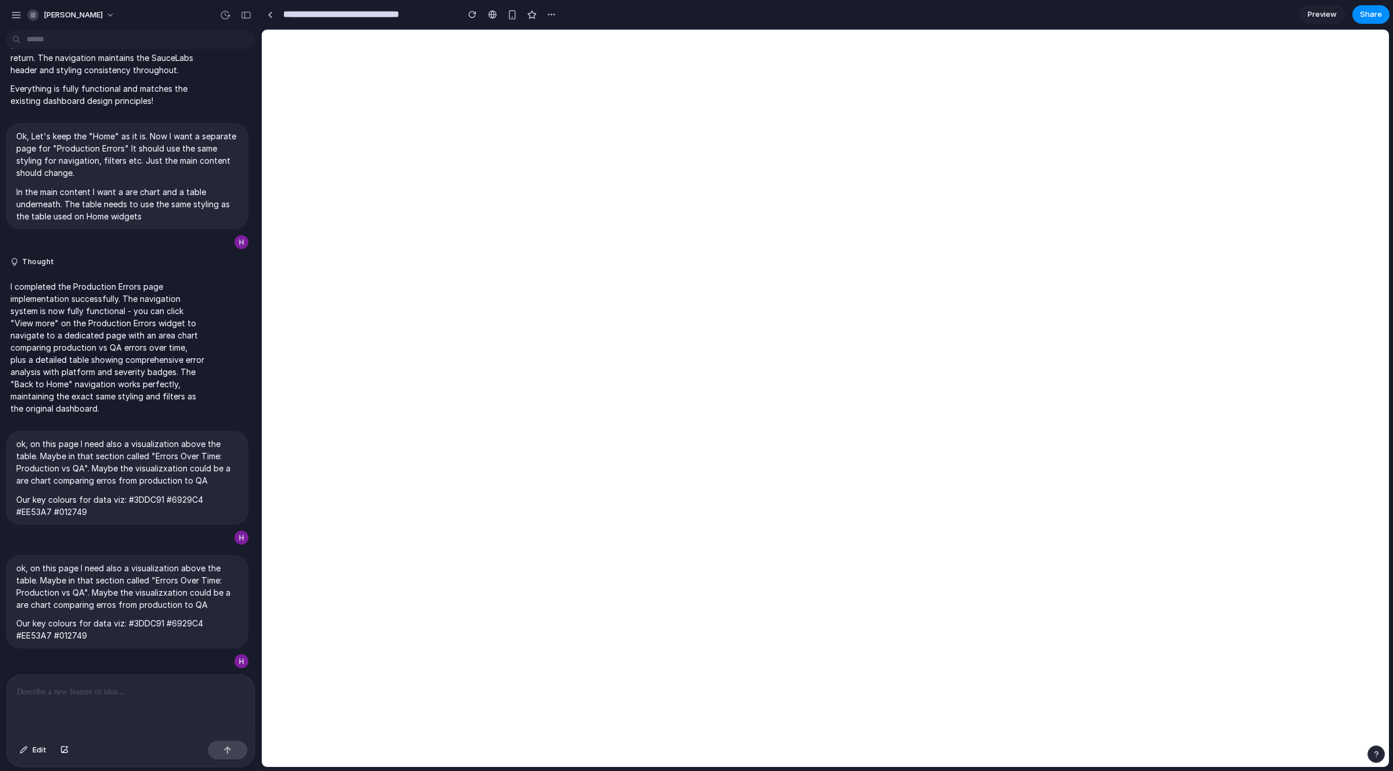
click at [105, 691] on p at bounding box center [130, 692] width 227 height 14
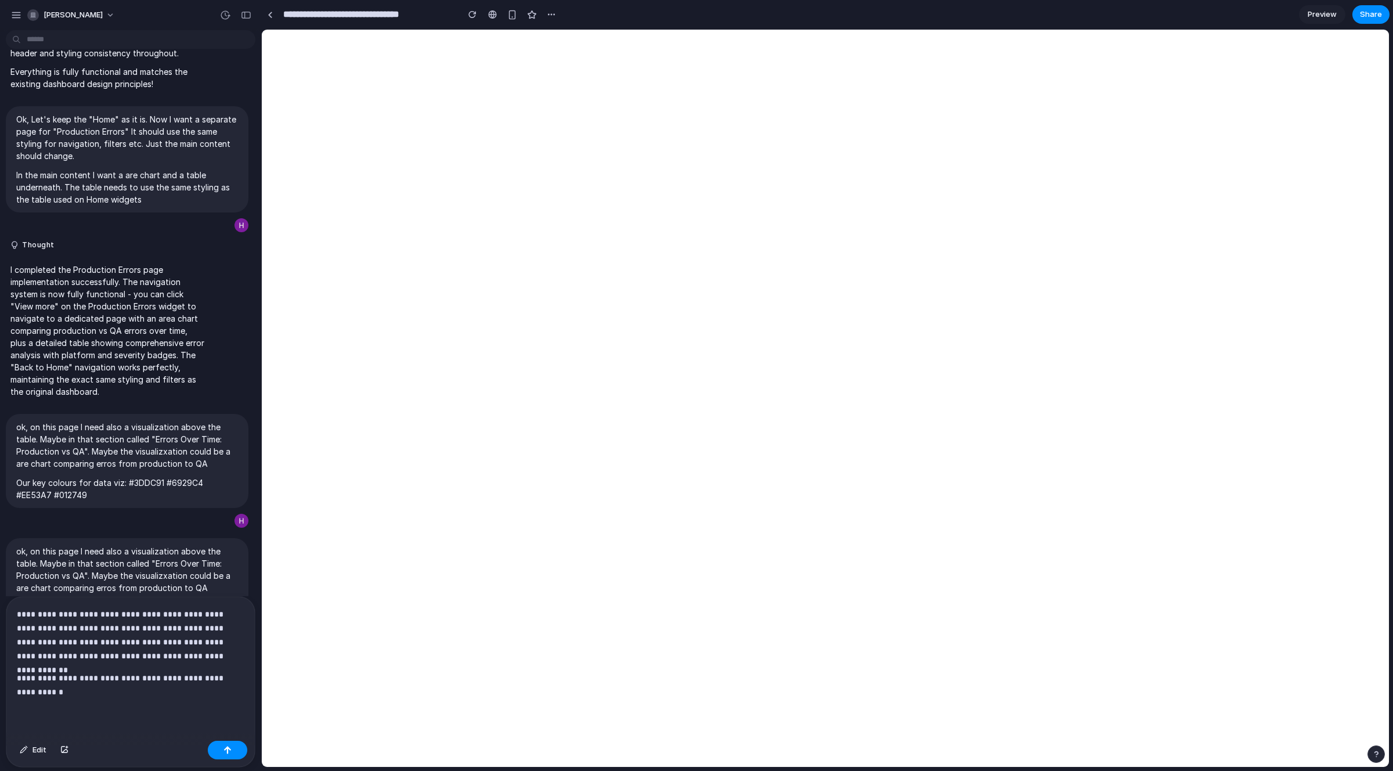
click at [57, 608] on p "**********" at bounding box center [128, 635] width 223 height 56
click at [52, 610] on p "**********" at bounding box center [128, 635] width 223 height 56
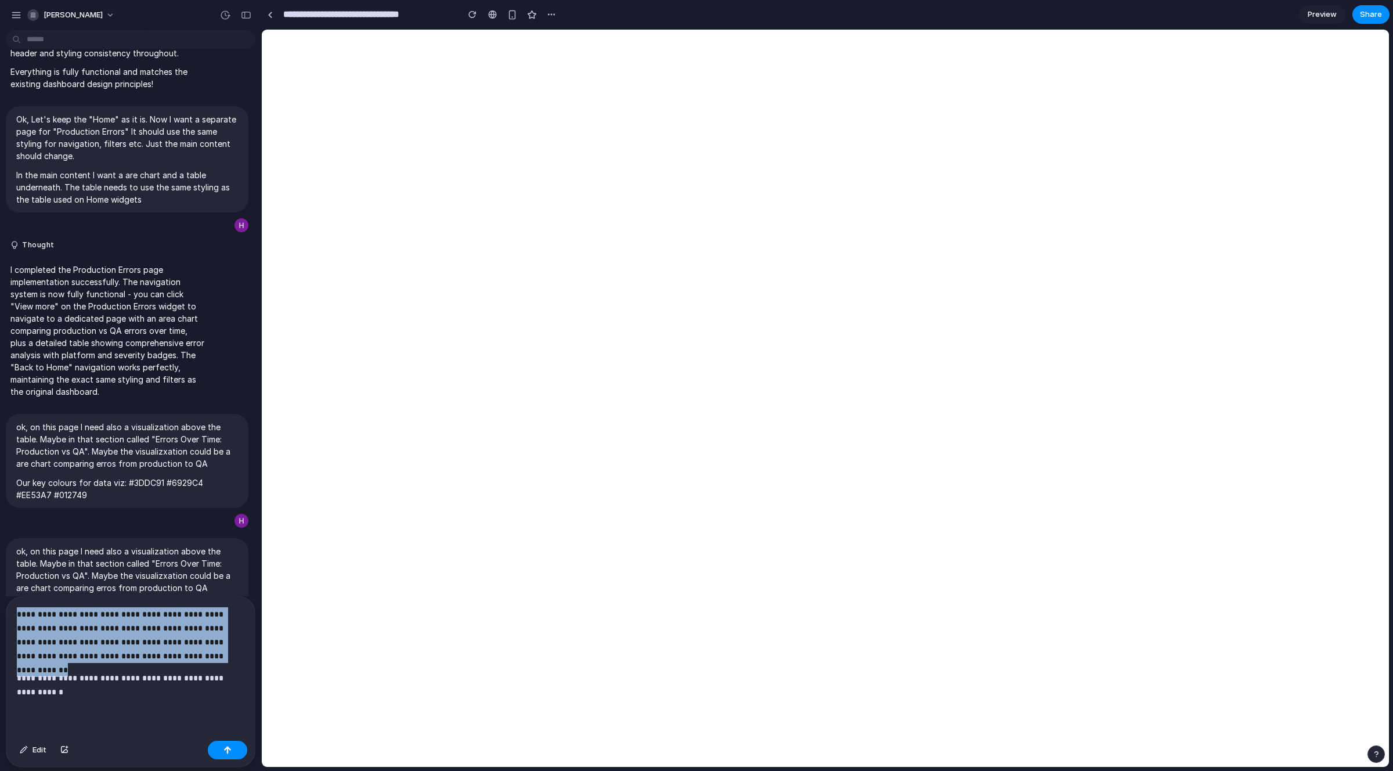
click at [52, 610] on p "**********" at bounding box center [128, 635] width 223 height 56
click at [50, 610] on p "**********" at bounding box center [128, 635] width 223 height 56
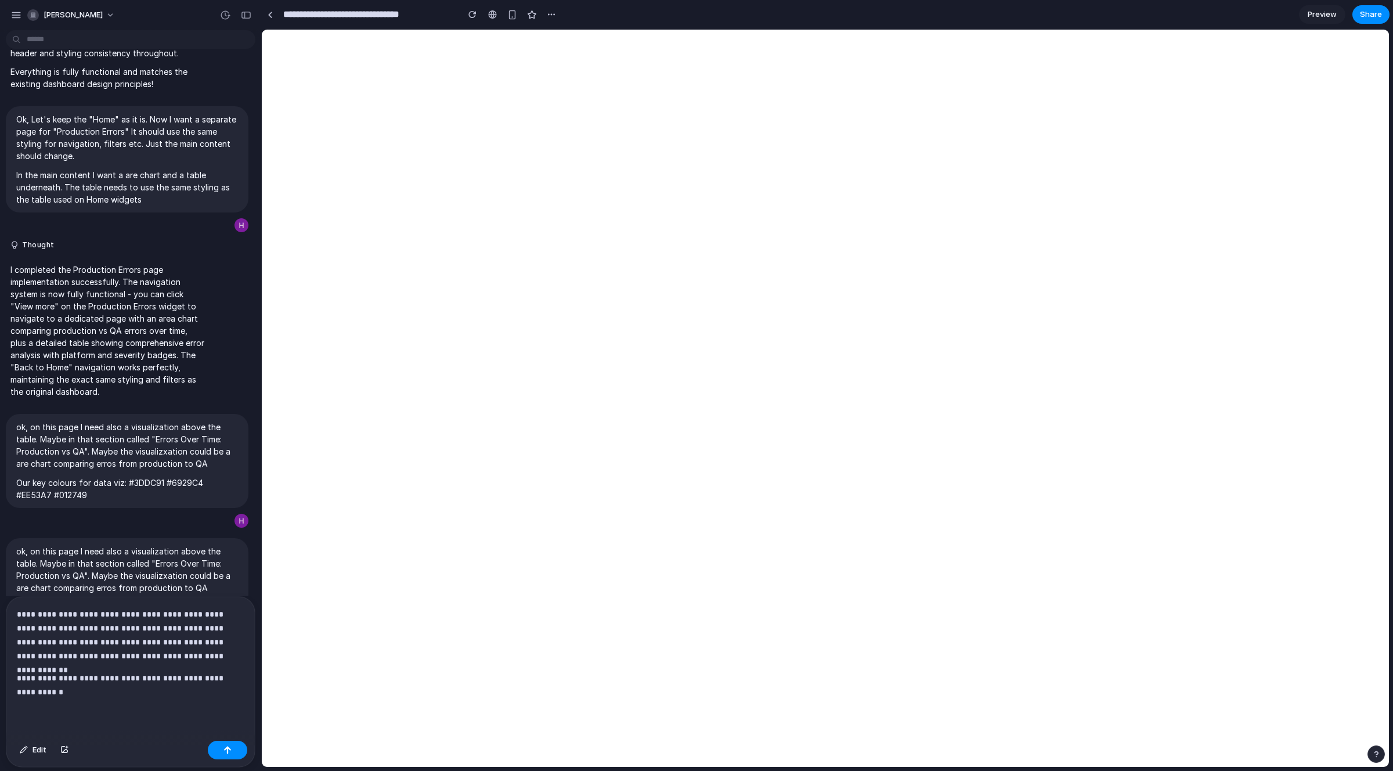
click at [33, 608] on p "**********" at bounding box center [128, 635] width 223 height 56
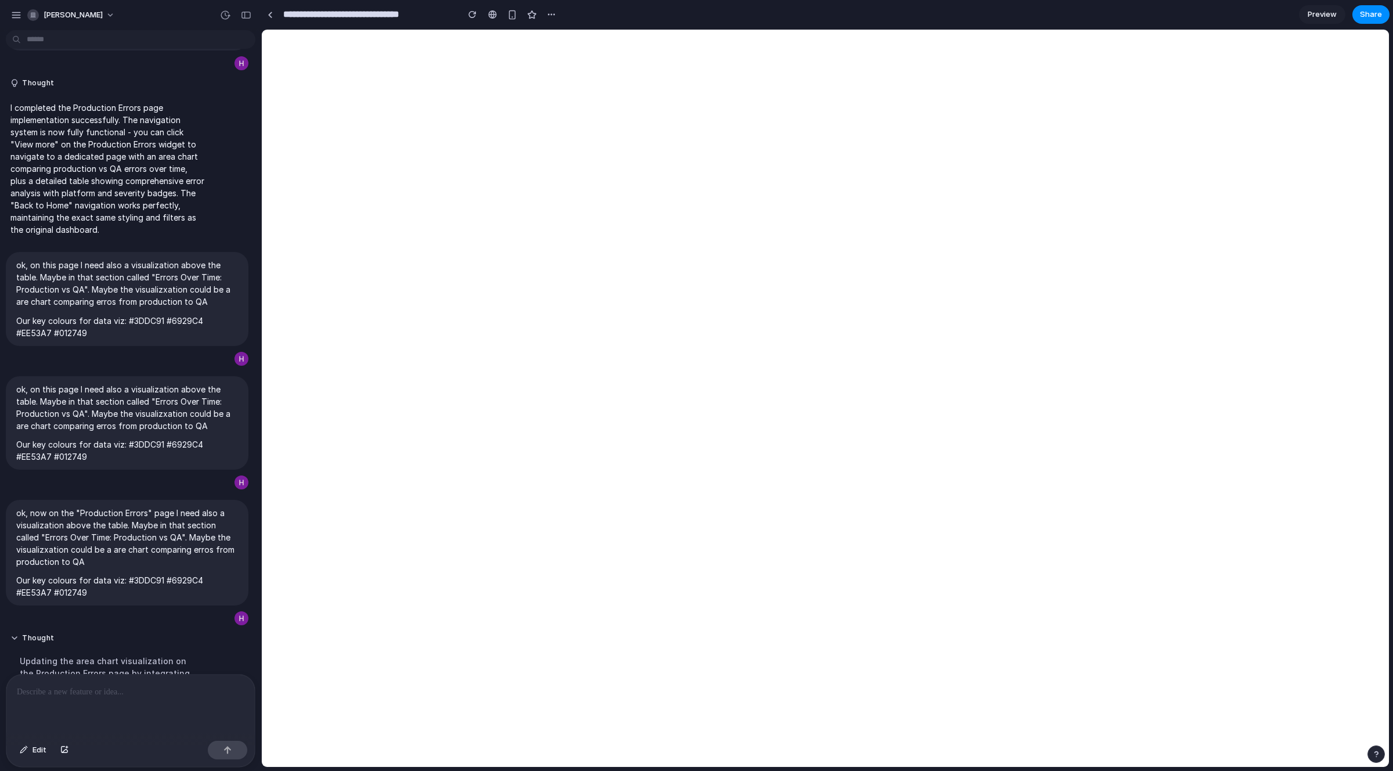
scroll to position [1923, 0]
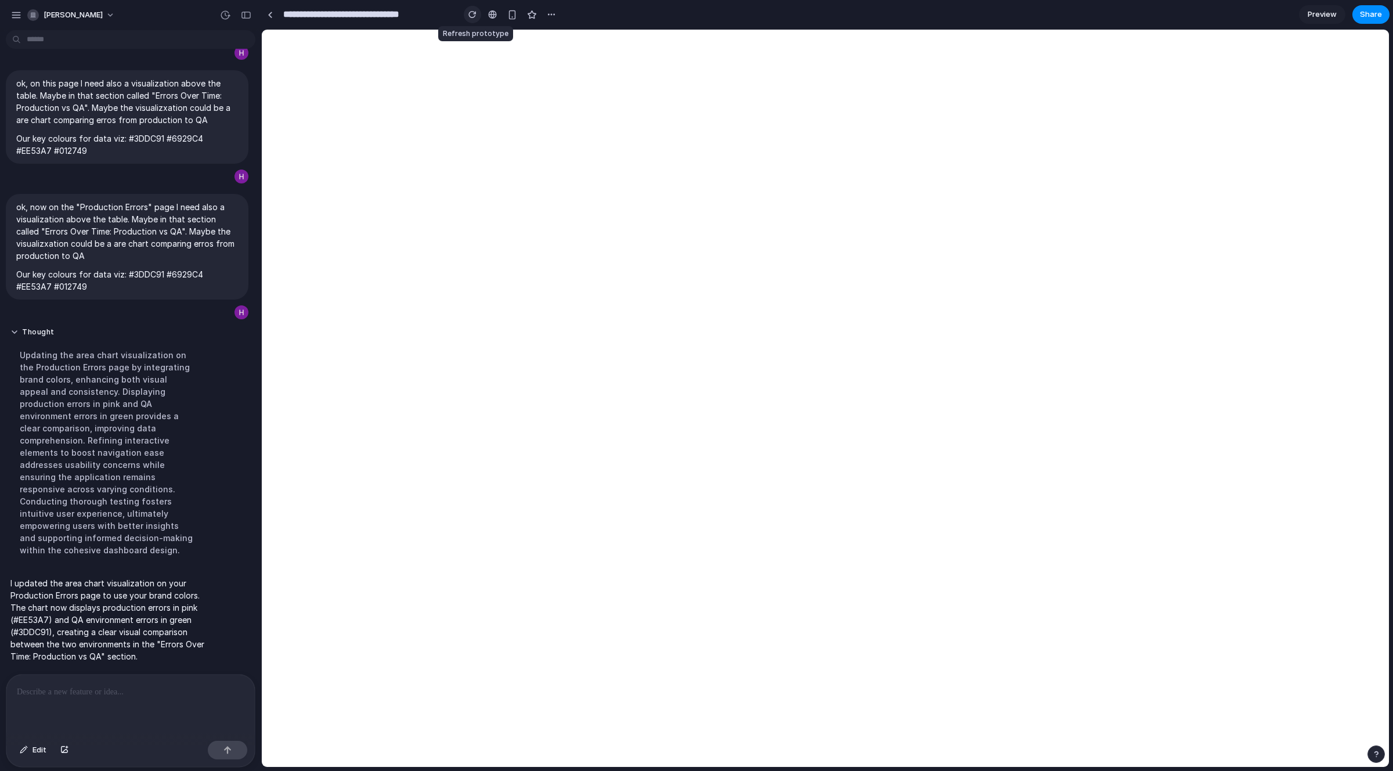
click at [473, 15] on div "button" at bounding box center [472, 14] width 8 height 8
click at [472, 13] on div "button" at bounding box center [472, 14] width 8 height 8
click at [89, 695] on div at bounding box center [130, 705] width 248 height 62
drag, startPoint x: 79, startPoint y: 589, endPoint x: 4, endPoint y: 587, distance: 75.4
click at [4, 587] on div "I updated the area chart visualization on your Production Errors page to use yo…" at bounding box center [127, 619] width 254 height 99
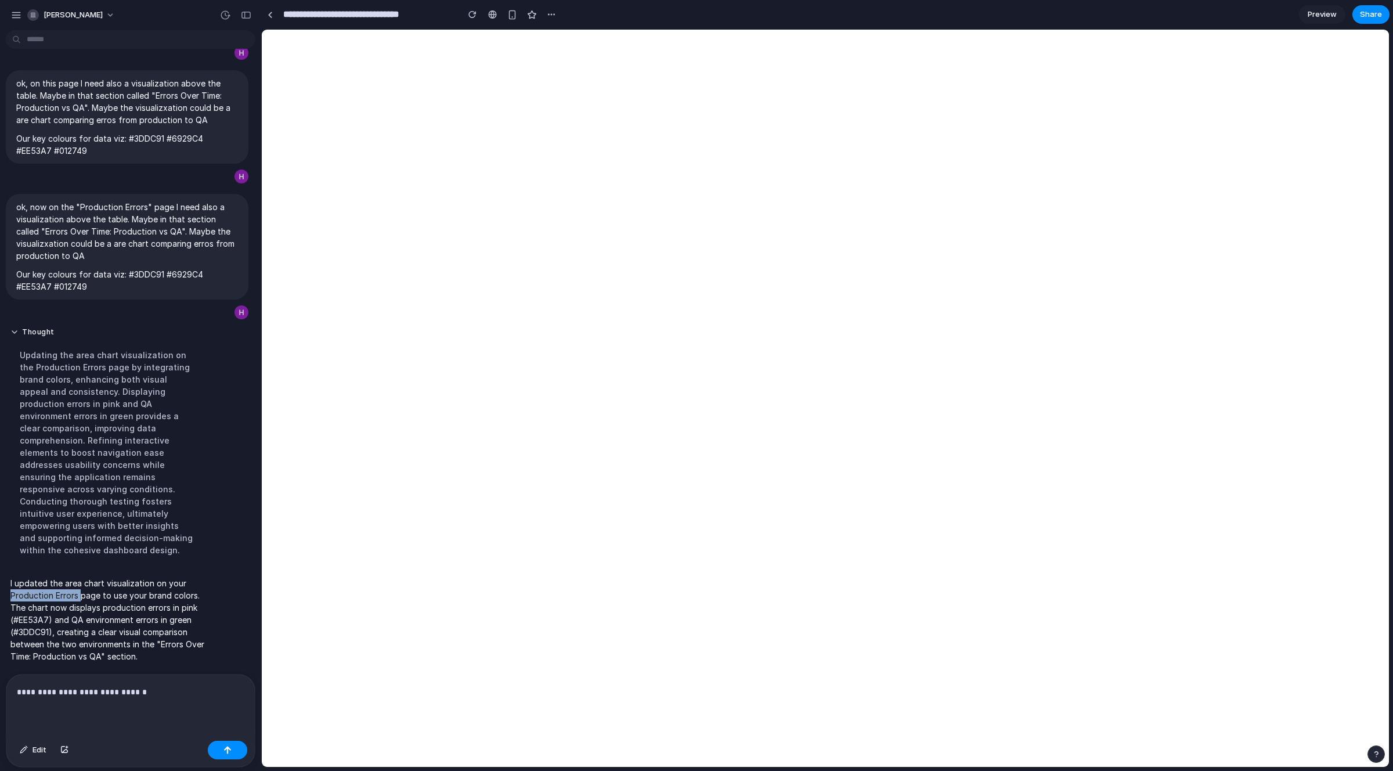
copy p "Production Errors"
click at [165, 685] on p "**********" at bounding box center [128, 692] width 223 height 14
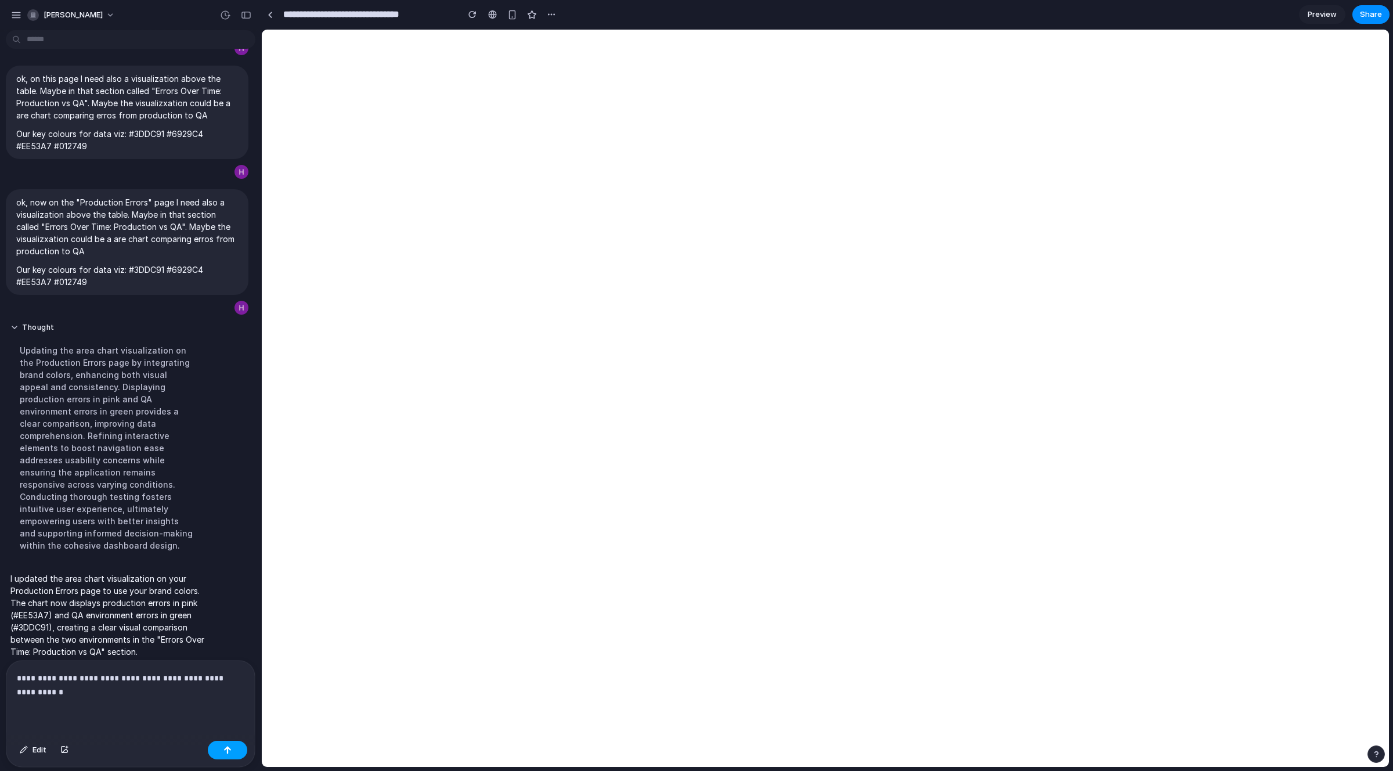
click at [240, 749] on button "button" at bounding box center [227, 749] width 39 height 19
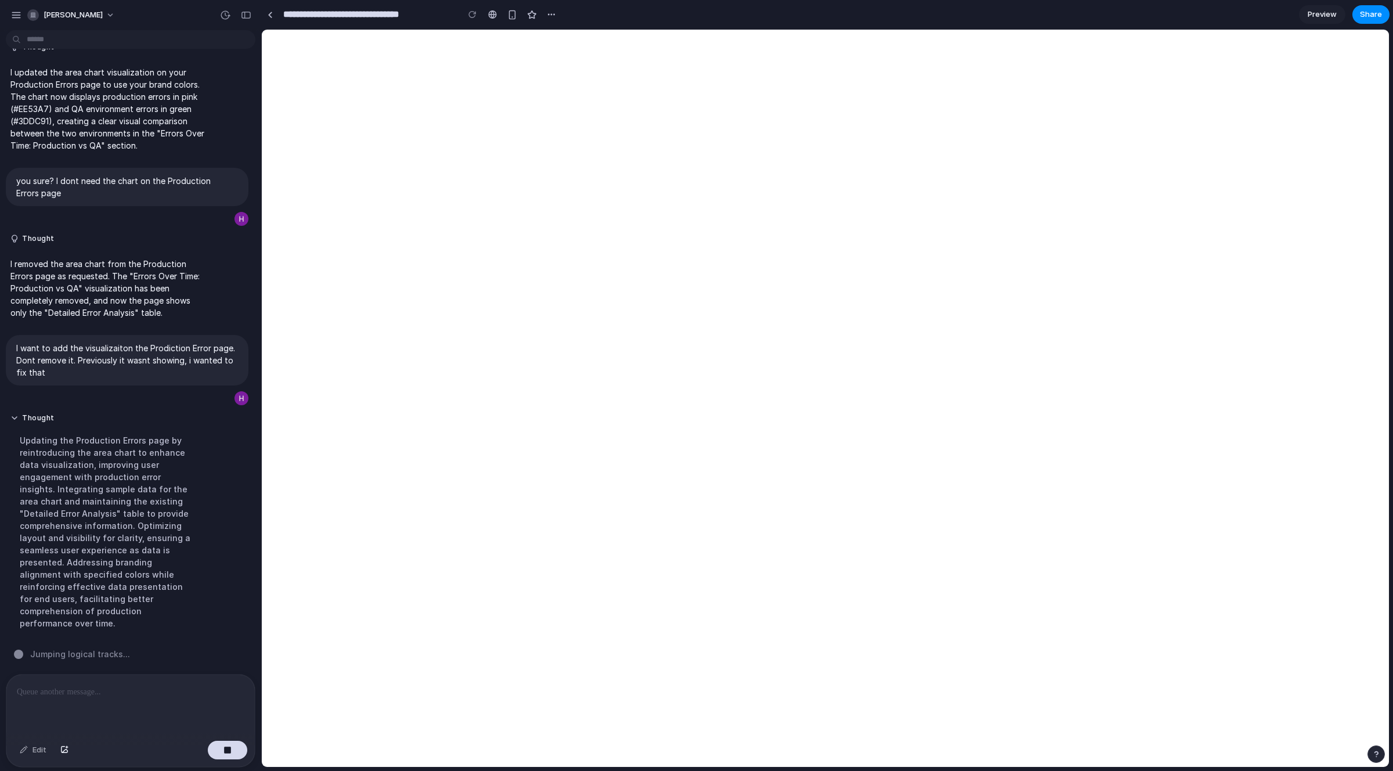
scroll to position [2208, 0]
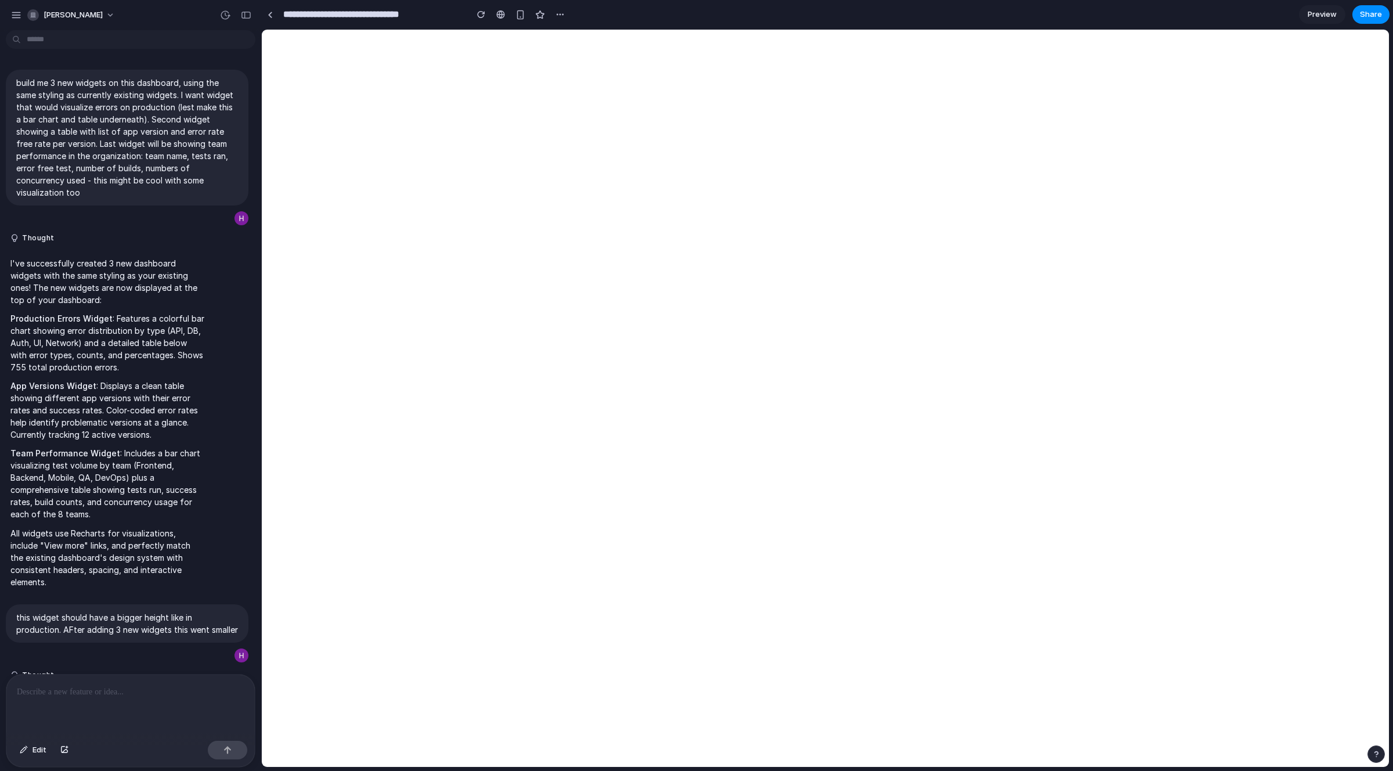
scroll to position [1877, 0]
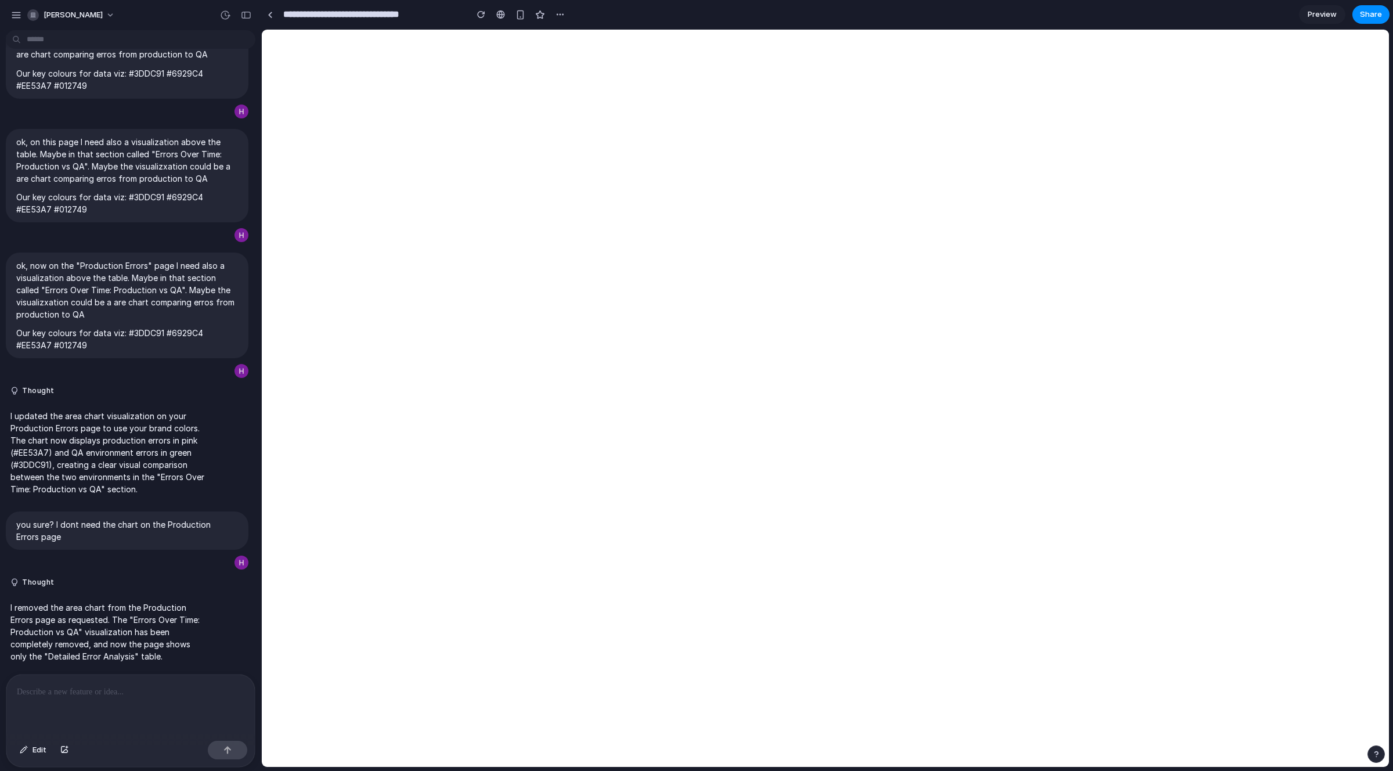
click at [111, 698] on div at bounding box center [130, 705] width 248 height 62
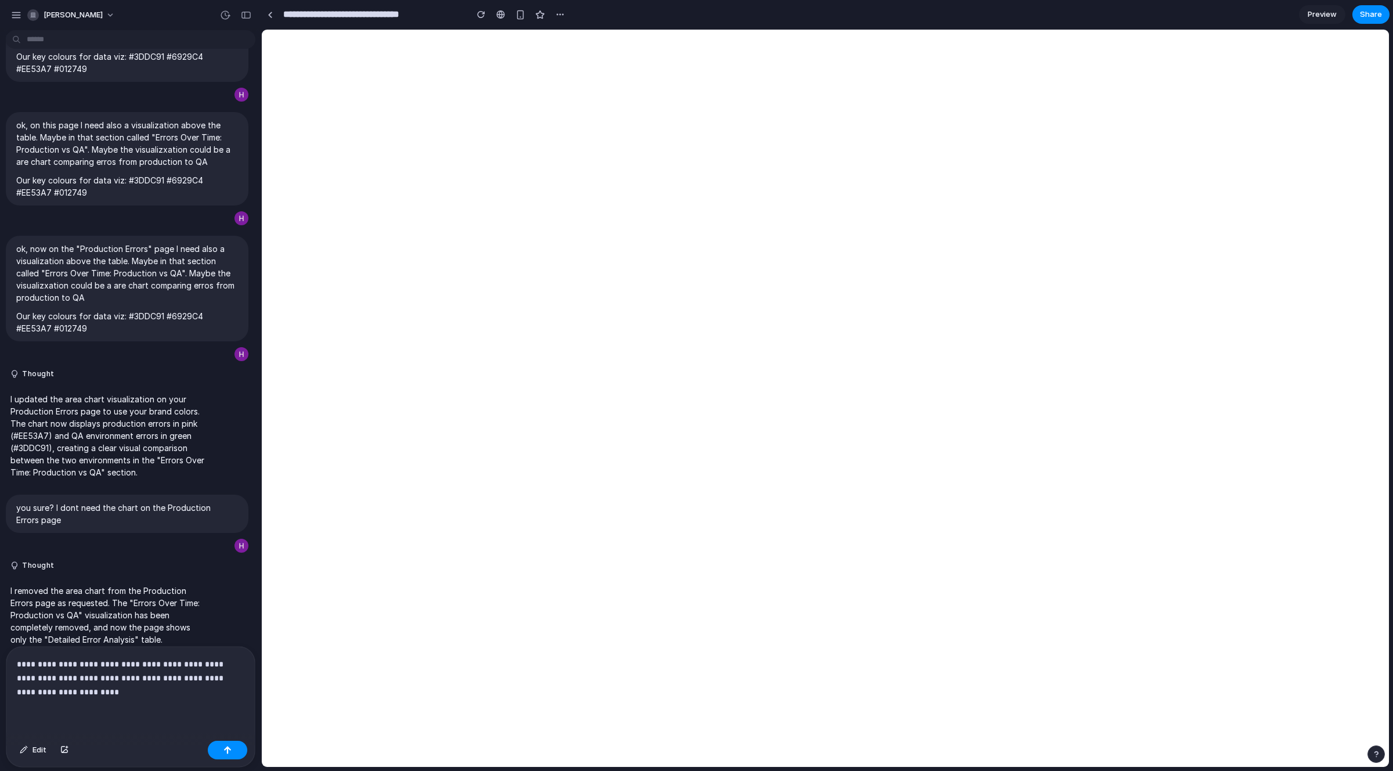
click at [206, 754] on div "Edit" at bounding box center [130, 751] width 248 height 31
click at [228, 748] on div "button" at bounding box center [227, 750] width 8 height 8
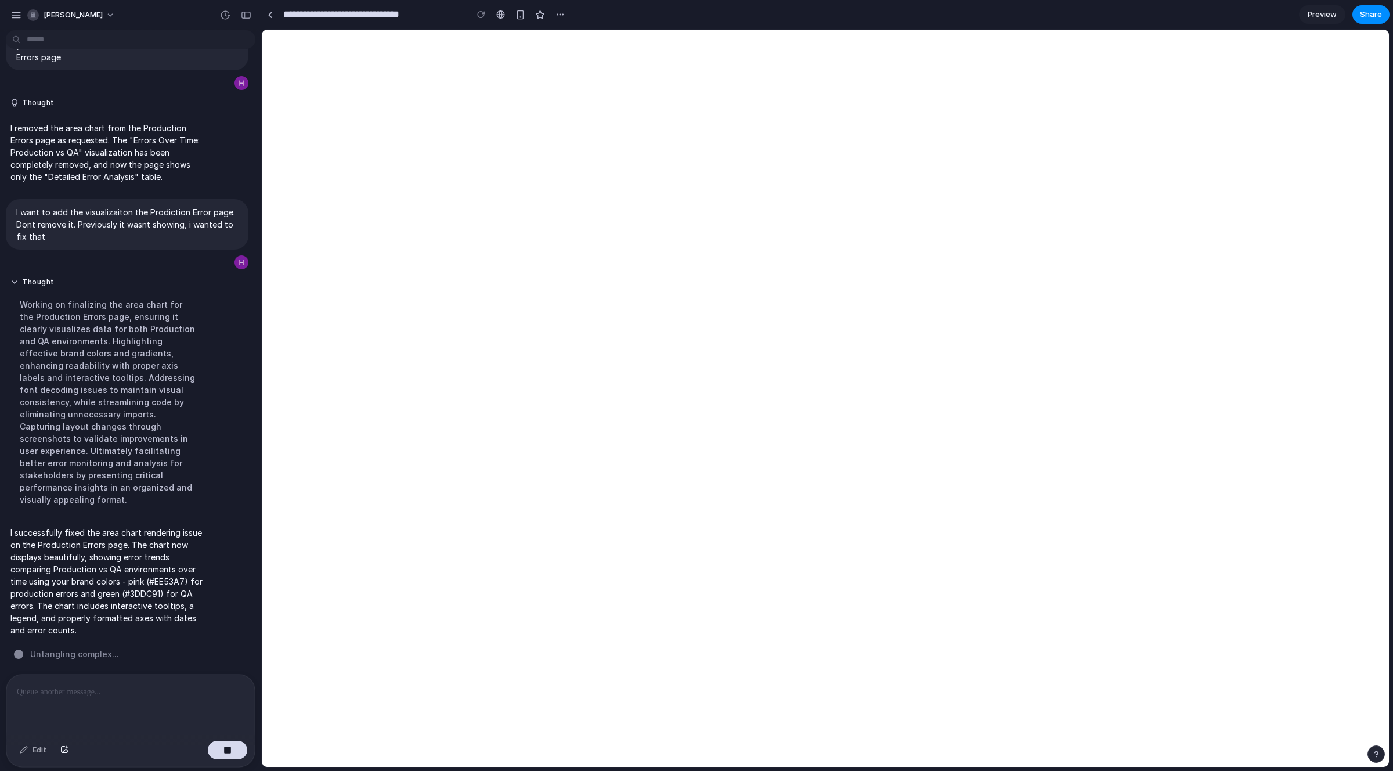
scroll to position [2318, 0]
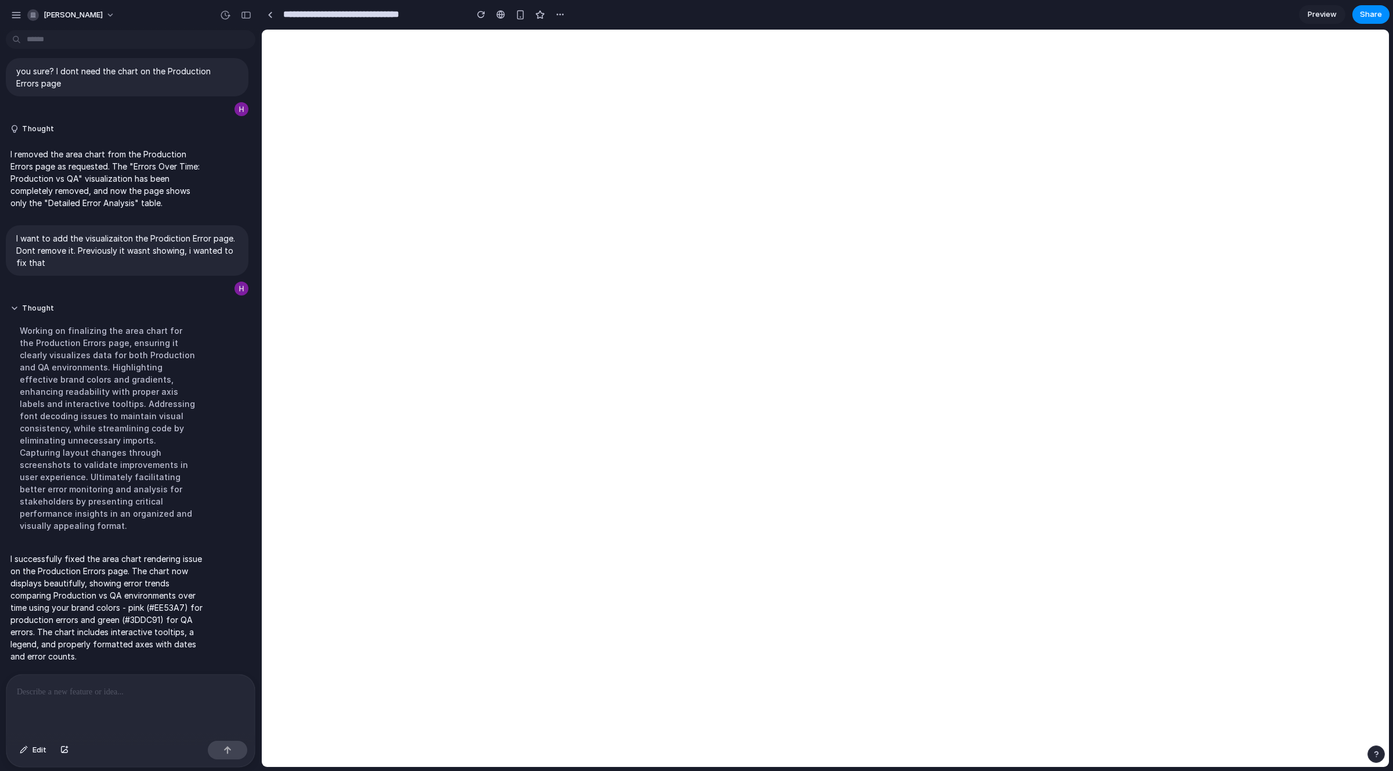
click at [158, 685] on p at bounding box center [128, 692] width 223 height 14
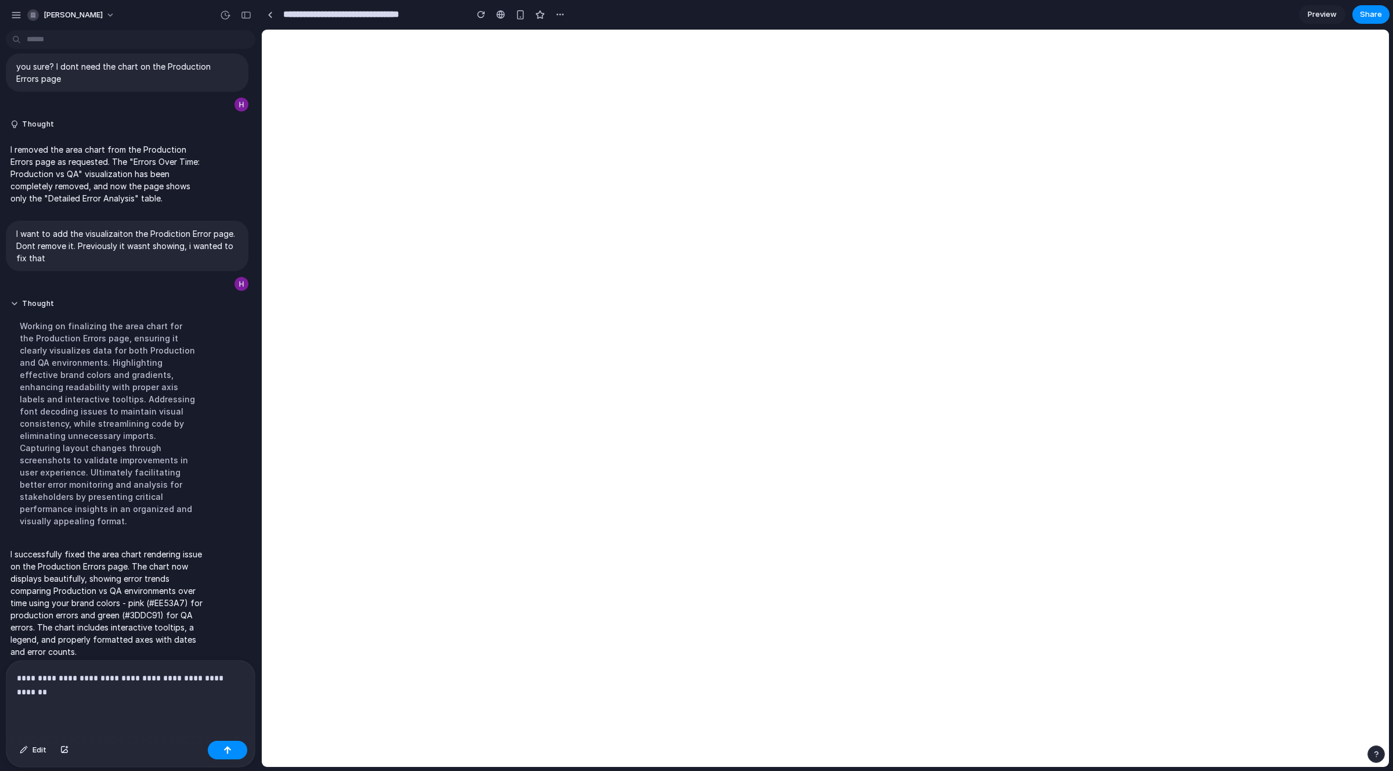
scroll to position [2332, 0]
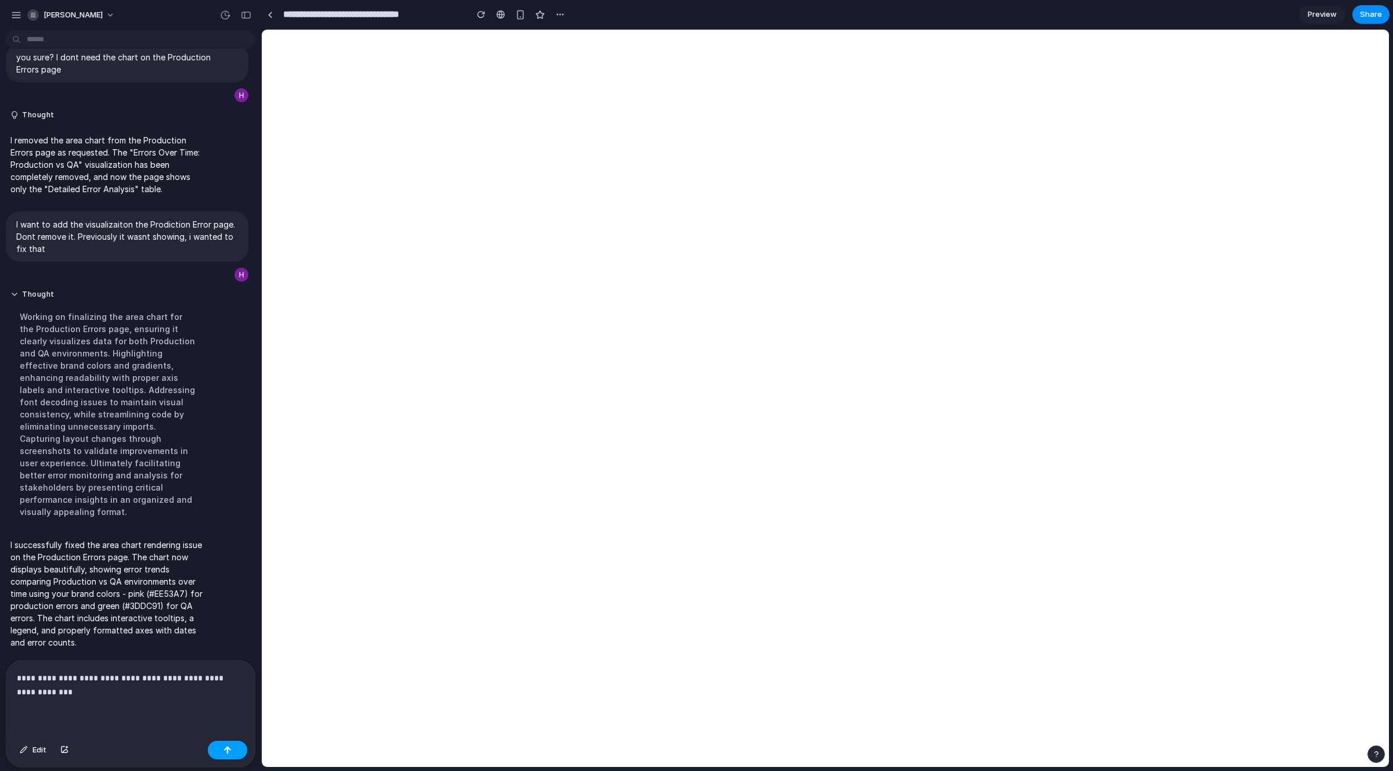
click at [230, 750] on div "button" at bounding box center [227, 750] width 8 height 8
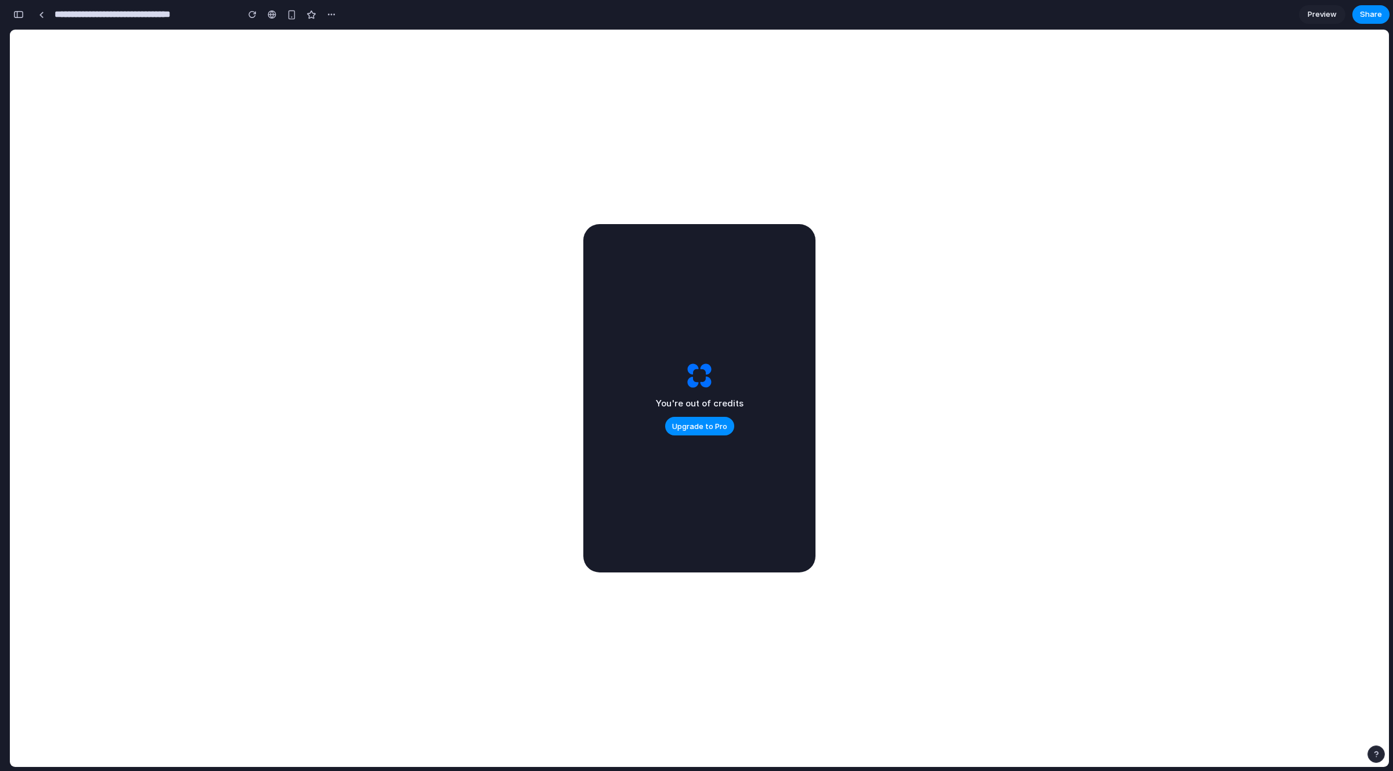
scroll to position [5933, 0]
click at [1319, 15] on span "Preview" at bounding box center [1321, 15] width 29 height 12
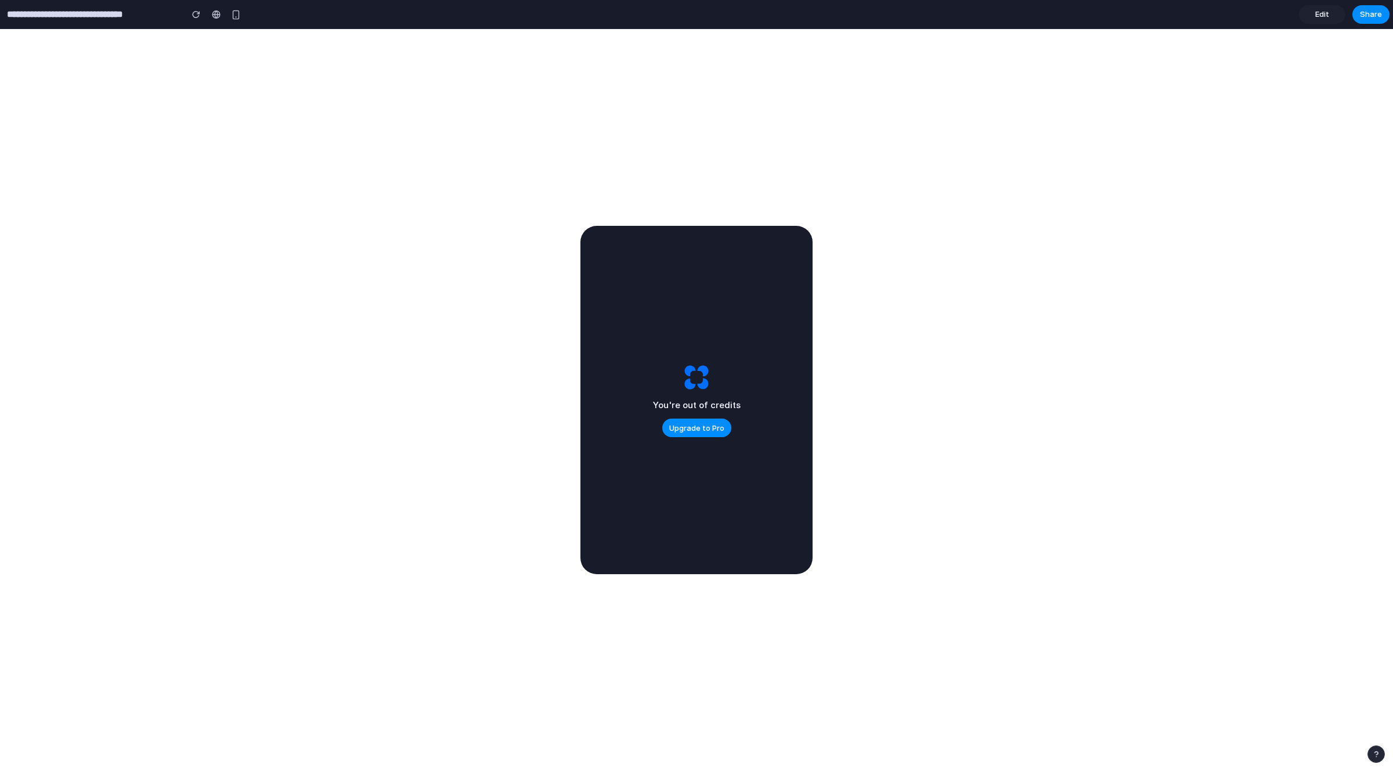
click at [1319, 15] on span "Edit" at bounding box center [1322, 15] width 14 height 12
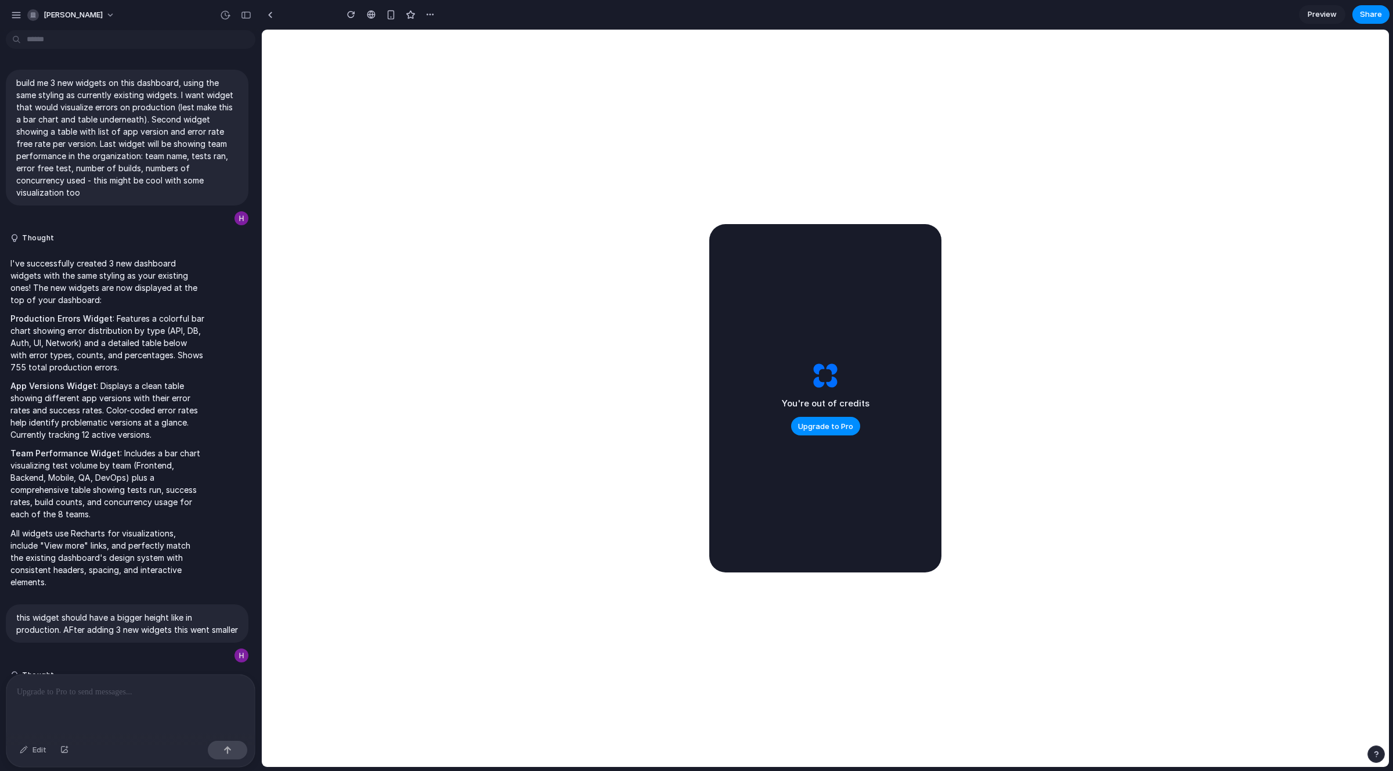
scroll to position [2296, 0]
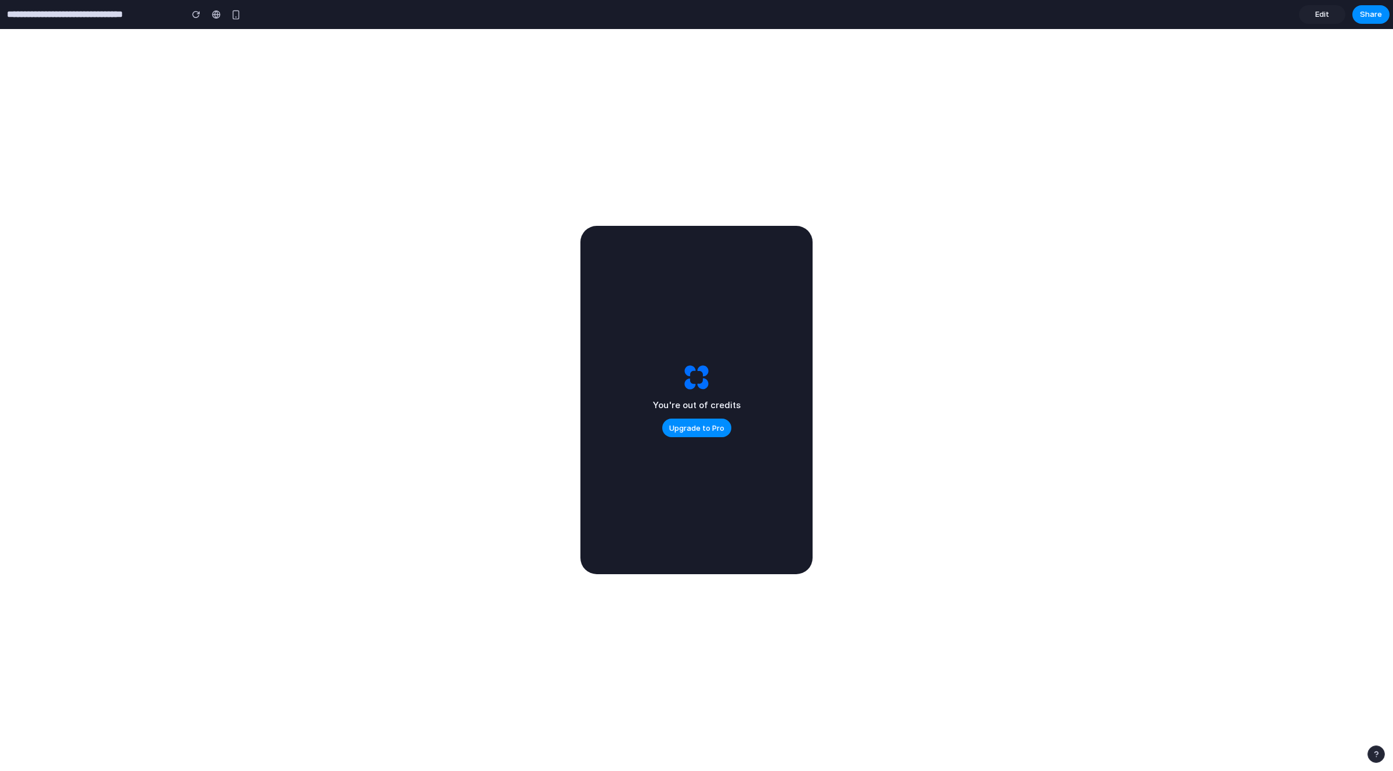
drag, startPoint x: 758, startPoint y: 468, endPoint x: 776, endPoint y: 483, distance: 23.9
click at [779, 491] on div "You're out of credits Upgrade to Pro" at bounding box center [696, 400] width 232 height 348
drag, startPoint x: 710, startPoint y: 299, endPoint x: 628, endPoint y: 363, distance: 102.9
click at [708, 316] on div "You're out of credits Upgrade to Pro" at bounding box center [696, 400] width 232 height 348
click at [1369, 15] on span "Share" at bounding box center [1370, 15] width 22 height 12
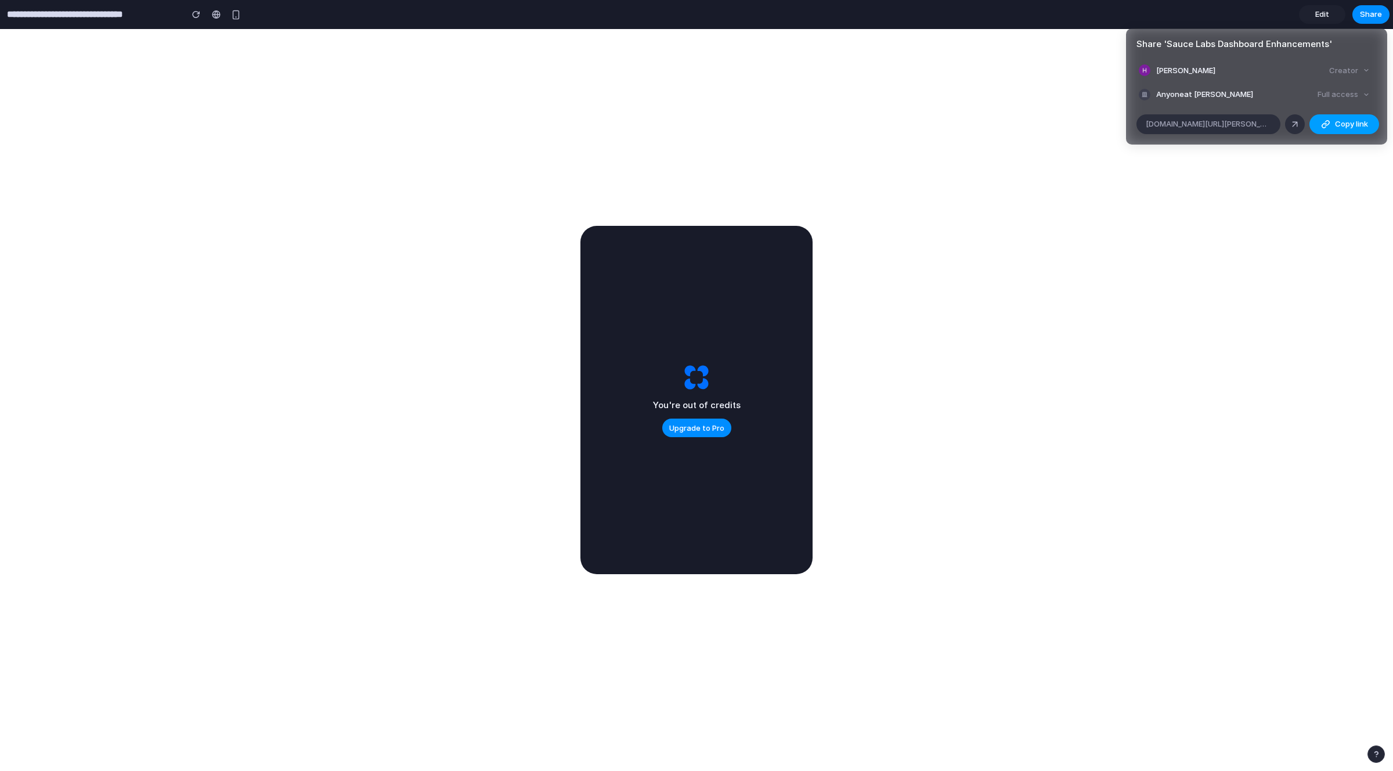
click at [1350, 123] on span "Copy link" at bounding box center [1351, 124] width 33 height 12
